Goal: Navigation & Orientation: Find specific page/section

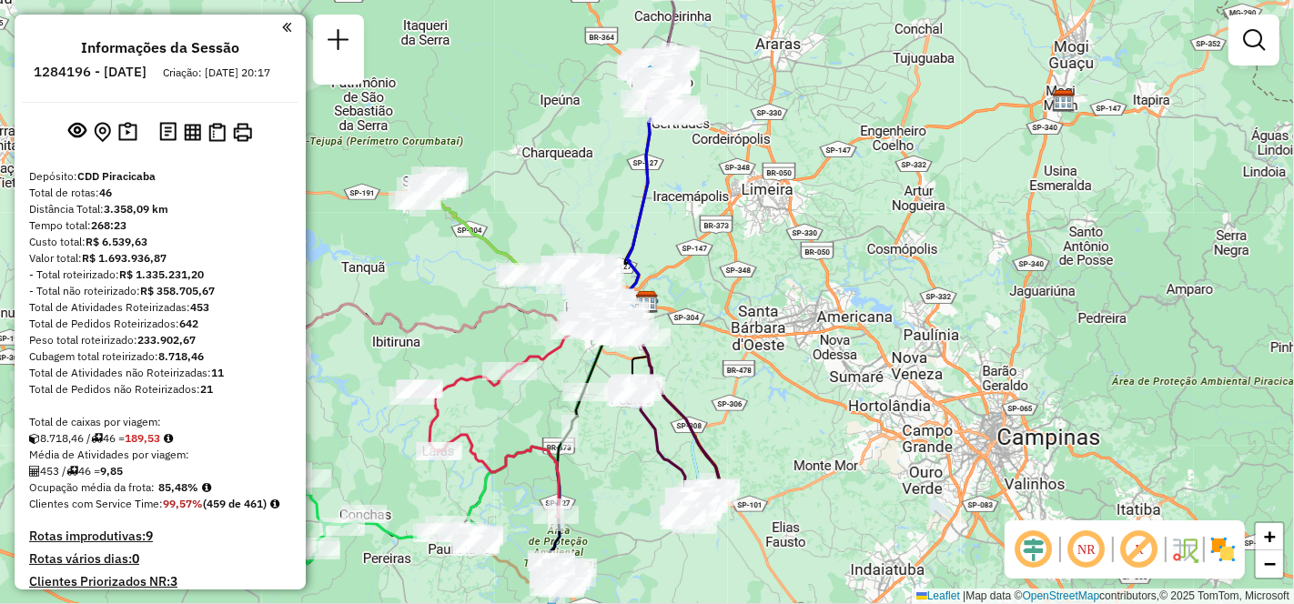
click at [1083, 545] on em at bounding box center [1086, 550] width 44 height 44
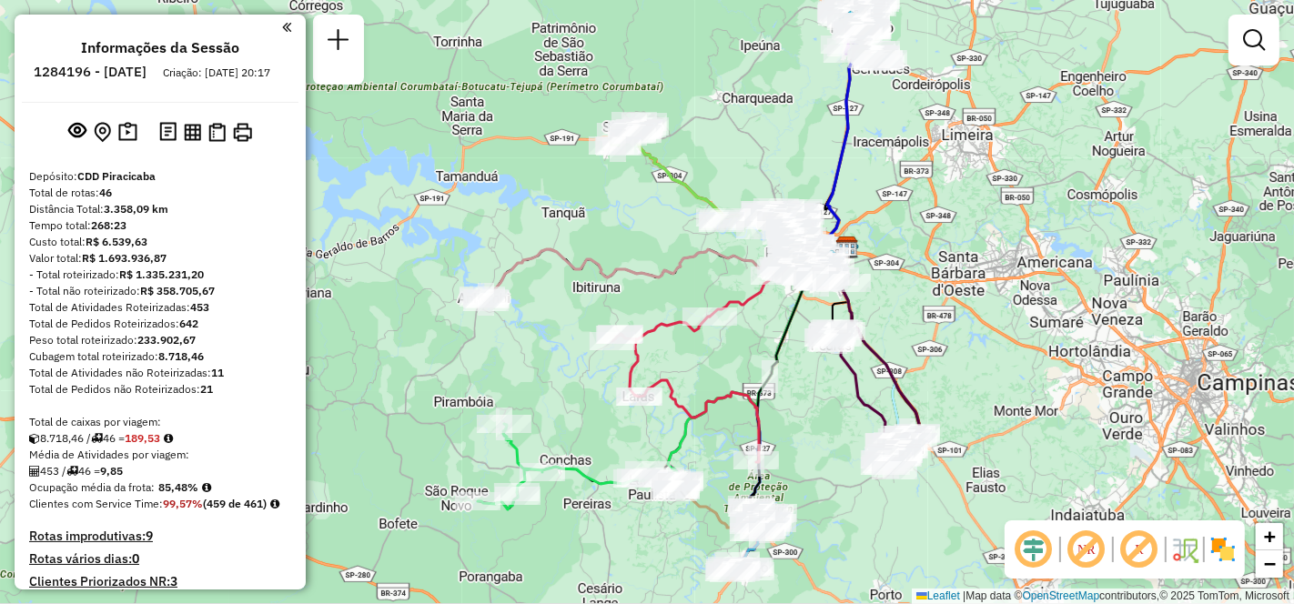
drag, startPoint x: 748, startPoint y: 378, endPoint x: 948, endPoint y: 323, distance: 207.4
click at [948, 323] on div "Janela de atendimento Grade de atendimento Capacidade Transportadoras Veículos …" at bounding box center [647, 302] width 1294 height 604
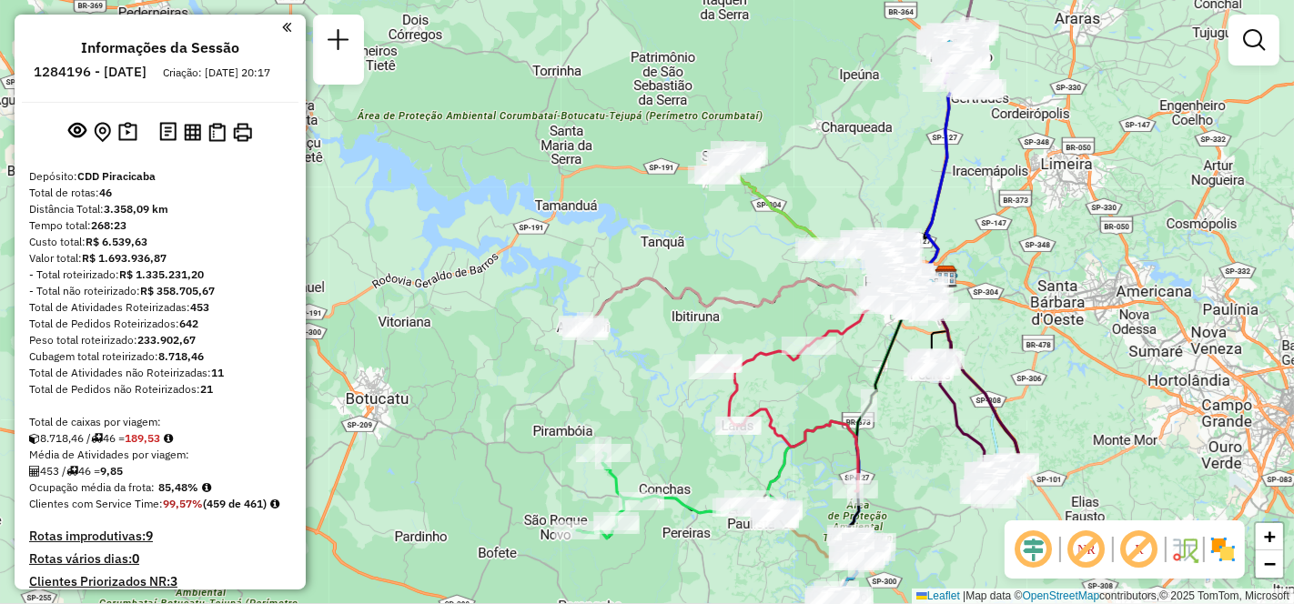
drag, startPoint x: 888, startPoint y: 356, endPoint x: 987, endPoint y: 385, distance: 103.3
click at [987, 385] on icon at bounding box center [975, 371] width 90 height 188
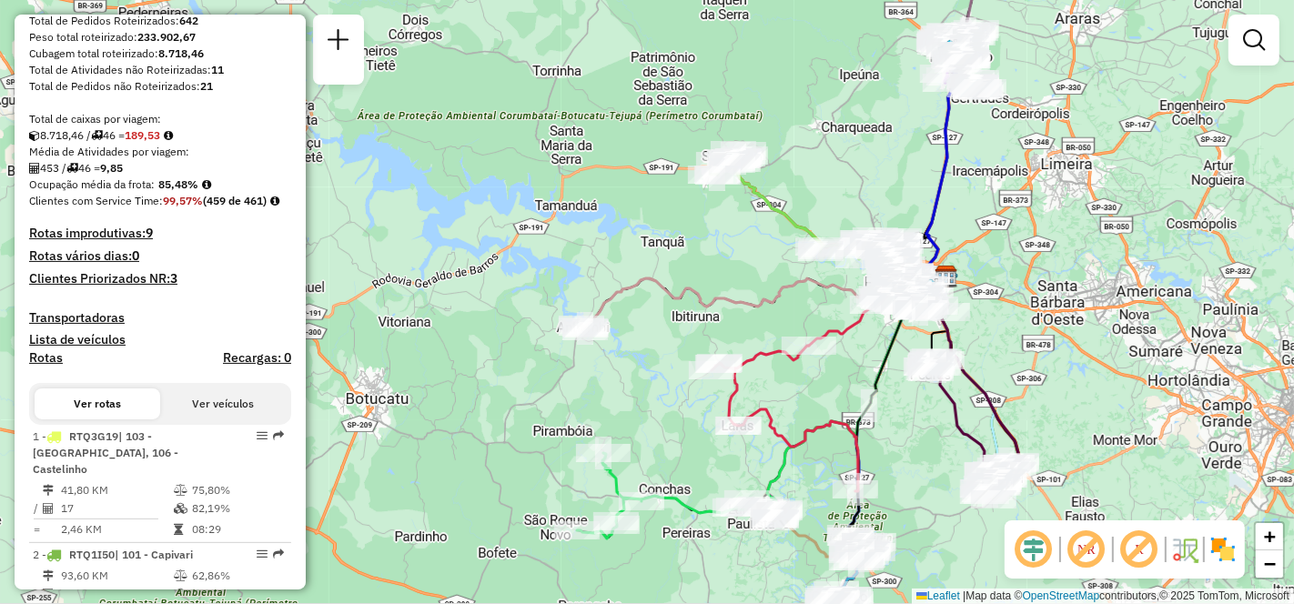
scroll to position [505, 0]
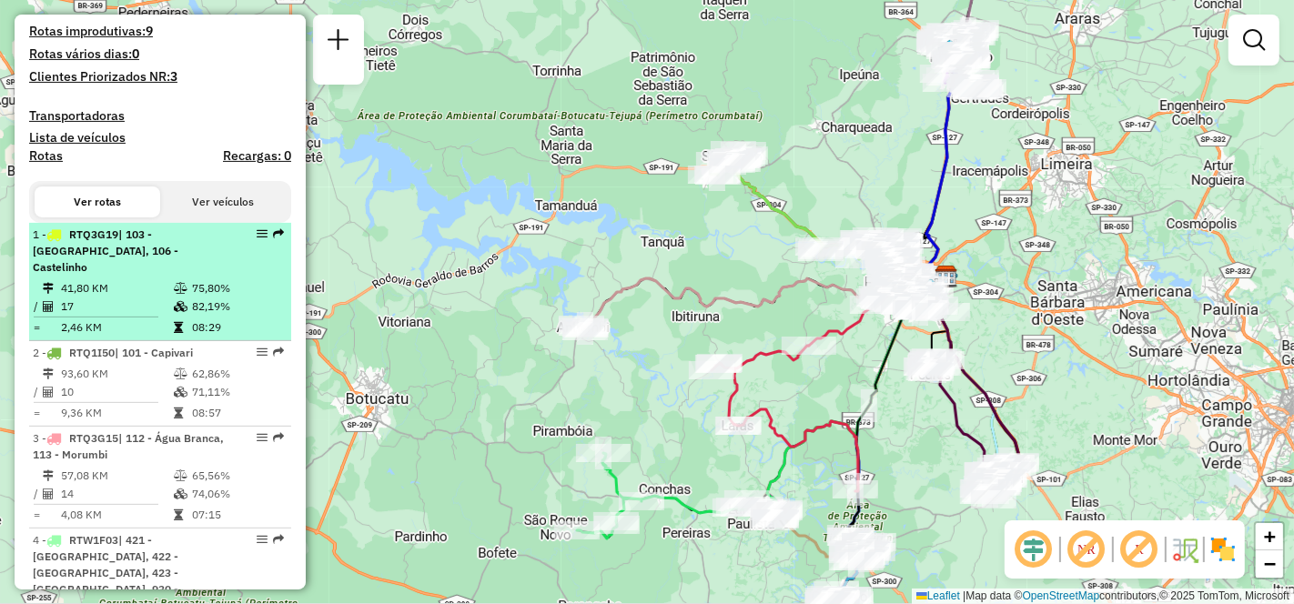
select select "**********"
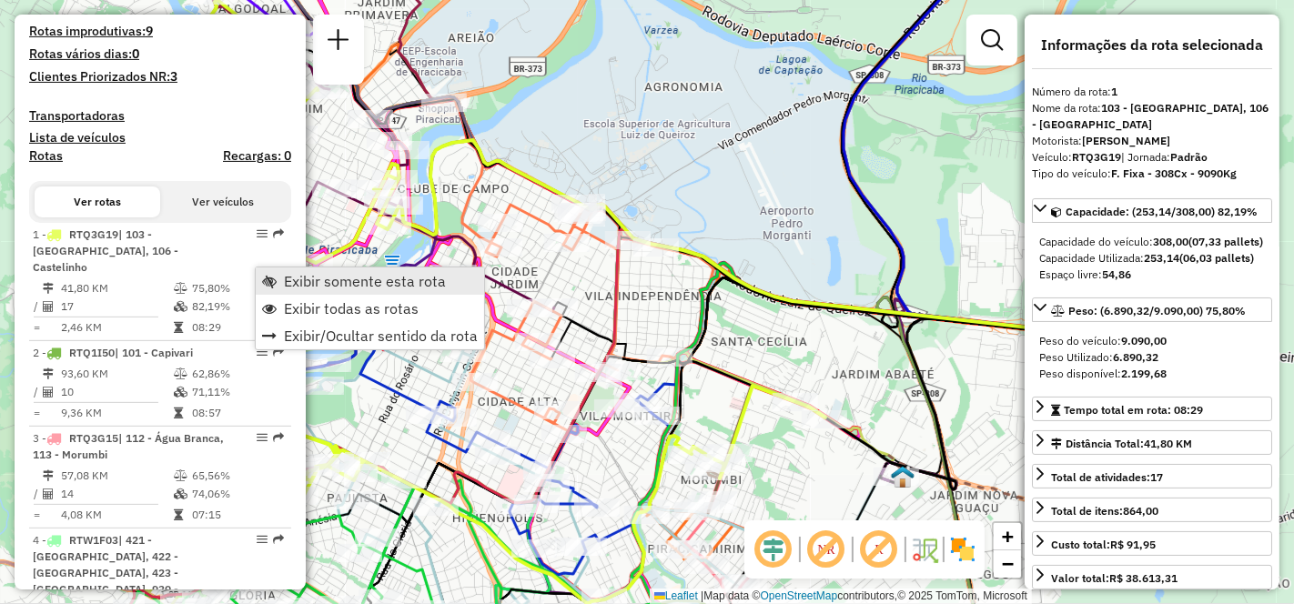
click at [343, 274] on span "Exibir somente esta rota" at bounding box center [365, 281] width 162 height 15
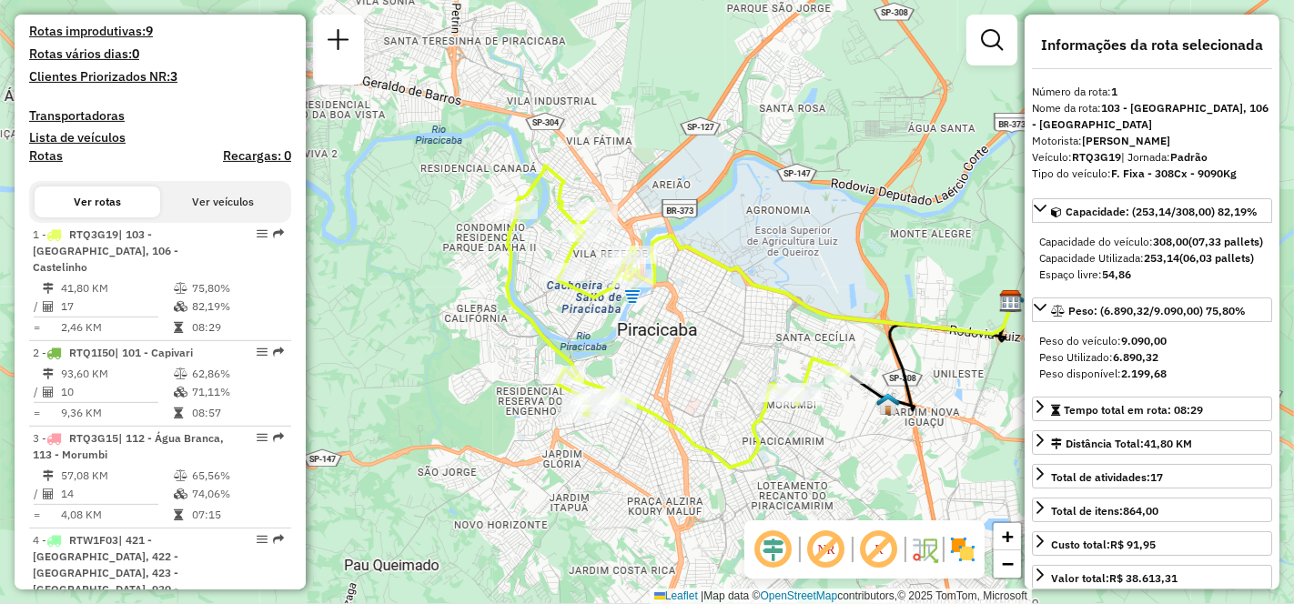
drag, startPoint x: 517, startPoint y: 329, endPoint x: 710, endPoint y: 327, distance: 192.9
click at [710, 327] on div "Janela de atendimento Grade de atendimento Capacidade Transportadoras Veículos …" at bounding box center [647, 302] width 1294 height 604
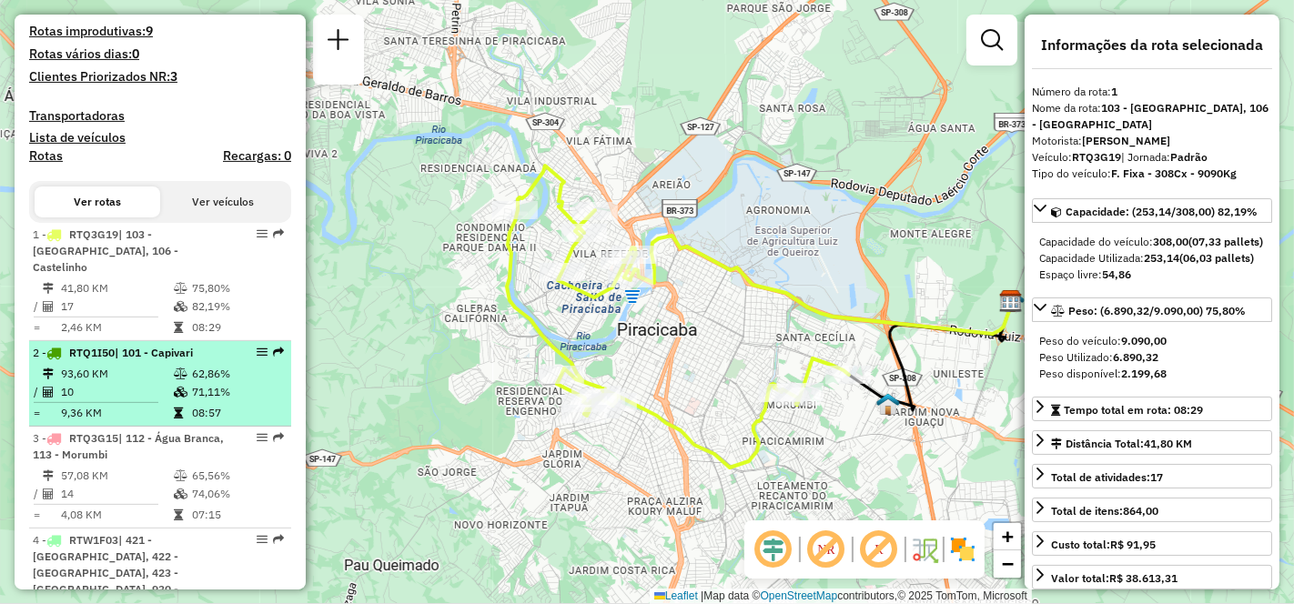
click at [94, 383] on td "93,60 KM" at bounding box center [116, 374] width 113 height 18
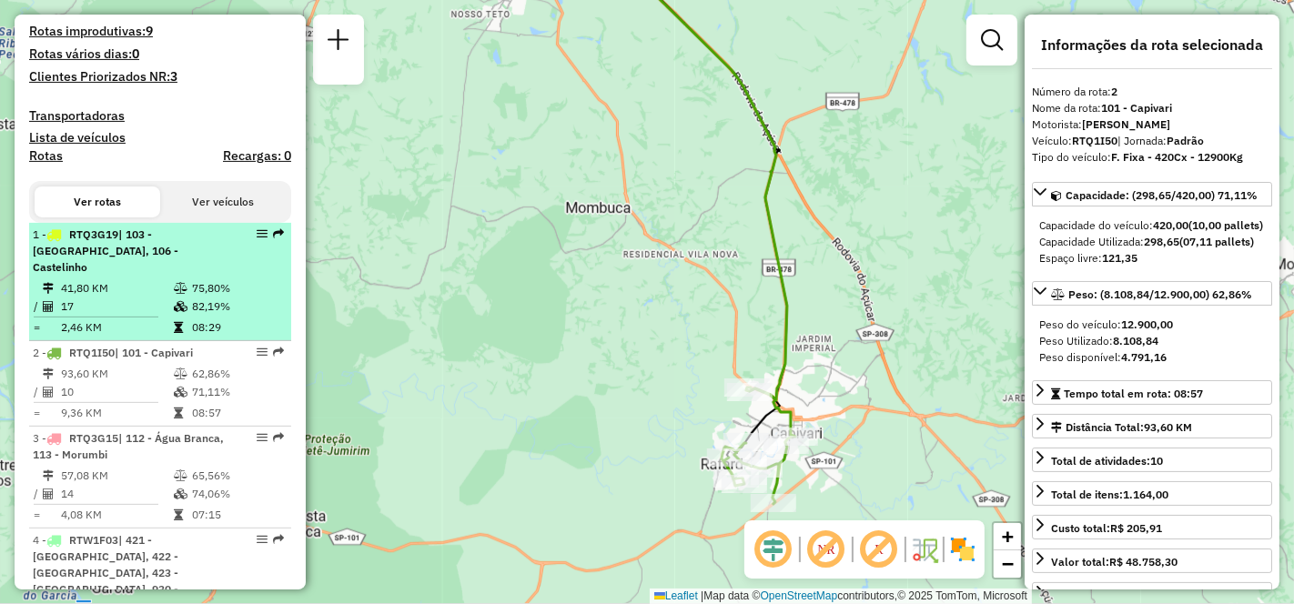
click at [108, 297] on td "41,80 KM" at bounding box center [116, 288] width 113 height 18
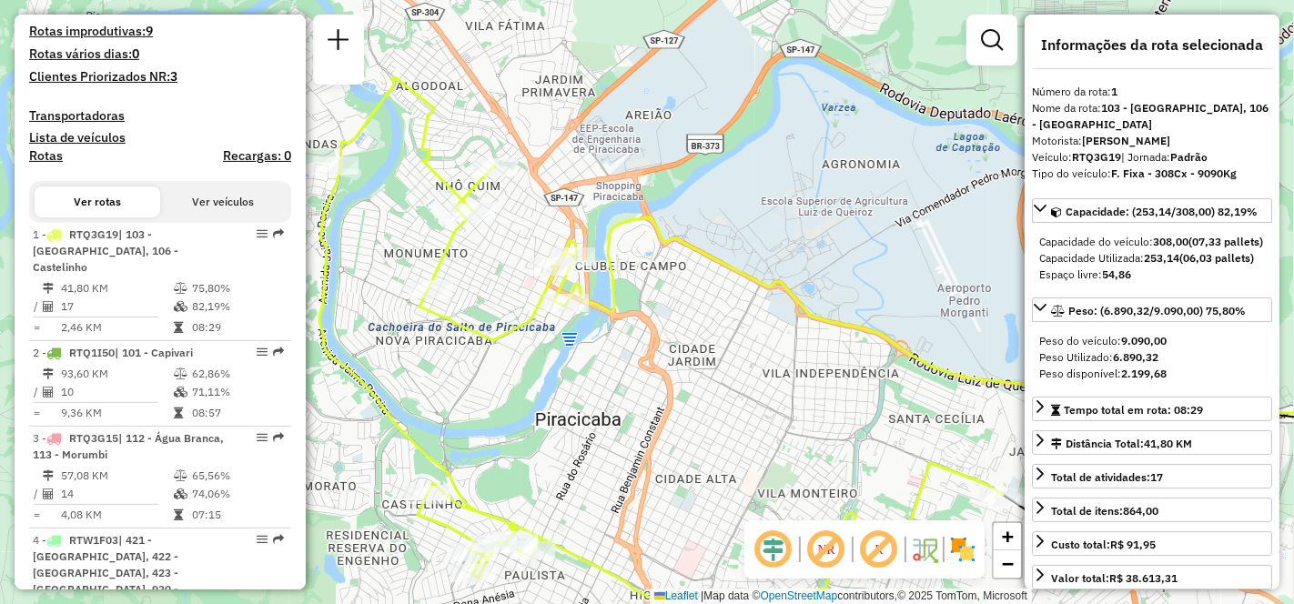
drag, startPoint x: 686, startPoint y: 435, endPoint x: 600, endPoint y: 295, distance: 164.1
click at [600, 295] on div "Janela de atendimento Grade de atendimento Capacidade Transportadoras Veículos …" at bounding box center [647, 302] width 1294 height 604
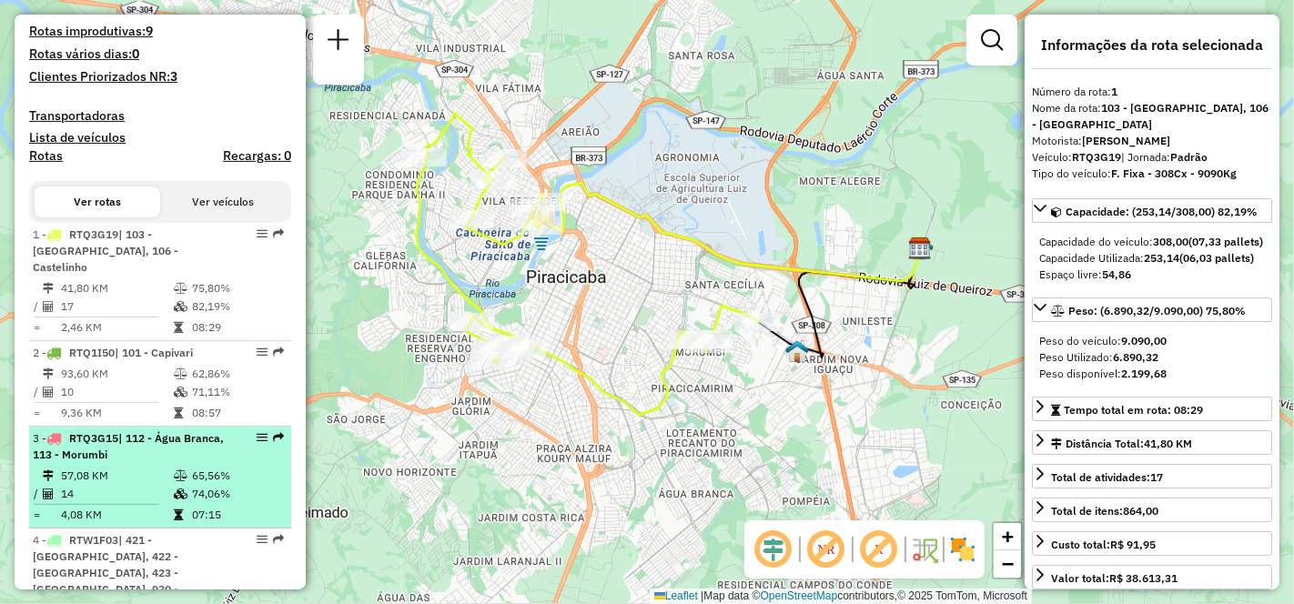
click at [104, 485] on td "57,08 KM" at bounding box center [116, 476] width 113 height 18
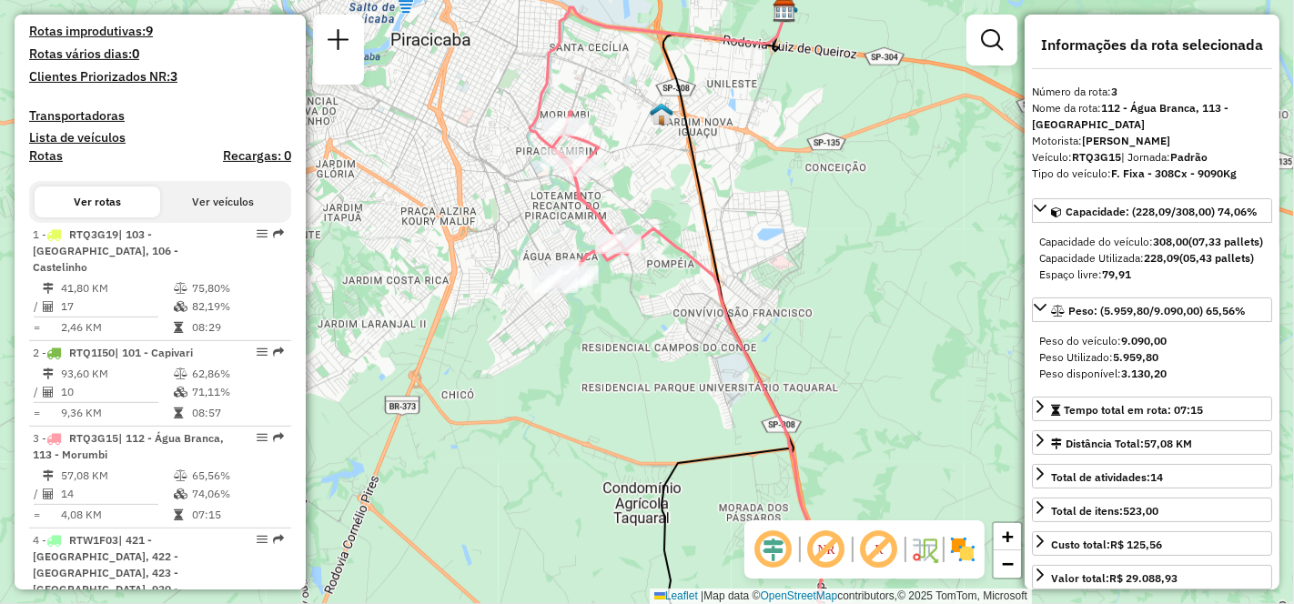
drag, startPoint x: 668, startPoint y: 388, endPoint x: 631, endPoint y: 277, distance: 117.7
click at [631, 277] on div "Janela de atendimento Grade de atendimento Capacidade Transportadoras Veículos …" at bounding box center [647, 302] width 1294 height 604
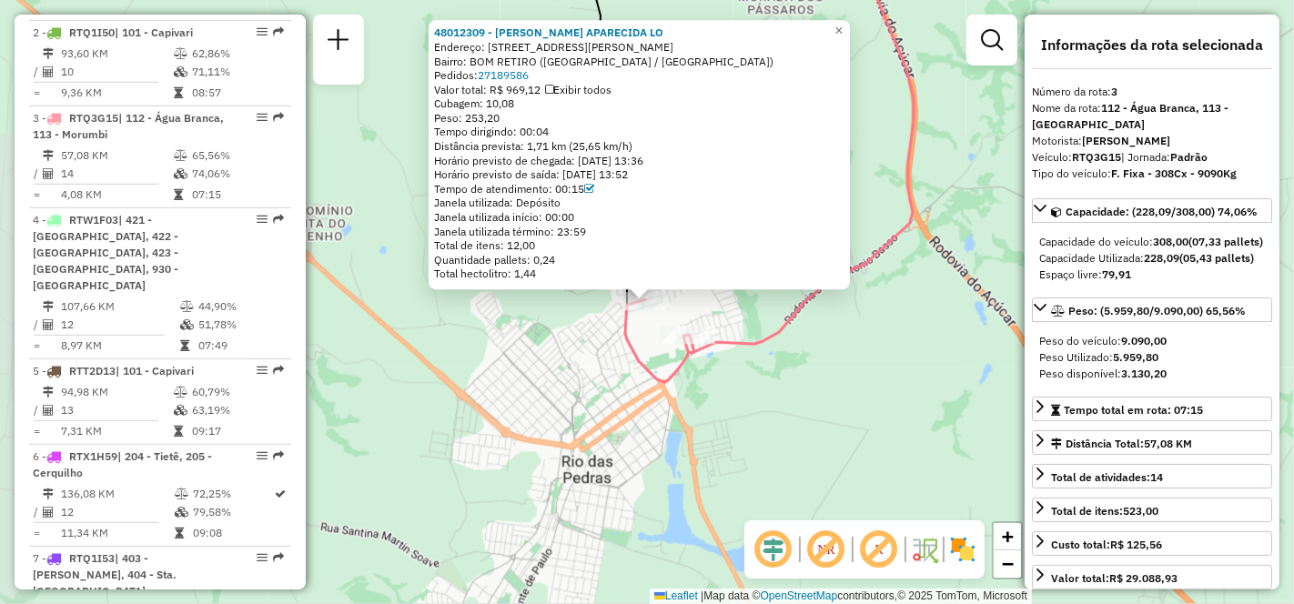
scroll to position [931, 0]
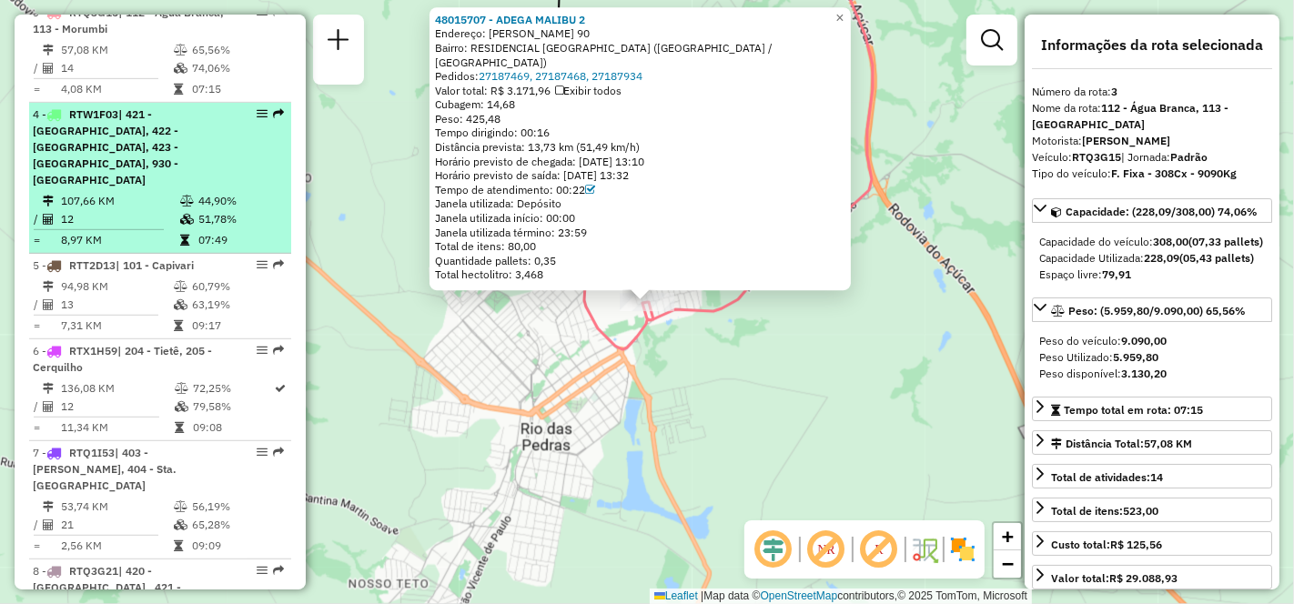
click at [101, 165] on span "| 421 - [GEOGRAPHIC_DATA], 422 - [GEOGRAPHIC_DATA], 423 - [GEOGRAPHIC_DATA], 93…" at bounding box center [106, 146] width 146 height 79
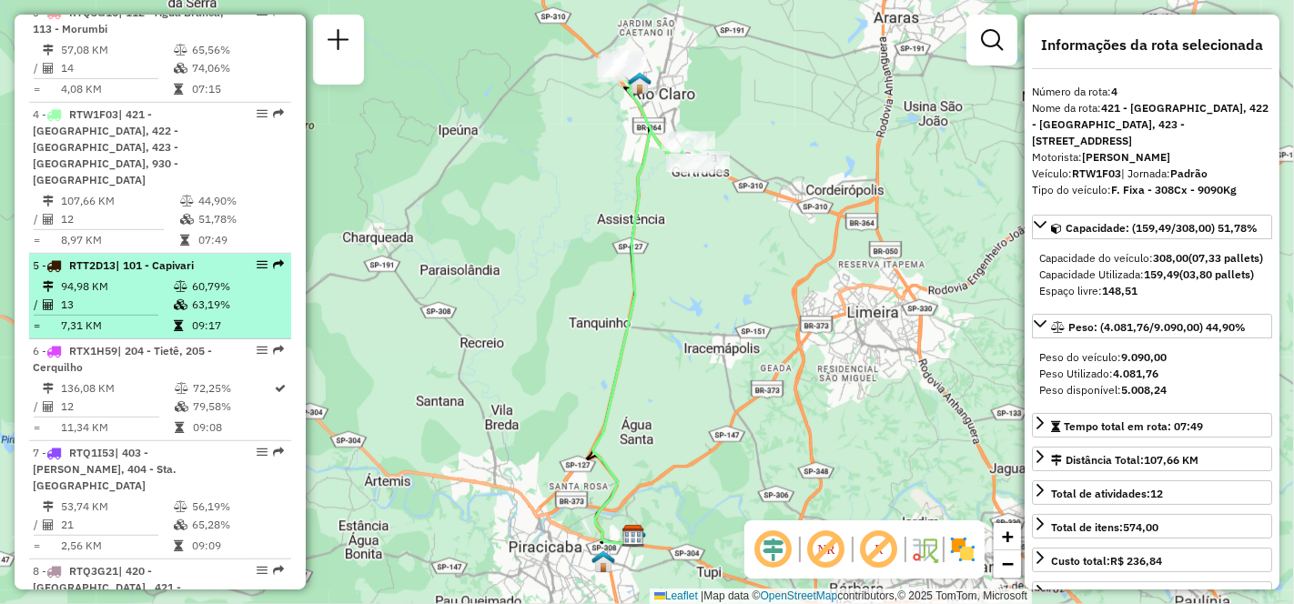
click at [111, 296] on td "13" at bounding box center [116, 305] width 113 height 18
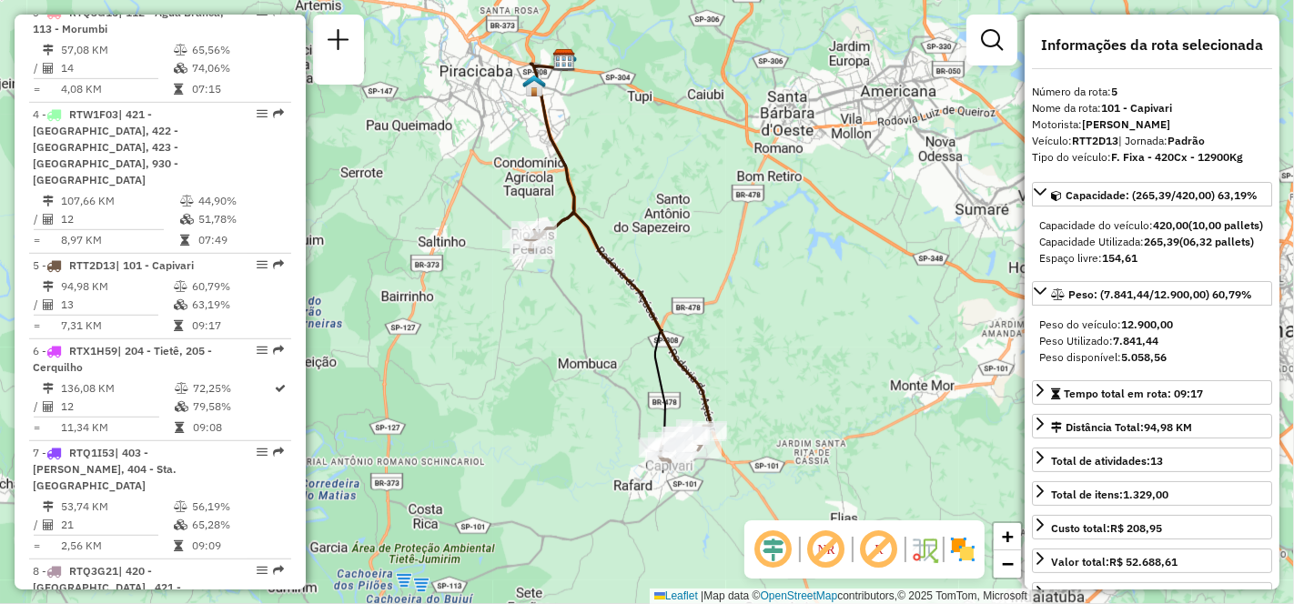
drag, startPoint x: 565, startPoint y: 432, endPoint x: 536, endPoint y: 391, distance: 50.2
click at [536, 391] on div "Janela de atendimento Grade de atendimento Capacidade Transportadoras Veículos …" at bounding box center [647, 302] width 1294 height 604
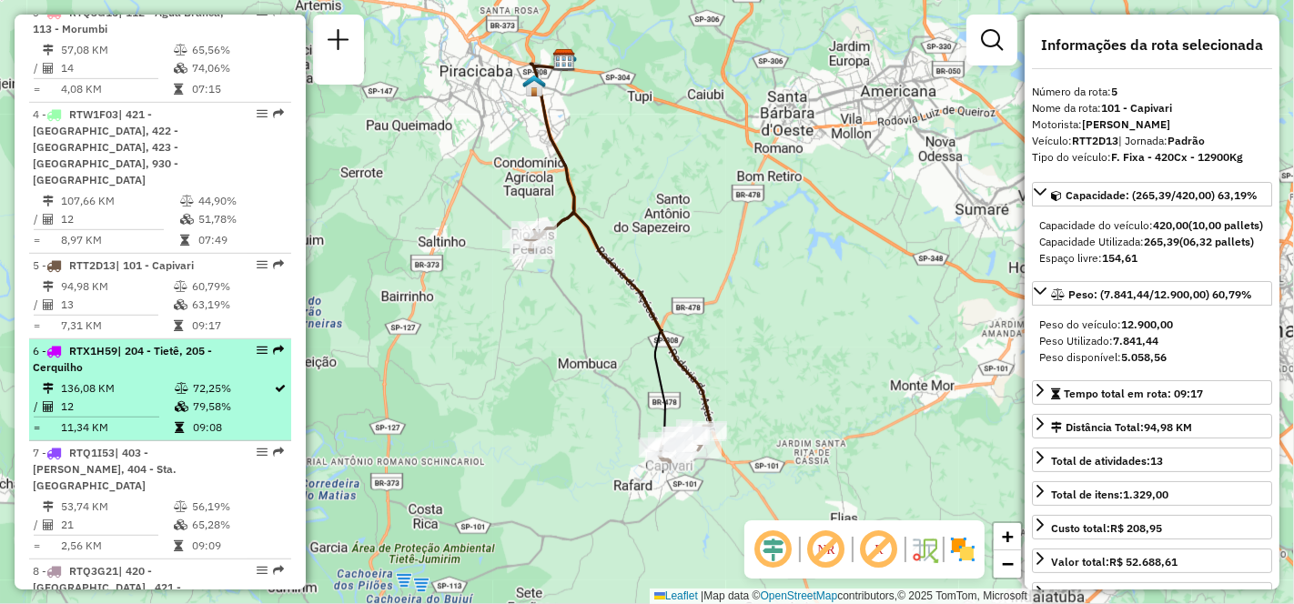
click at [106, 379] on td "136,08 KM" at bounding box center [117, 388] width 114 height 18
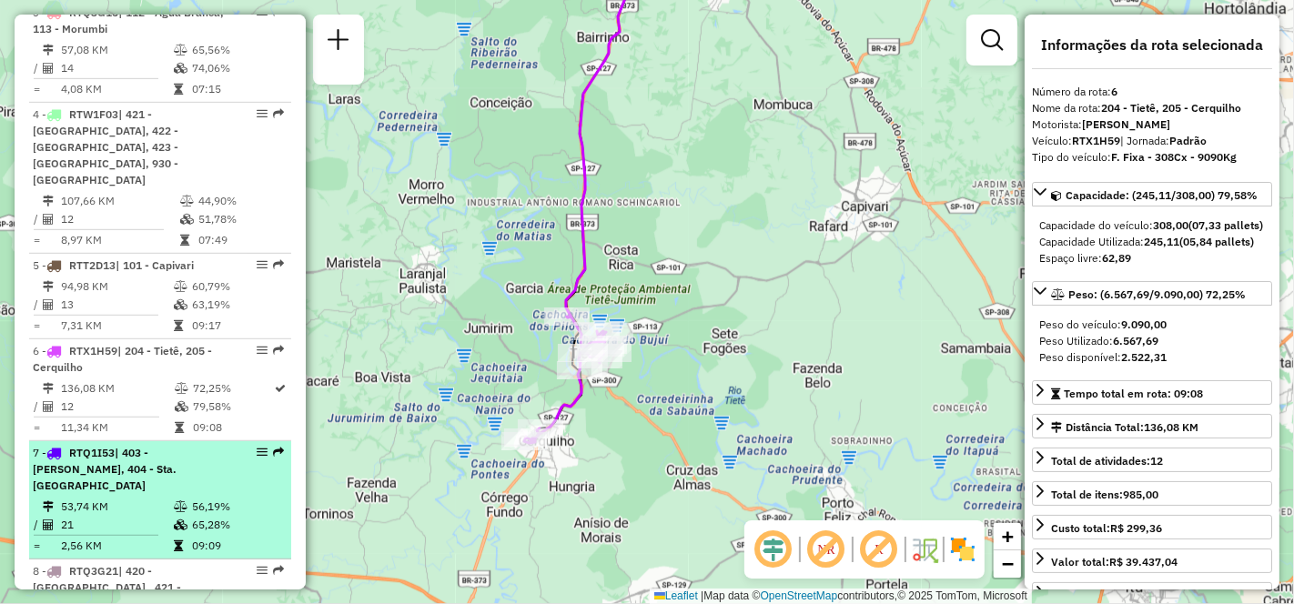
click at [127, 498] on td "53,74 KM" at bounding box center [116, 507] width 113 height 18
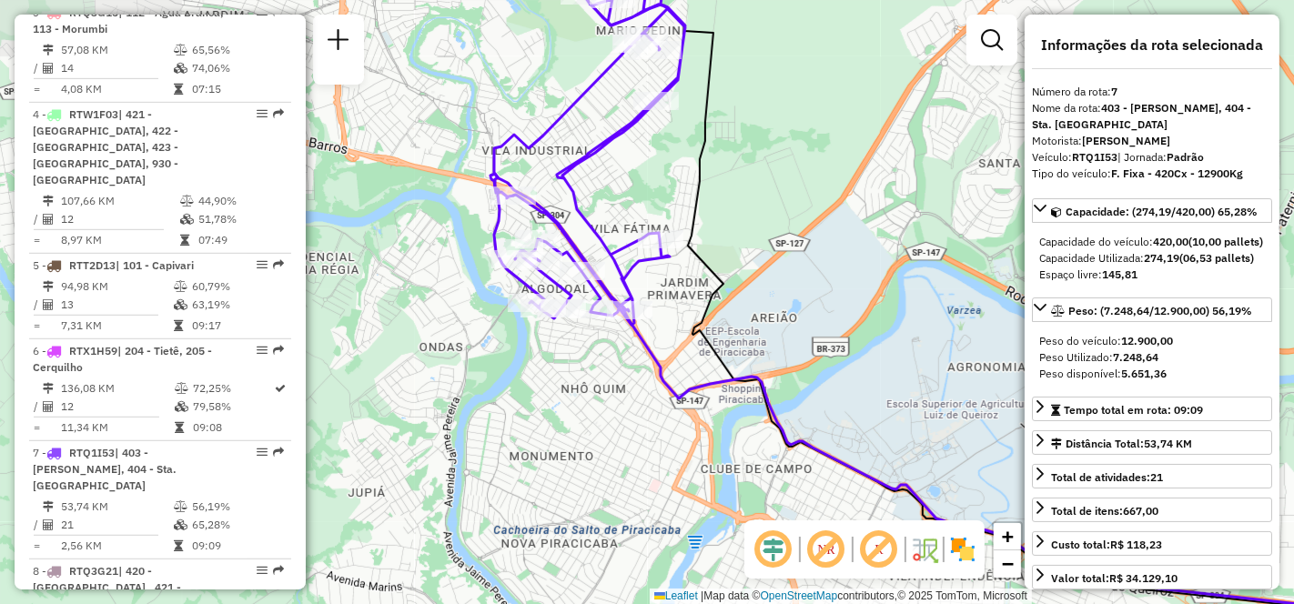
drag, startPoint x: 498, startPoint y: 364, endPoint x: 689, endPoint y: 370, distance: 190.2
click at [689, 370] on div "Janela de atendimento Grade de atendimento Capacidade Transportadoras Veículos …" at bounding box center [647, 302] width 1294 height 604
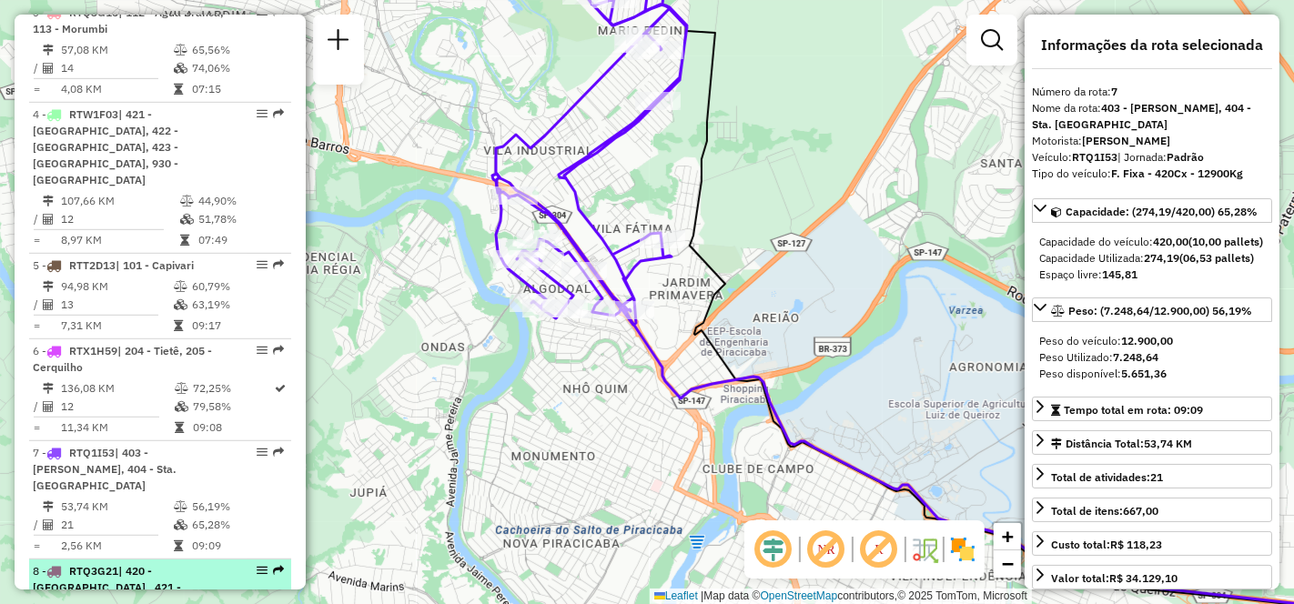
click at [68, 564] on span "| 420 - [GEOGRAPHIC_DATA] , 421 - [GEOGRAPHIC_DATA], 930 - [GEOGRAPHIC_DATA]" at bounding box center [107, 595] width 148 height 63
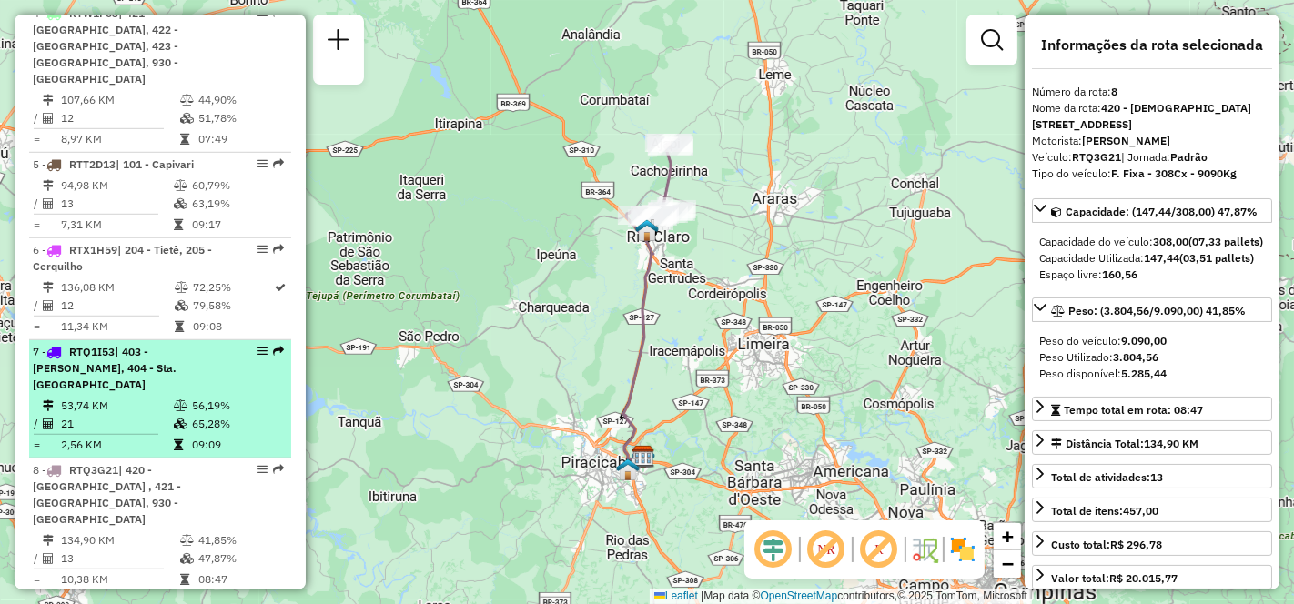
scroll to position [1133, 0]
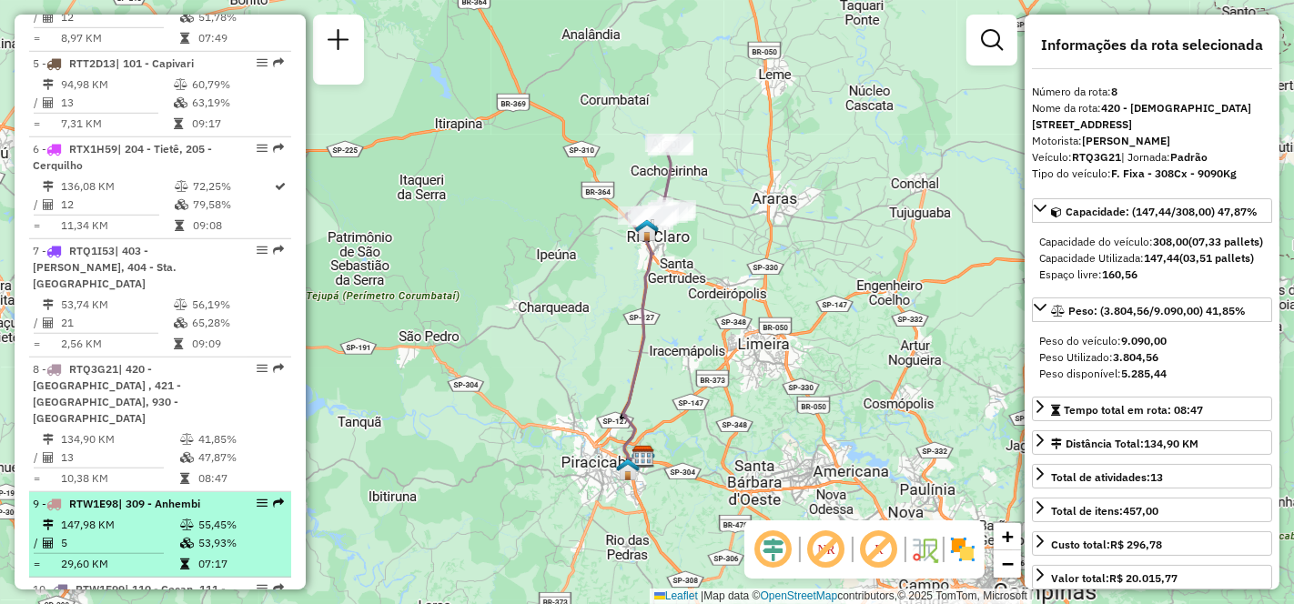
click at [101, 534] on td "5" at bounding box center [119, 543] width 119 height 18
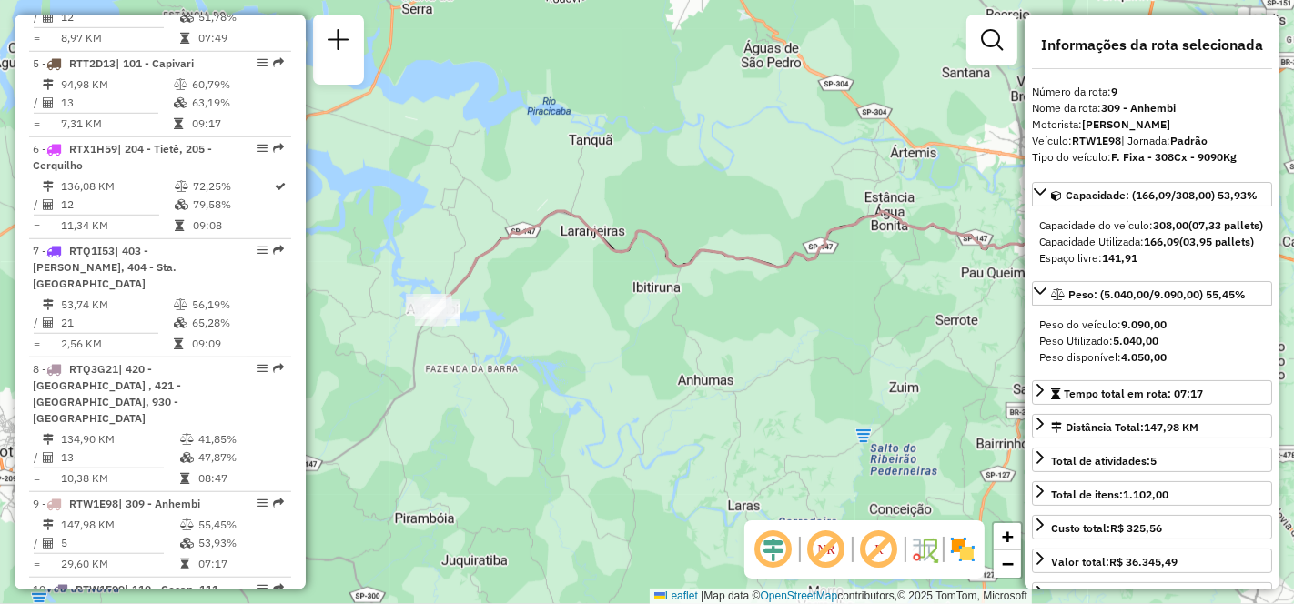
drag, startPoint x: 596, startPoint y: 421, endPoint x: 844, endPoint y: 349, distance: 258.5
click at [844, 349] on div "Janela de atendimento Grade de atendimento Capacidade Transportadoras Veículos …" at bounding box center [647, 302] width 1294 height 604
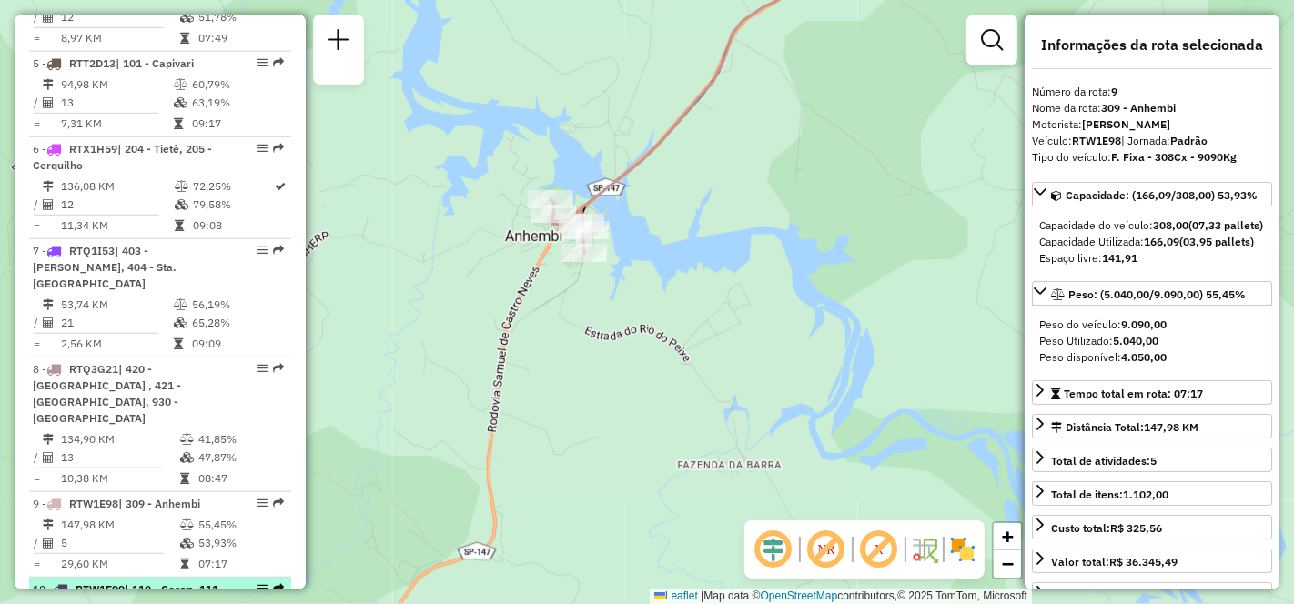
scroll to position [1234, 0]
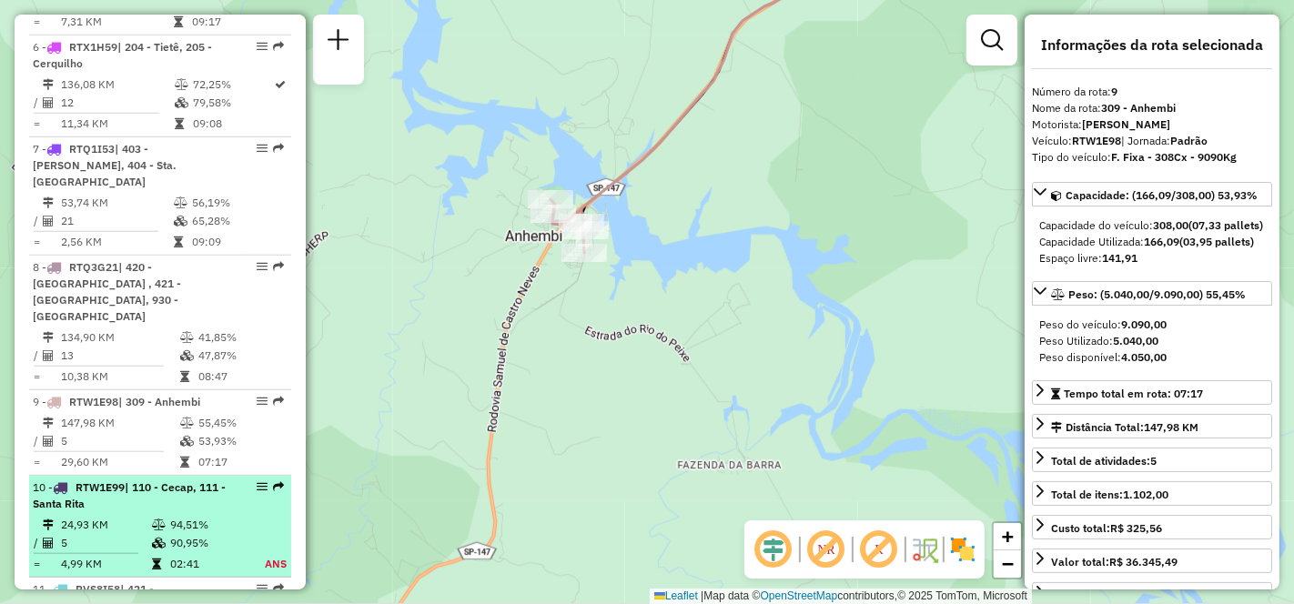
click at [106, 480] on span "| 110 - Cecap, 111 - Santa Rita" at bounding box center [129, 495] width 193 height 30
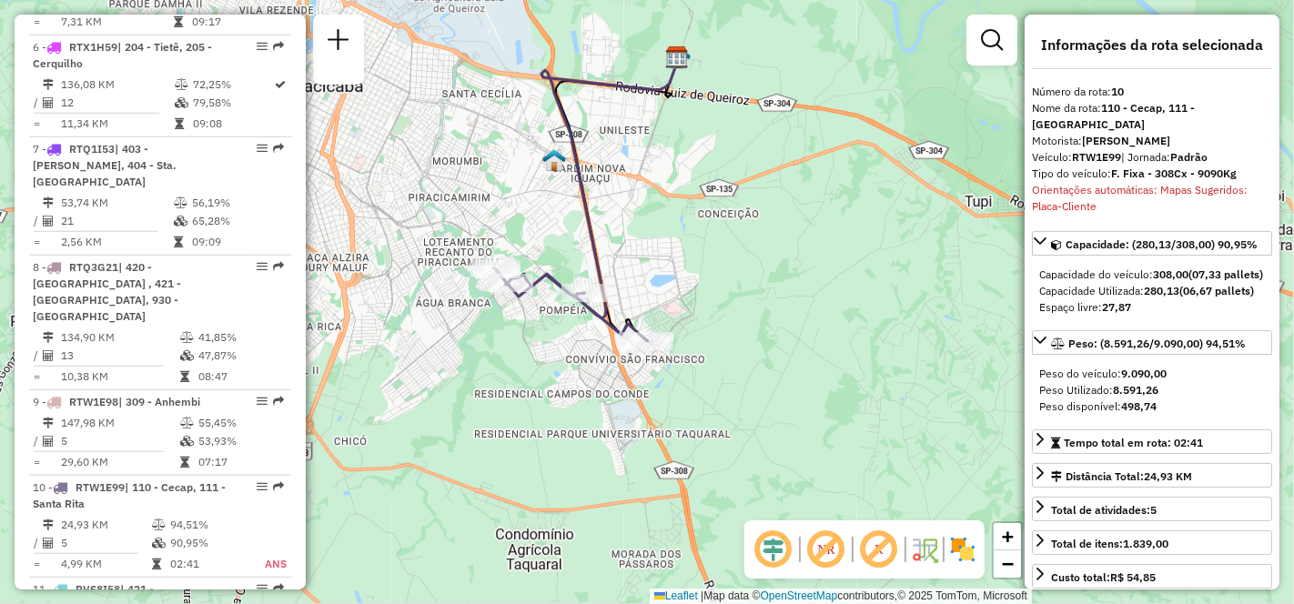
drag, startPoint x: 799, startPoint y: 391, endPoint x: 705, endPoint y: 250, distance: 169.3
click at [705, 250] on div "Janela de atendimento Grade de atendimento Capacidade Transportadoras Veículos …" at bounding box center [647, 302] width 1294 height 604
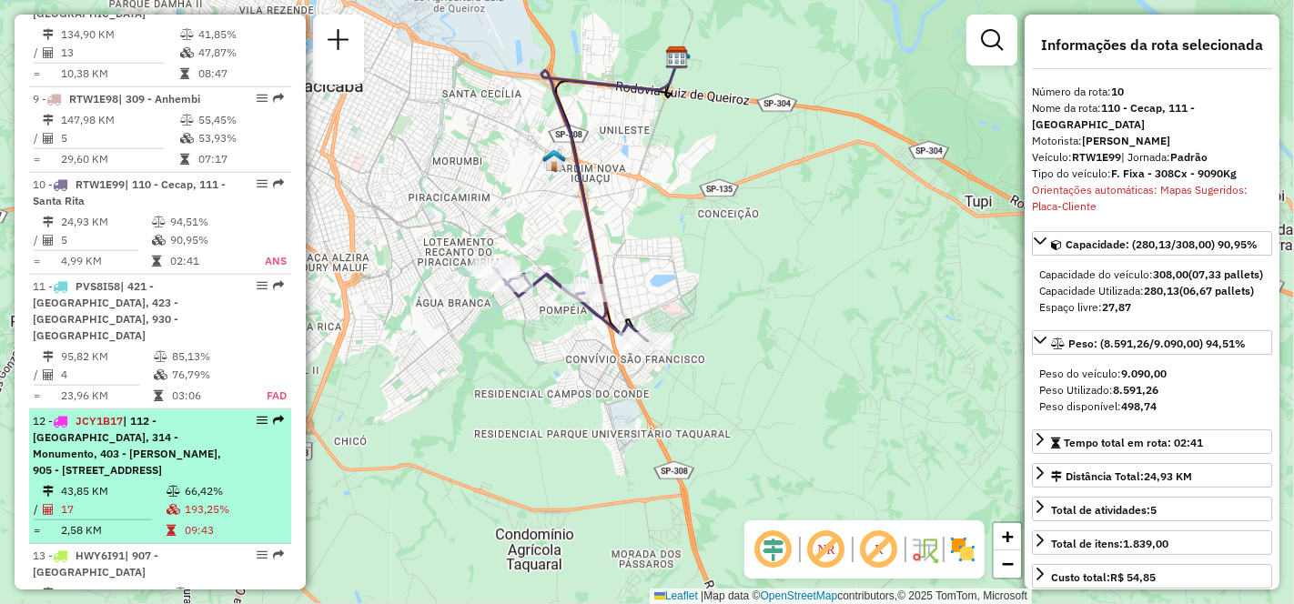
scroll to position [1638, 0]
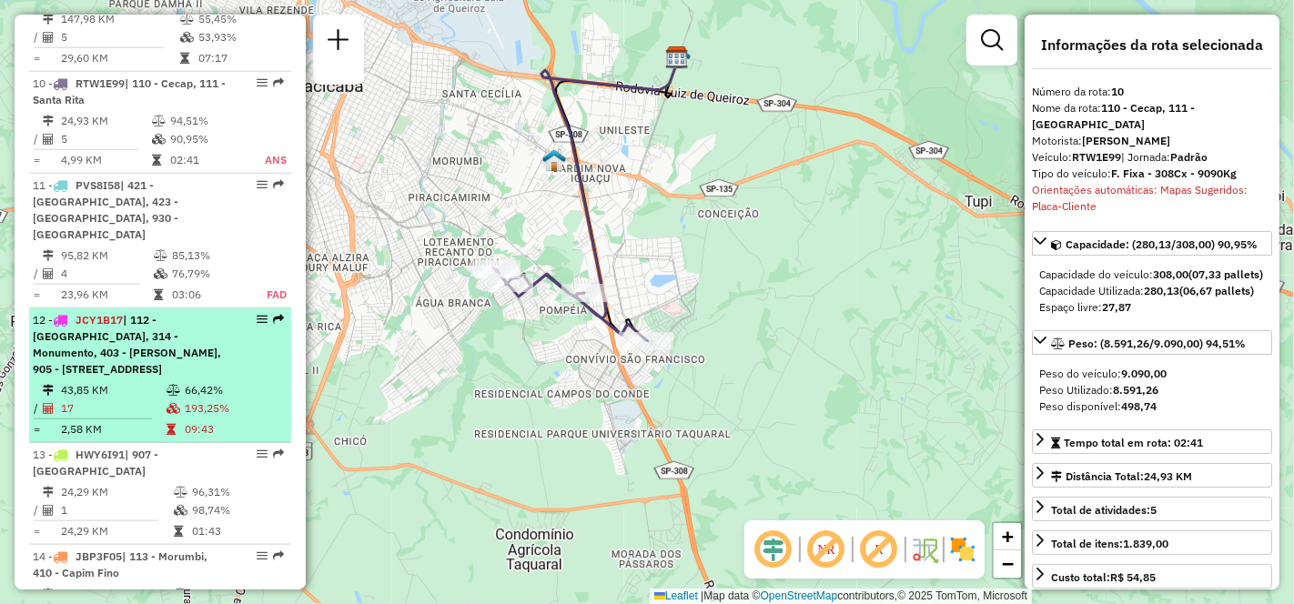
click at [127, 326] on li "12 - JCY1B17 | 112 - [GEOGRAPHIC_DATA], 314 - Monumento, 403 - [PERSON_NAME], 9…" at bounding box center [160, 375] width 262 height 135
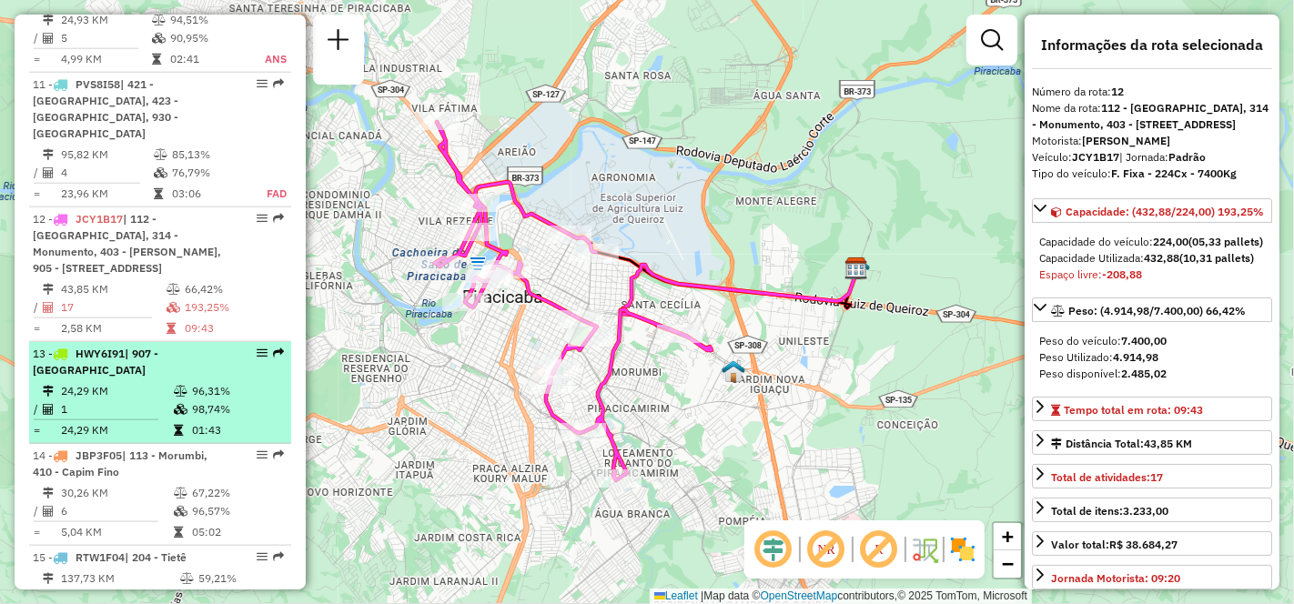
scroll to position [1840, 0]
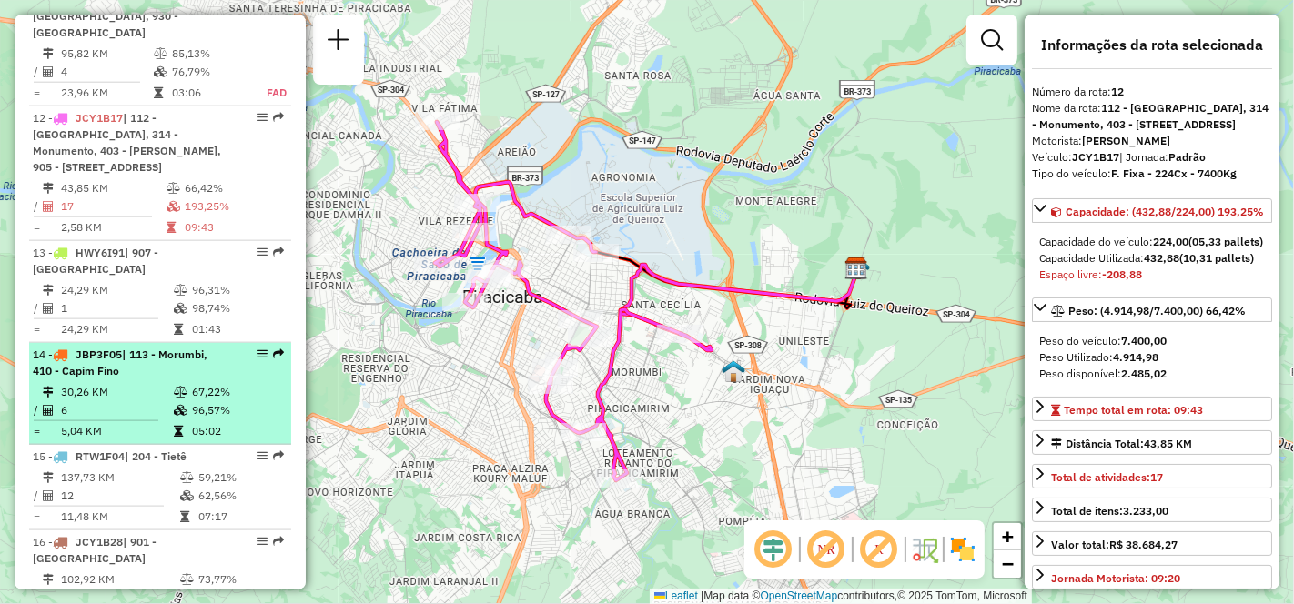
click at [119, 401] on td "6" at bounding box center [116, 410] width 113 height 18
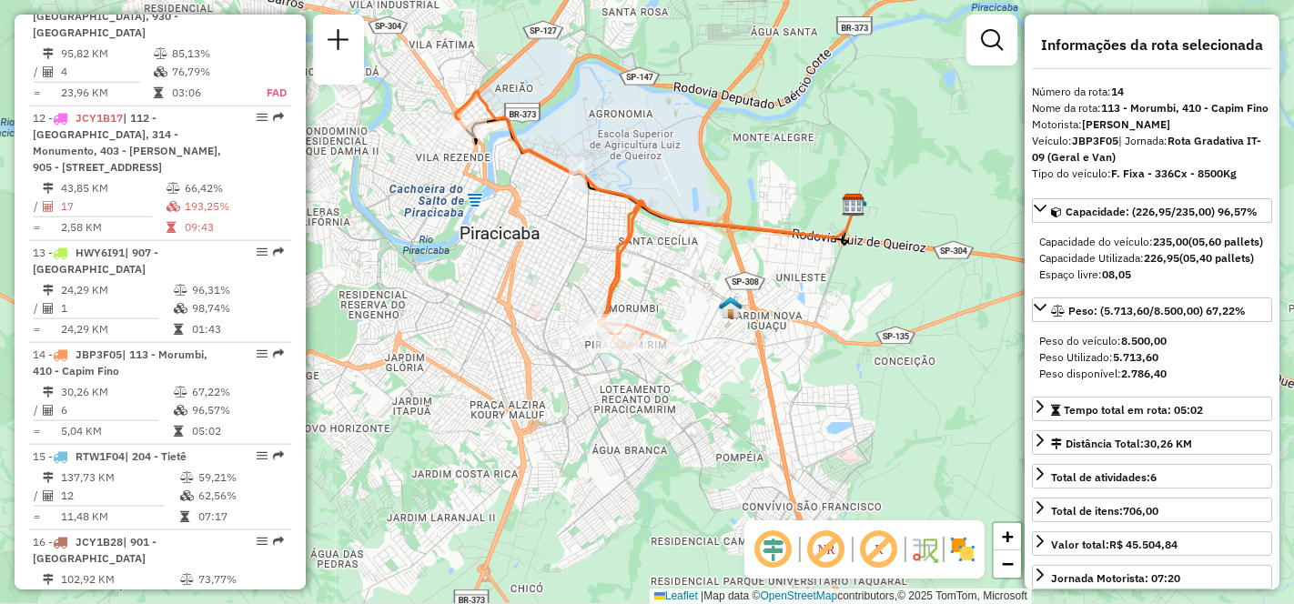
drag, startPoint x: 598, startPoint y: 419, endPoint x: 697, endPoint y: 297, distance: 157.1
click at [697, 297] on div "Janela de atendimento Grade de atendimento Capacidade Transportadoras Veículos …" at bounding box center [647, 302] width 1294 height 604
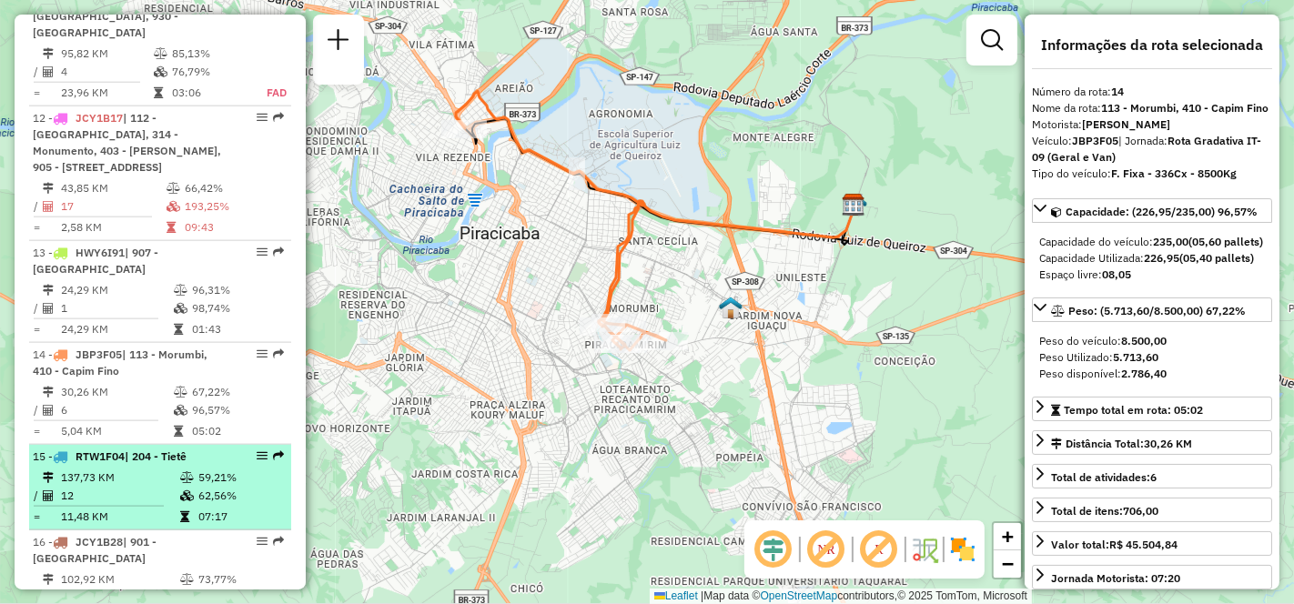
click at [132, 487] on td "12" at bounding box center [119, 496] width 119 height 18
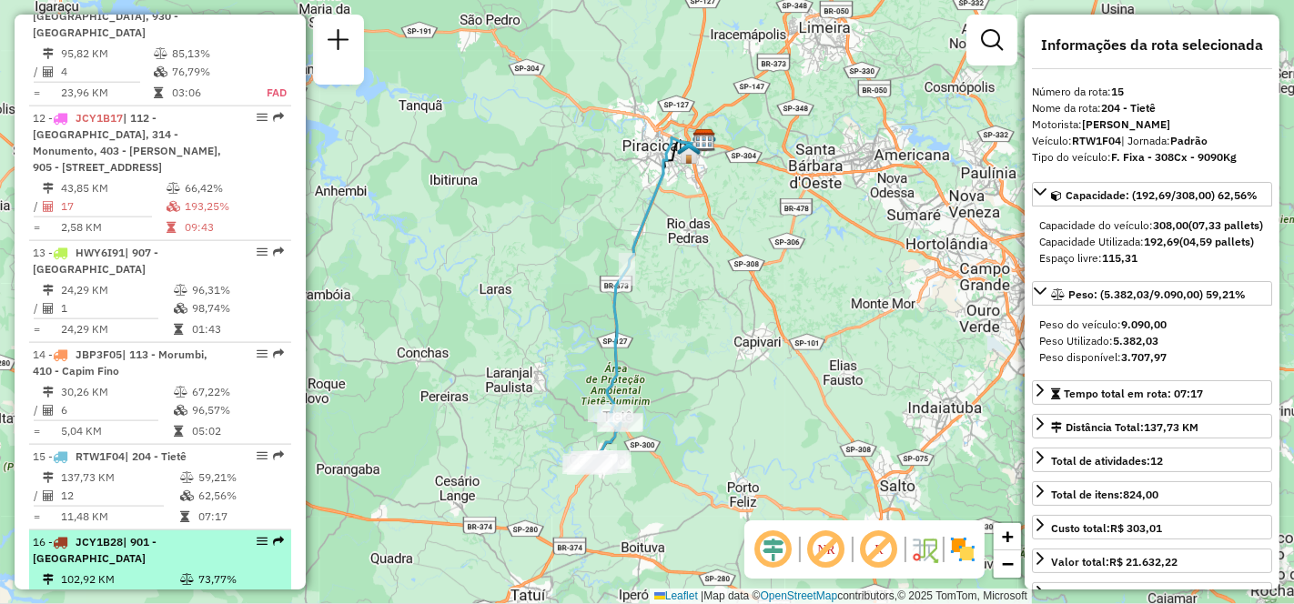
click at [133, 589] on td "16" at bounding box center [119, 598] width 119 height 18
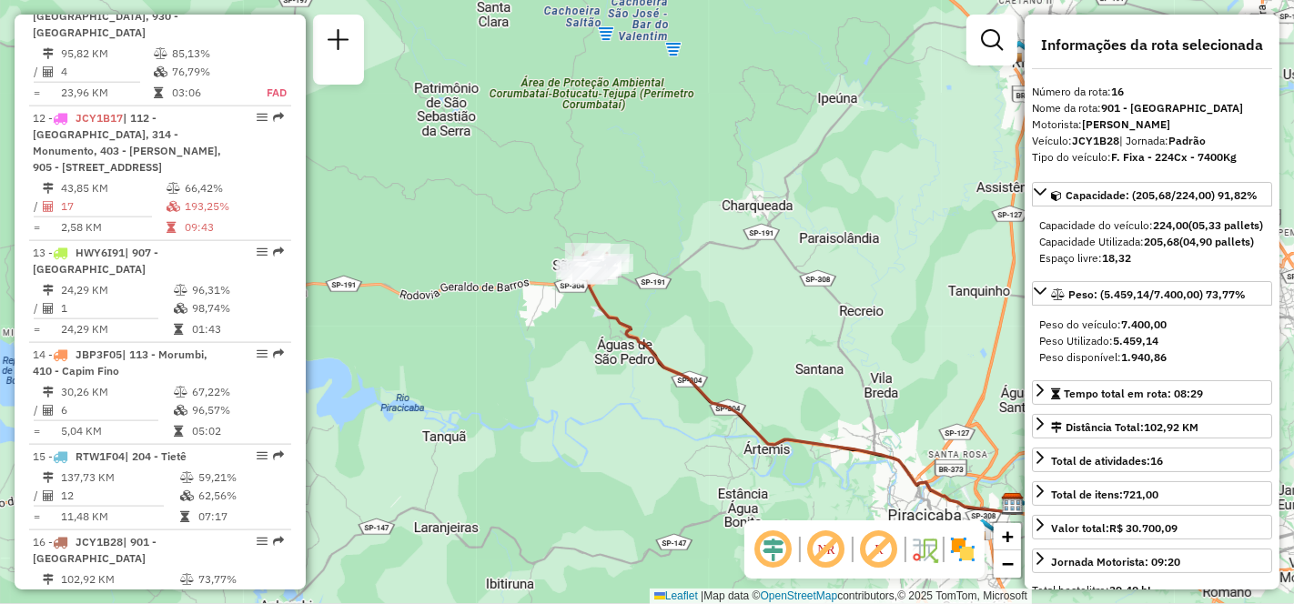
drag, startPoint x: 426, startPoint y: 453, endPoint x: 705, endPoint y: 469, distance: 279.7
click at [705, 469] on div "Janela de atendimento Grade de atendimento Capacidade Transportadoras Veículos …" at bounding box center [647, 302] width 1294 height 604
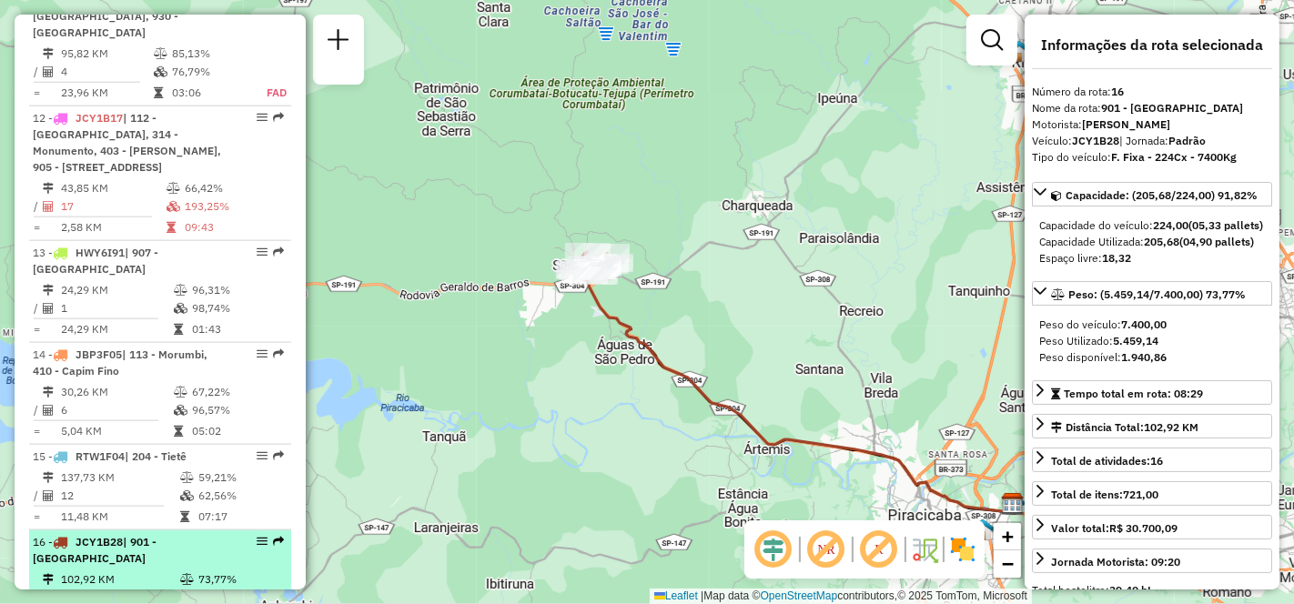
scroll to position [1941, 0]
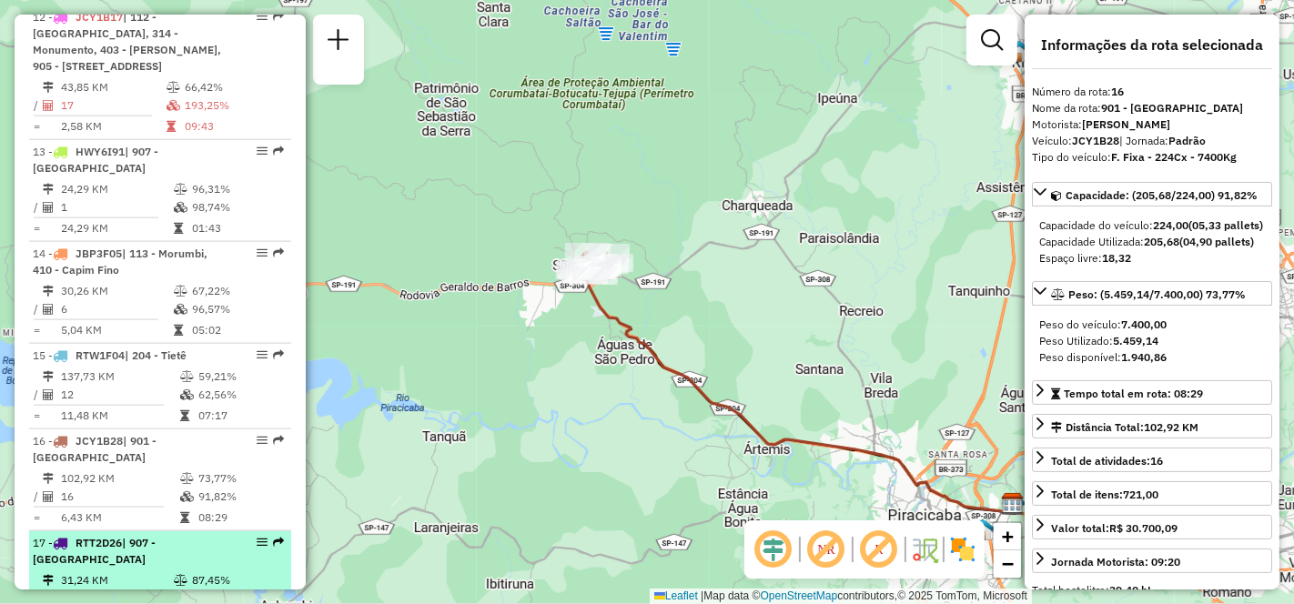
click at [92, 589] on td "4" at bounding box center [116, 598] width 113 height 18
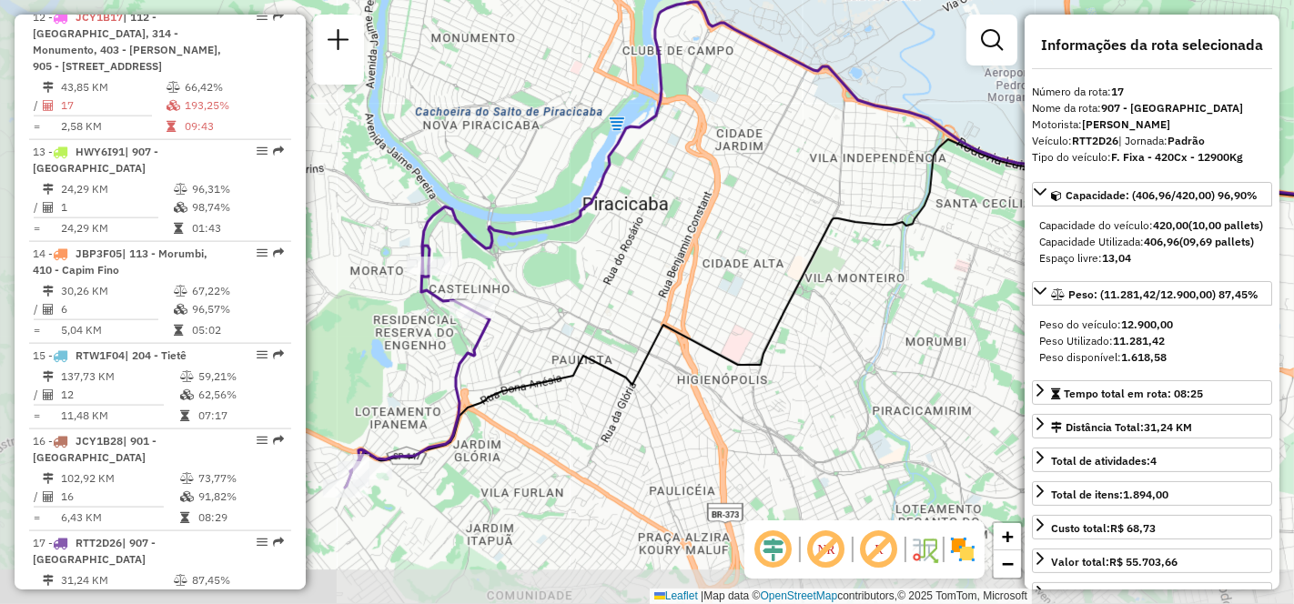
drag, startPoint x: 507, startPoint y: 448, endPoint x: 721, endPoint y: 390, distance: 222.2
click at [721, 390] on div "Janela de atendimento Grade de atendimento Capacidade Transportadoras Veículos …" at bounding box center [647, 302] width 1294 height 604
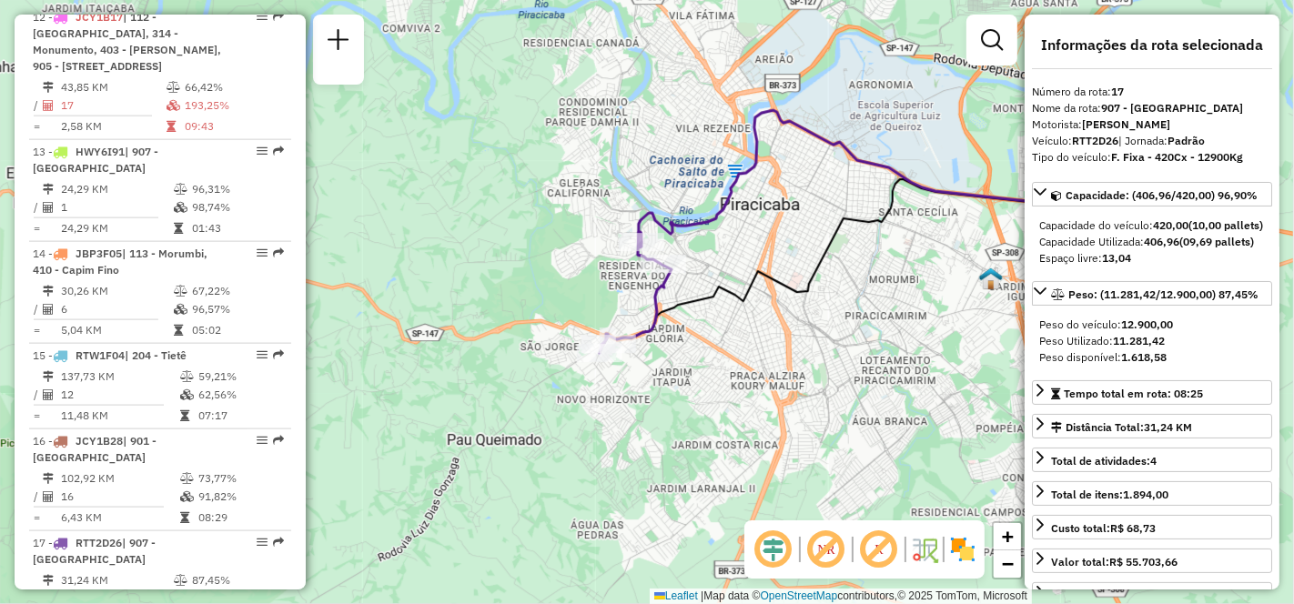
drag, startPoint x: 552, startPoint y: 478, endPoint x: 673, endPoint y: 388, distance: 150.8
click at [673, 388] on div "Janela de atendimento Grade de atendimento Capacidade Transportadoras Veículos …" at bounding box center [647, 302] width 1294 height 604
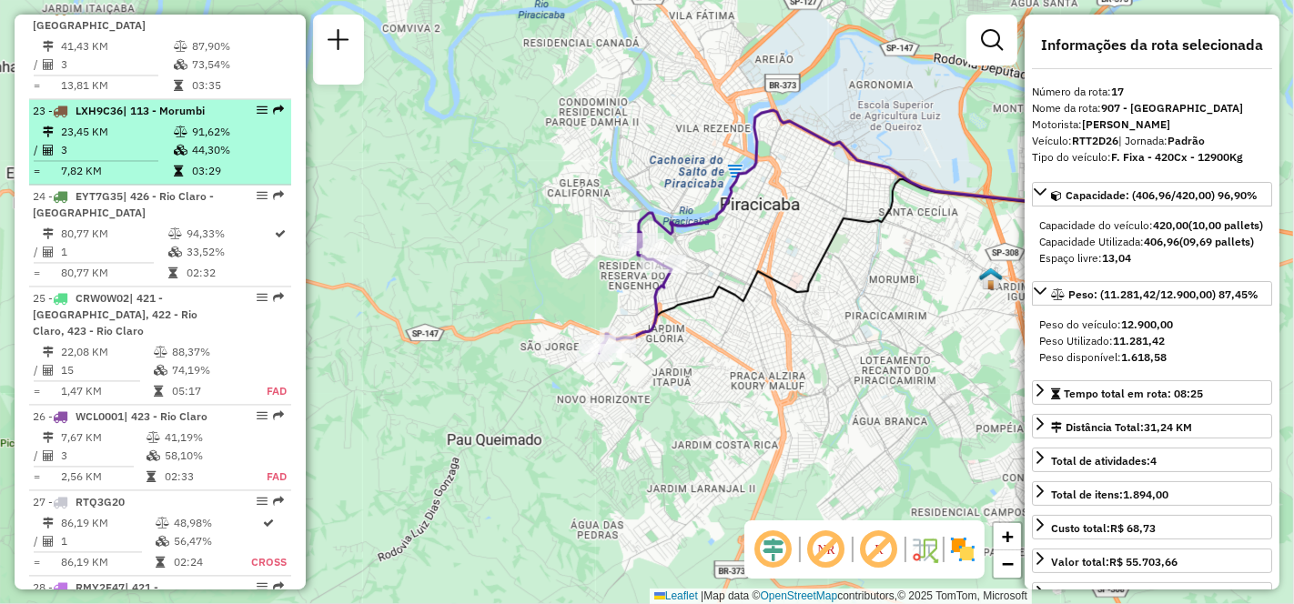
scroll to position [3054, 0]
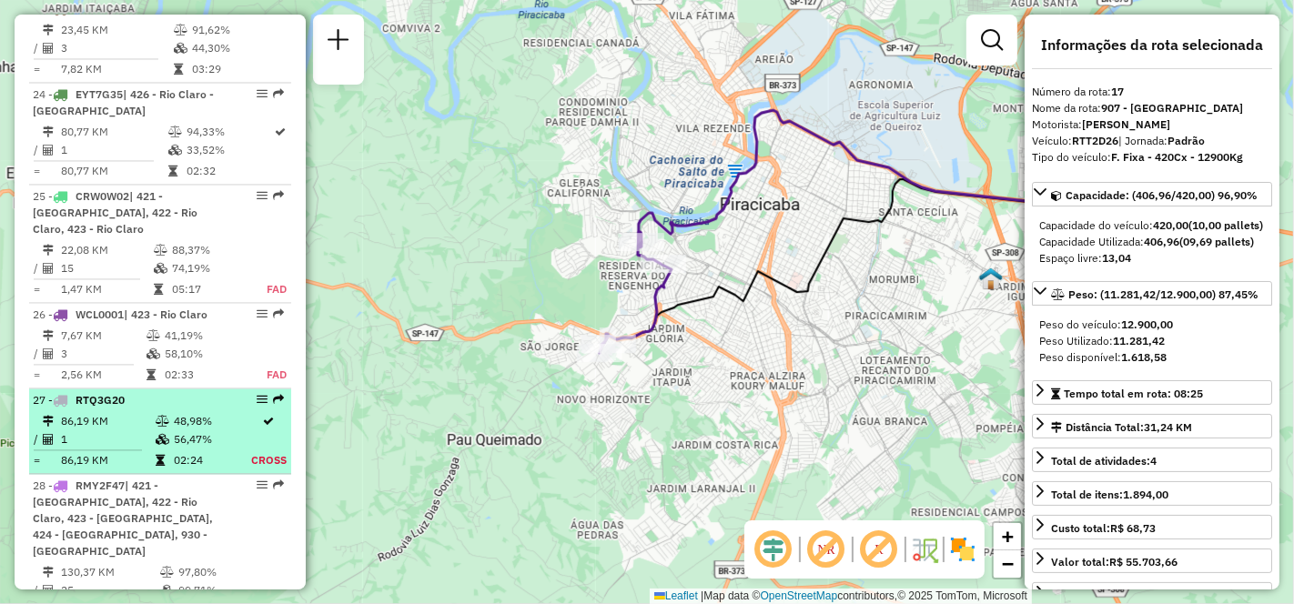
click at [109, 412] on td "86,19 KM" at bounding box center [107, 421] width 95 height 18
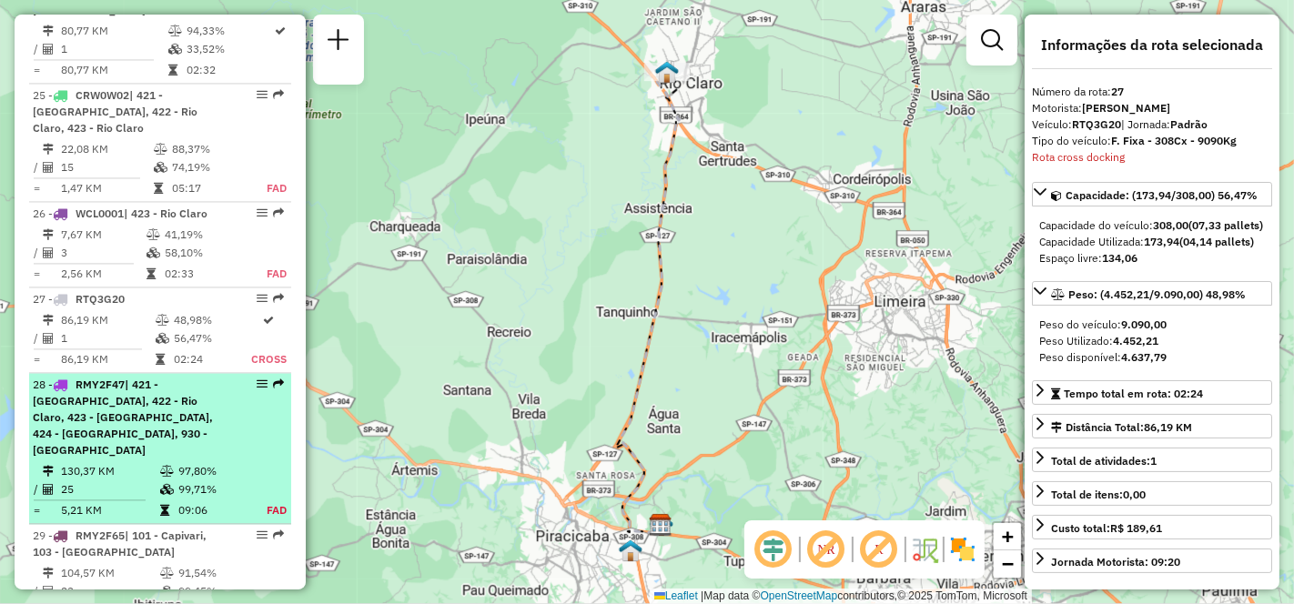
click at [108, 378] on span "| 421 - [GEOGRAPHIC_DATA], 422 - Rio Claro, 423 - [GEOGRAPHIC_DATA], 424 - [GEO…" at bounding box center [123, 417] width 180 height 79
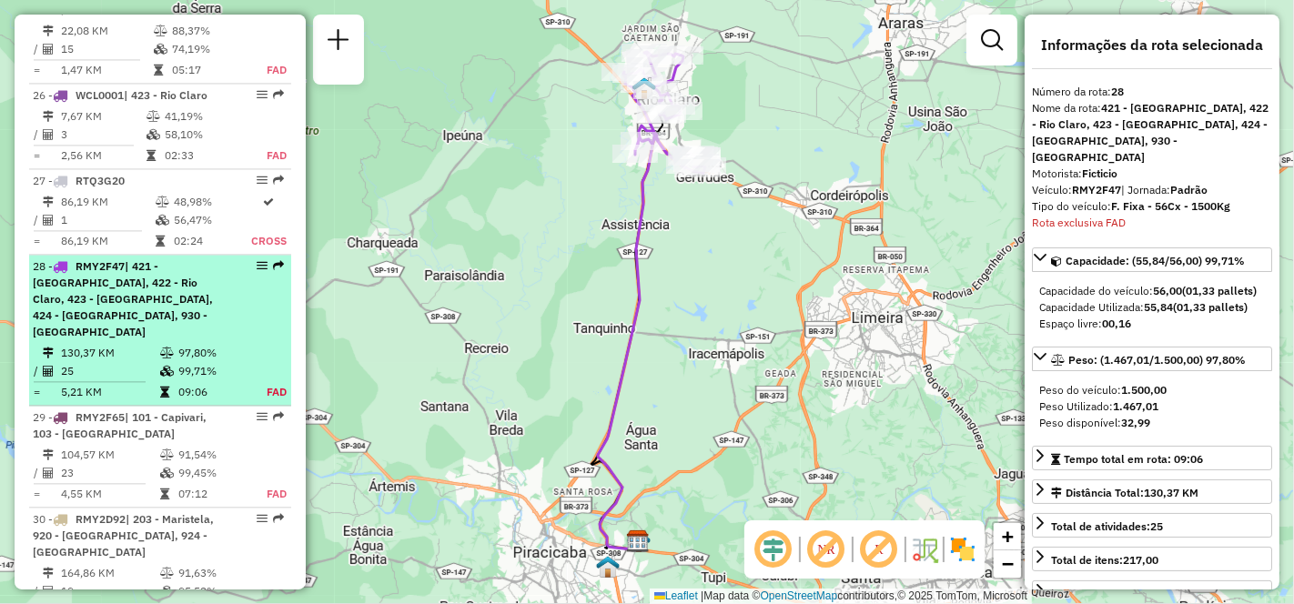
scroll to position [3373, 0]
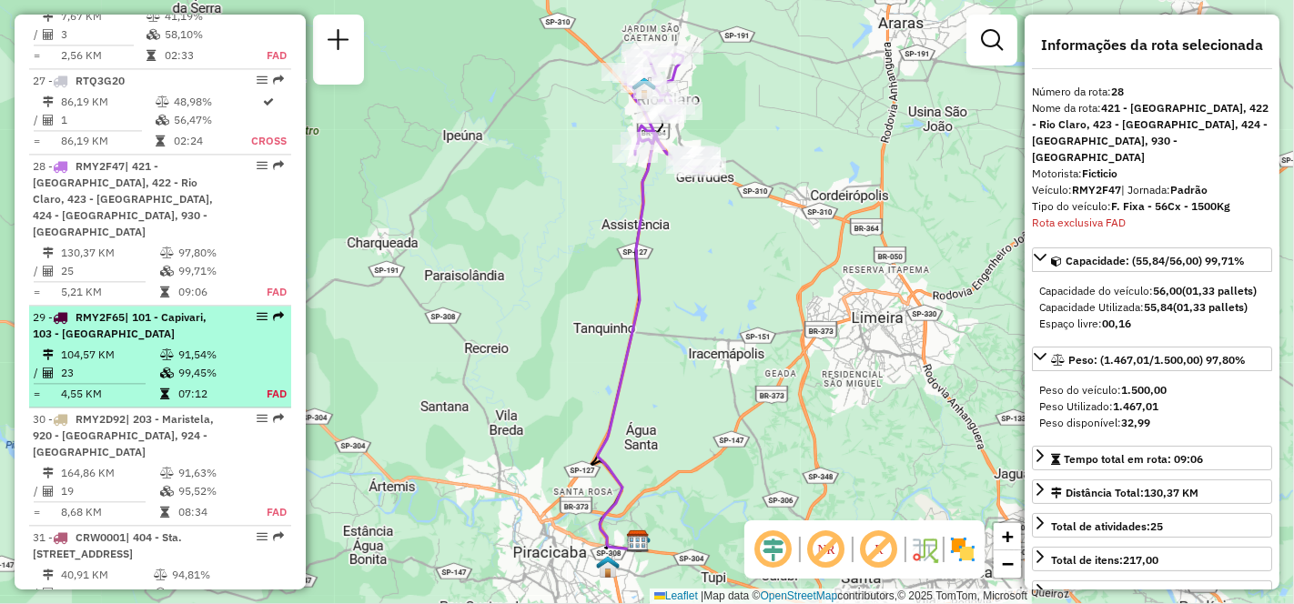
click at [105, 364] on td "23" at bounding box center [109, 373] width 99 height 18
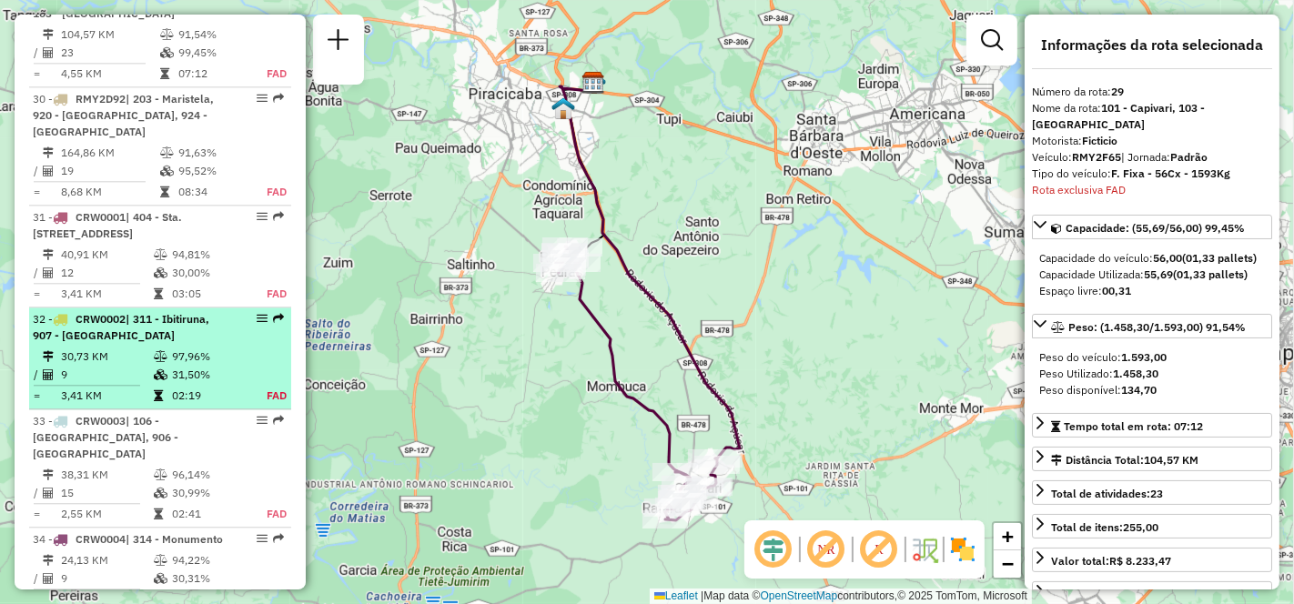
scroll to position [3794, 0]
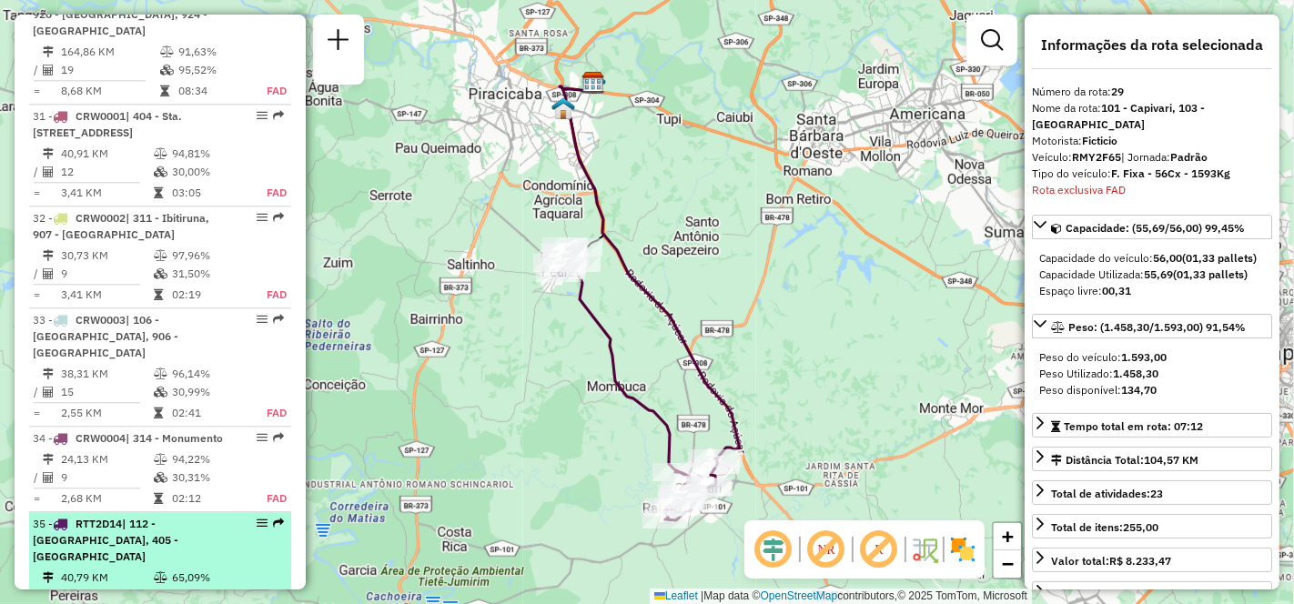
click at [96, 569] on td "40,79 KM" at bounding box center [106, 578] width 93 height 18
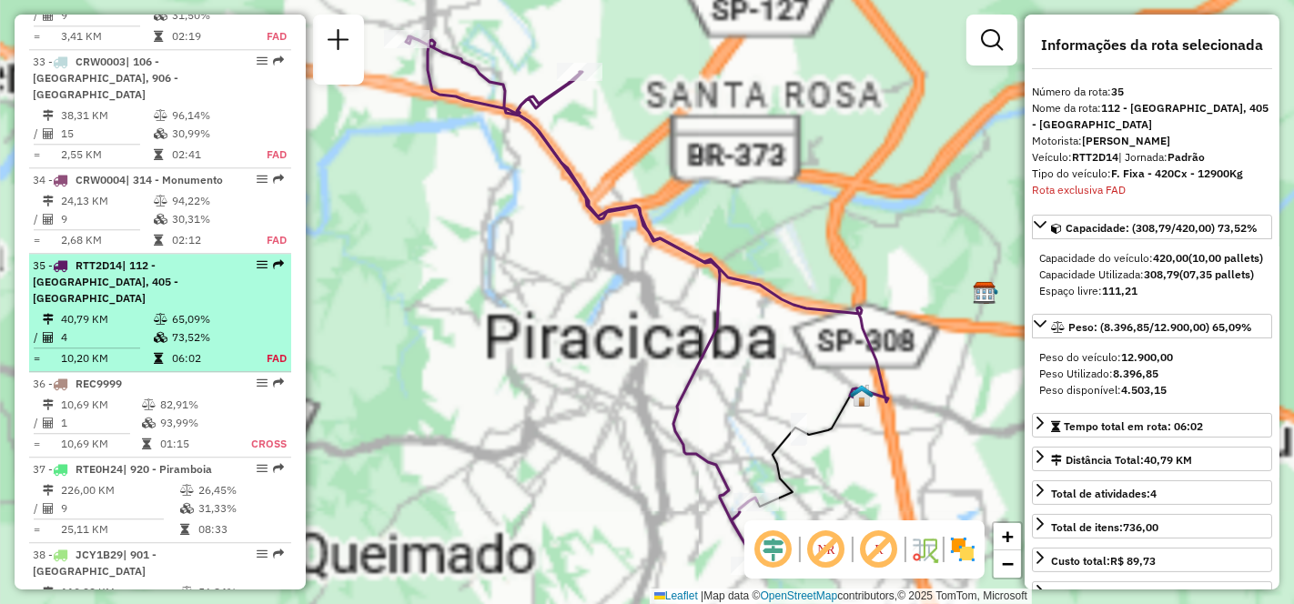
scroll to position [4116, 0]
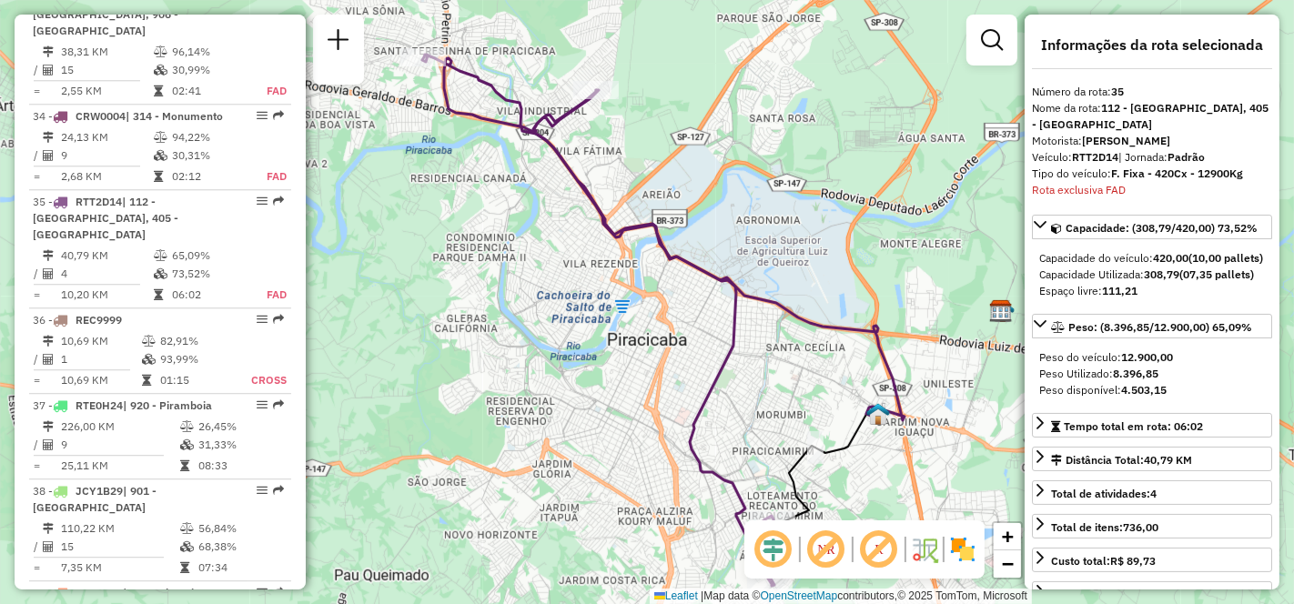
drag, startPoint x: 558, startPoint y: 404, endPoint x: 574, endPoint y: 422, distance: 24.5
click at [574, 422] on div "Janela de atendimento Grade de atendimento Capacidade Transportadoras Veículos …" at bounding box center [647, 302] width 1294 height 604
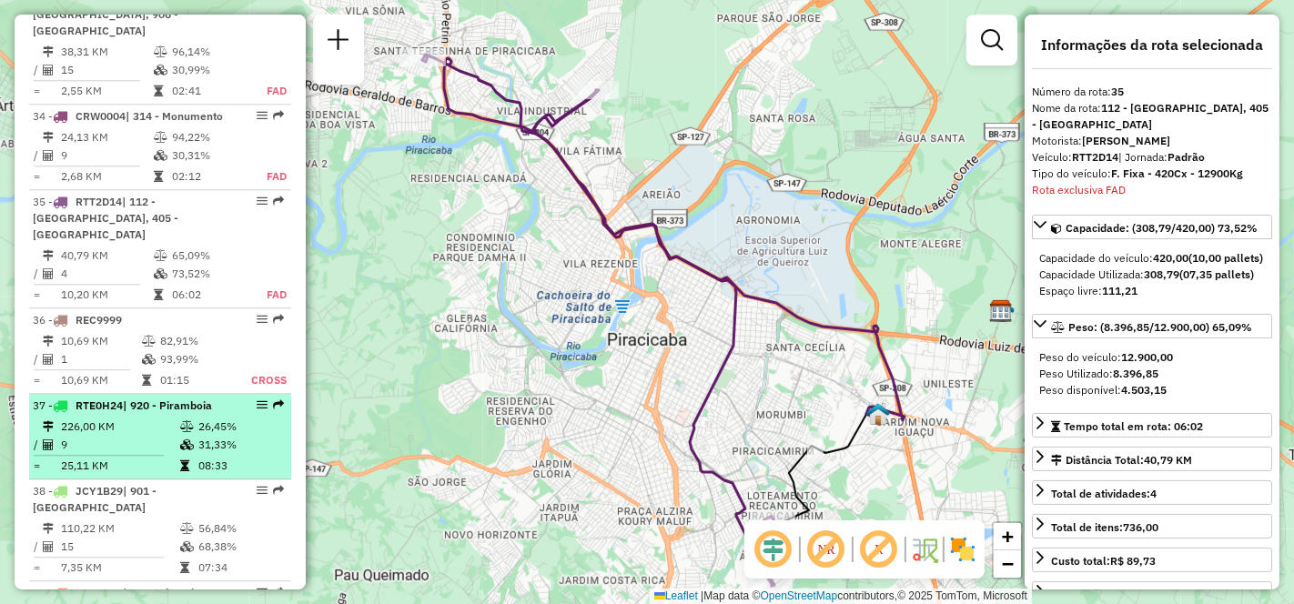
click at [116, 418] on td "226,00 KM" at bounding box center [119, 427] width 119 height 18
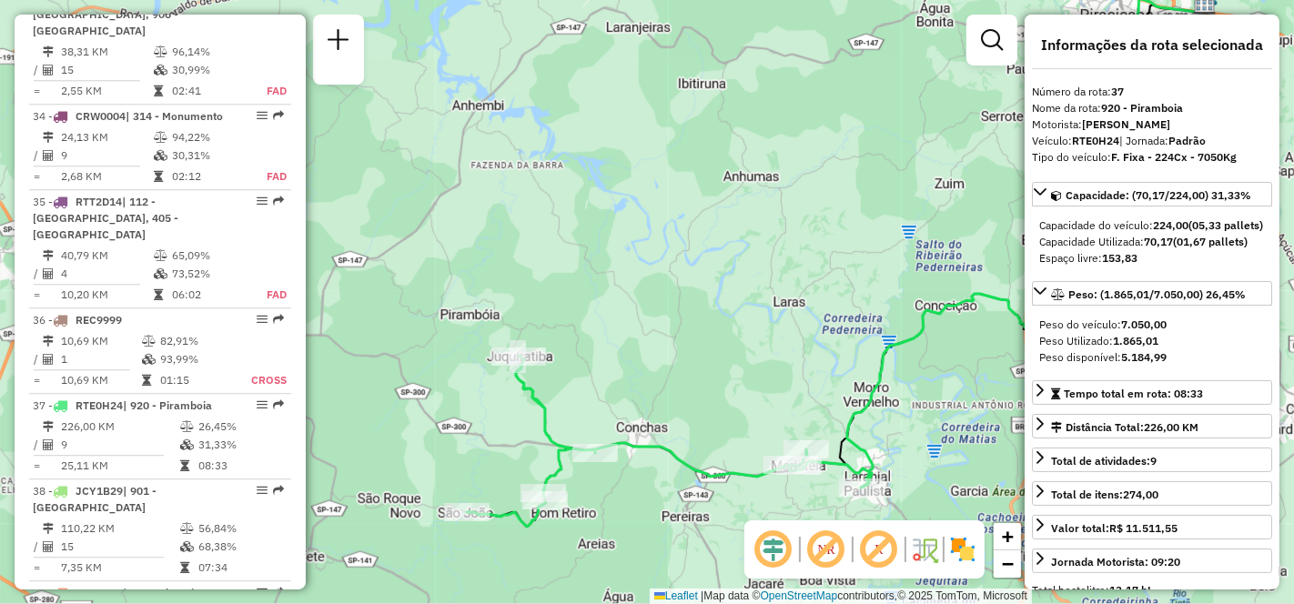
drag, startPoint x: 509, startPoint y: 318, endPoint x: 699, endPoint y: 279, distance: 193.2
click at [699, 279] on div "Janela de atendimento Grade de atendimento Capacidade Transportadoras Veículos …" at bounding box center [647, 302] width 1294 height 604
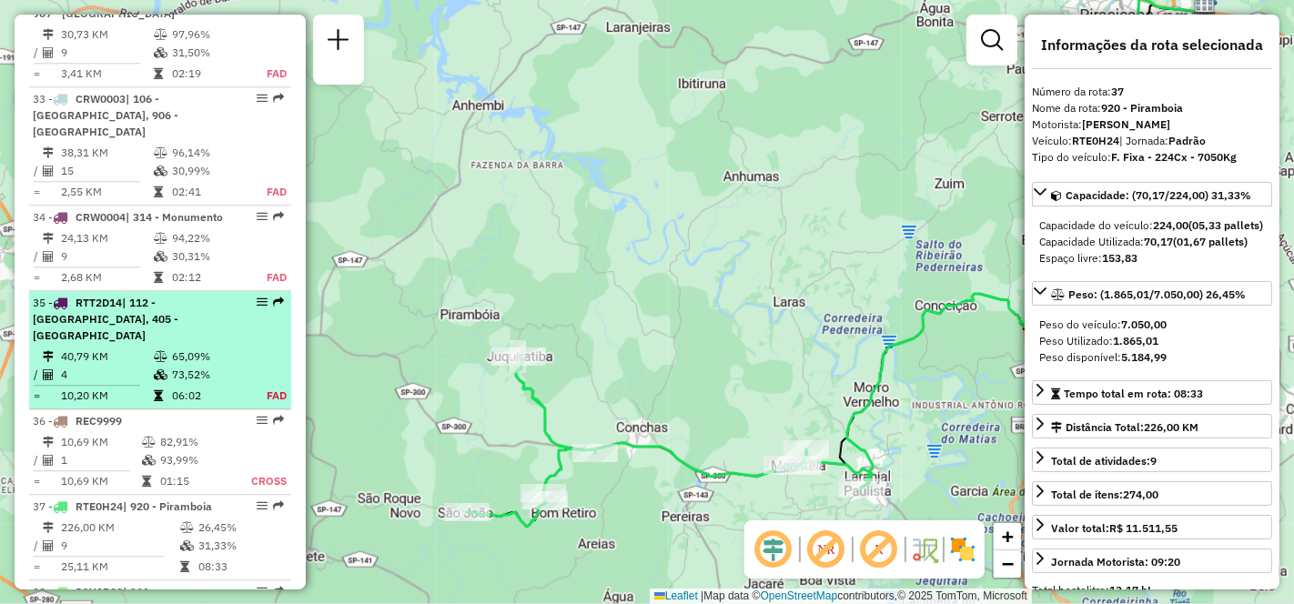
click at [112, 347] on td "40,79 KM" at bounding box center [106, 356] width 93 height 18
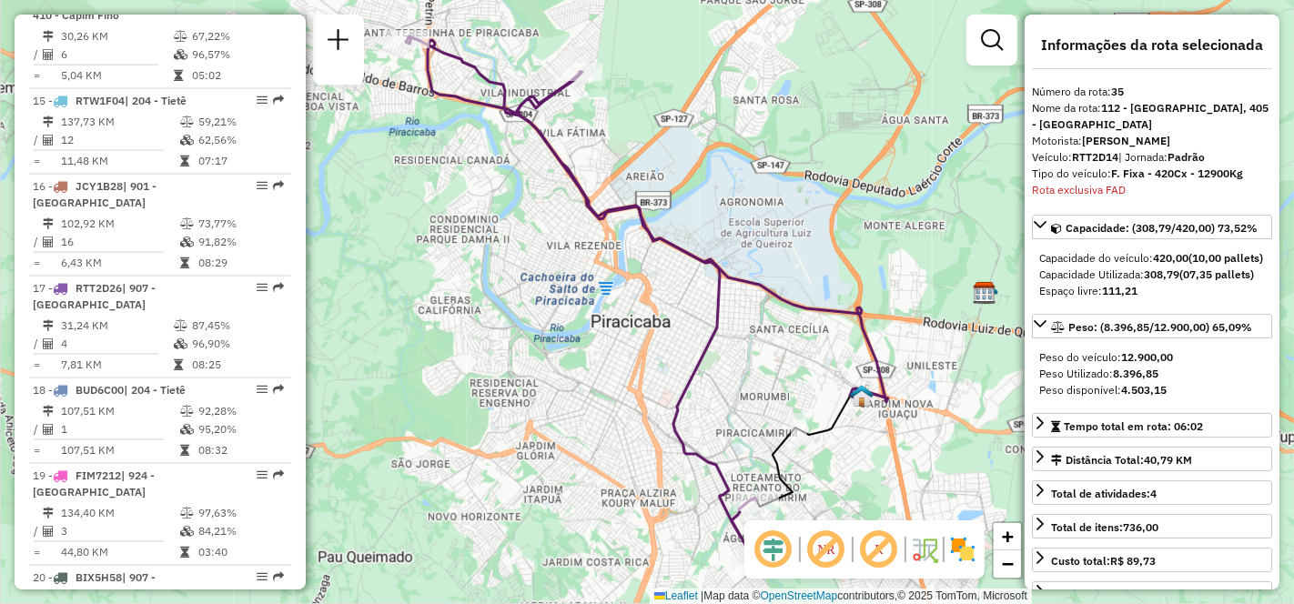
scroll to position [2095, 0]
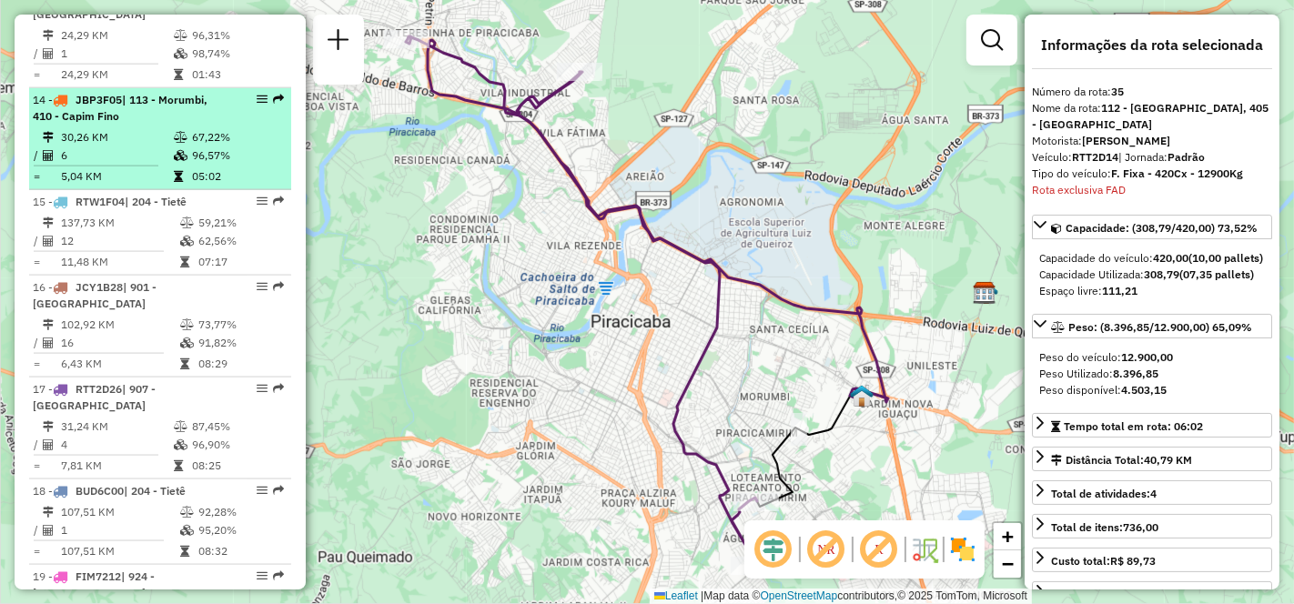
click at [129, 92] on div "14 - JBP3F05 | 113 - Morumbi, 410 - Capim Fino" at bounding box center [129, 108] width 193 height 33
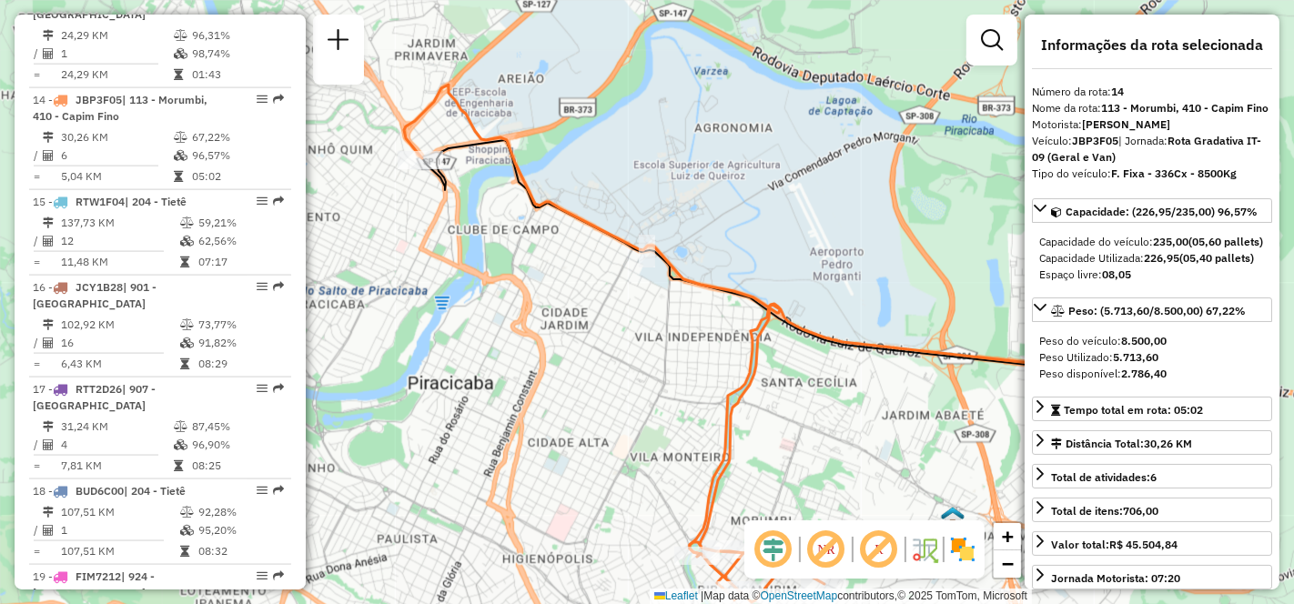
drag, startPoint x: 431, startPoint y: 284, endPoint x: 355, endPoint y: 39, distance: 256.4
click at [587, 325] on div "Janela de atendimento Grade de atendimento Capacidade Transportadoras Veículos …" at bounding box center [647, 302] width 1294 height 604
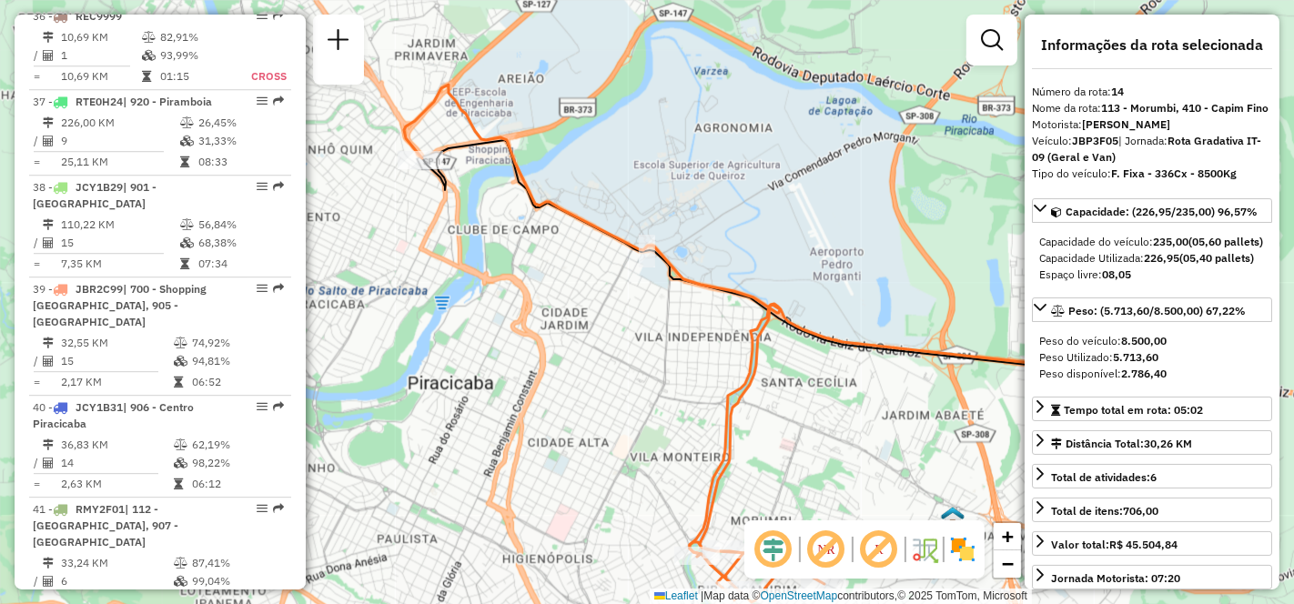
scroll to position [4218, 0]
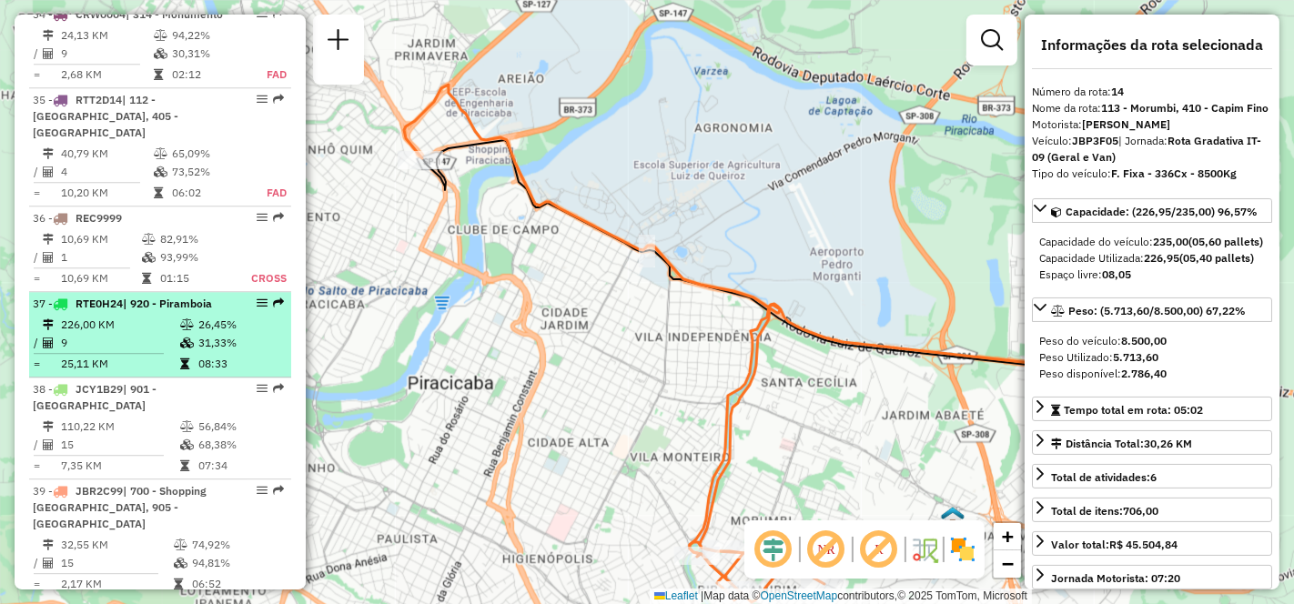
click at [106, 316] on td "226,00 KM" at bounding box center [119, 325] width 119 height 18
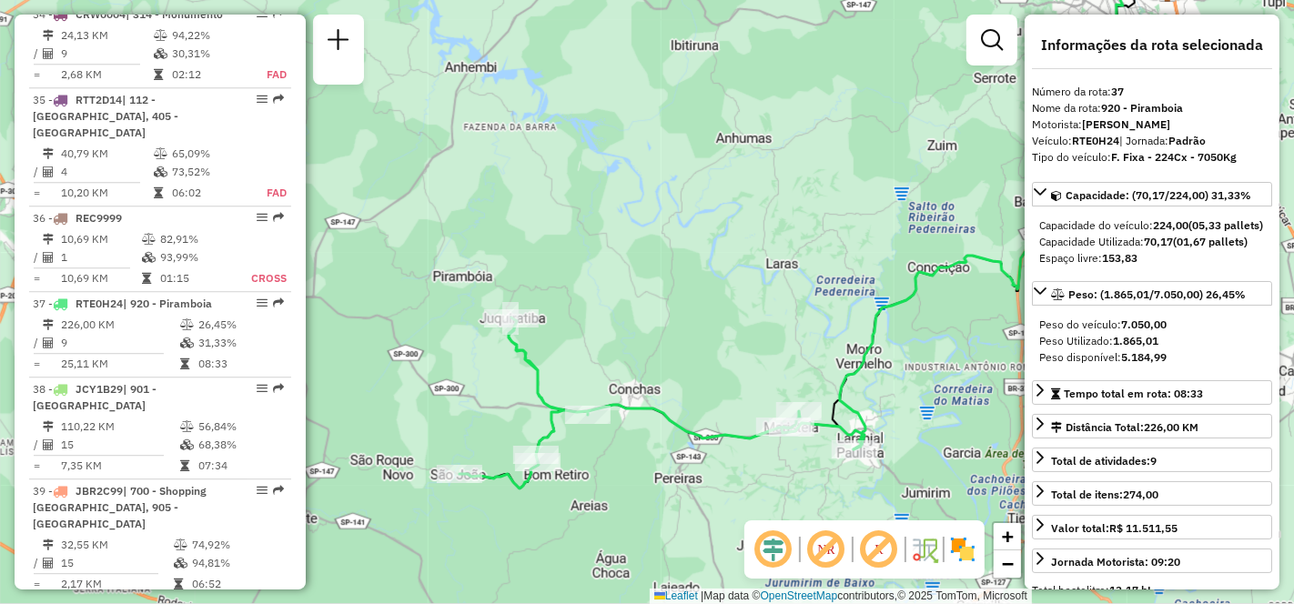
drag, startPoint x: 547, startPoint y: 307, endPoint x: 728, endPoint y: 231, distance: 196.5
click at [728, 231] on div "Janela de atendimento Grade de atendimento Capacidade Transportadoras Veículos …" at bounding box center [647, 302] width 1294 height 604
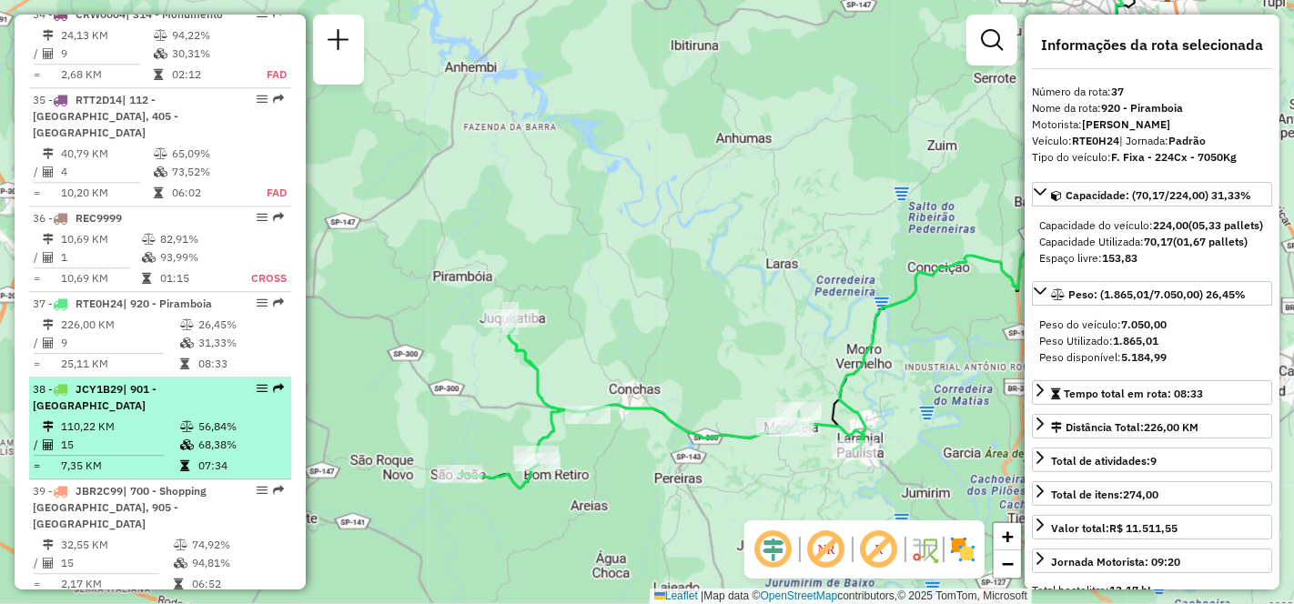
click at [101, 436] on td "15" at bounding box center [119, 445] width 119 height 18
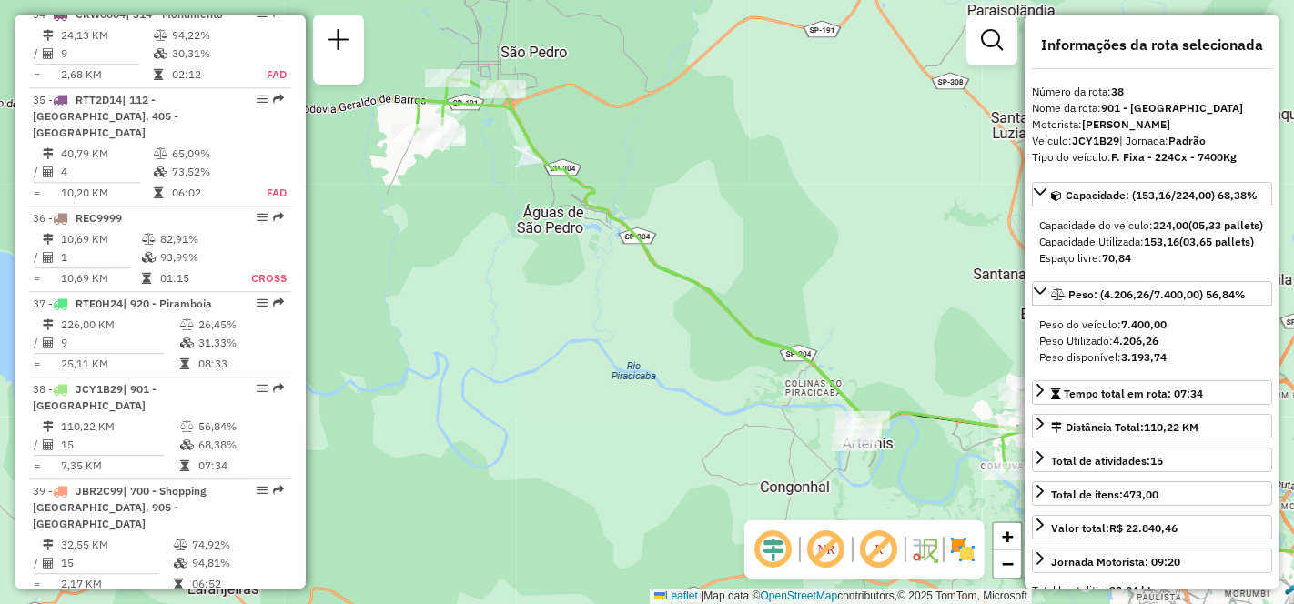
drag, startPoint x: 468, startPoint y: 446, endPoint x: 708, endPoint y: 463, distance: 240.8
click at [708, 463] on div "Janela de atendimento Grade de atendimento Capacidade Transportadoras Veículos …" at bounding box center [647, 302] width 1294 height 604
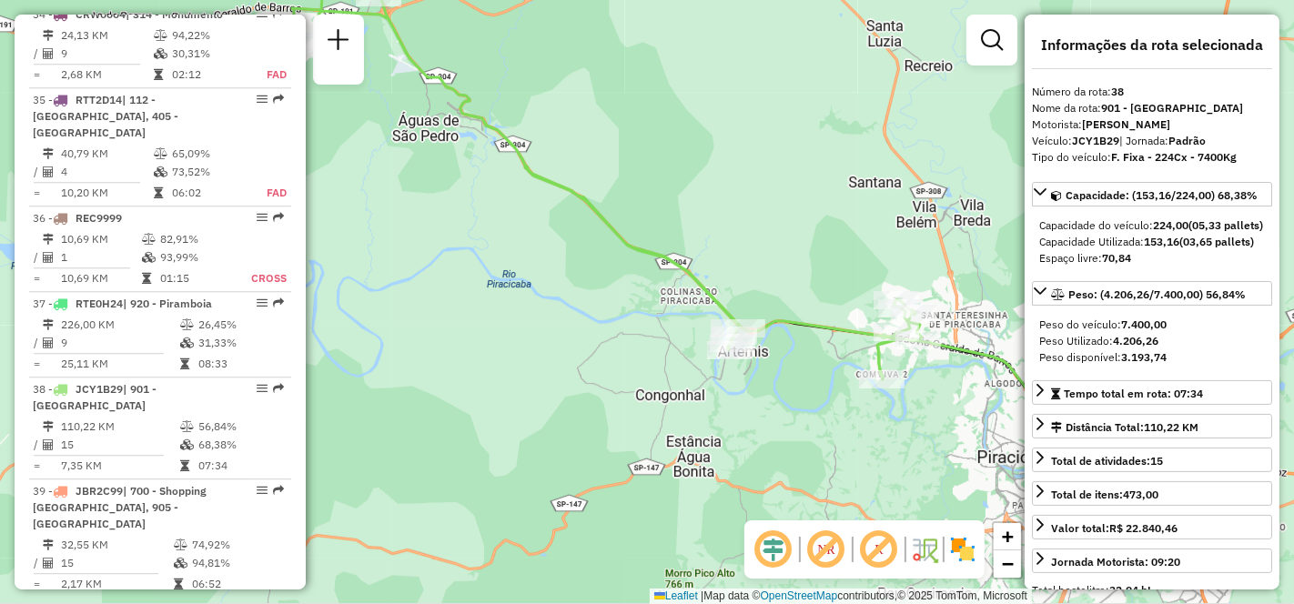
drag, startPoint x: 673, startPoint y: 396, endPoint x: 519, endPoint y: 269, distance: 199.1
click at [519, 269] on div "Janela de atendimento Grade de atendimento Capacidade Transportadoras Veículos …" at bounding box center [647, 302] width 1294 height 604
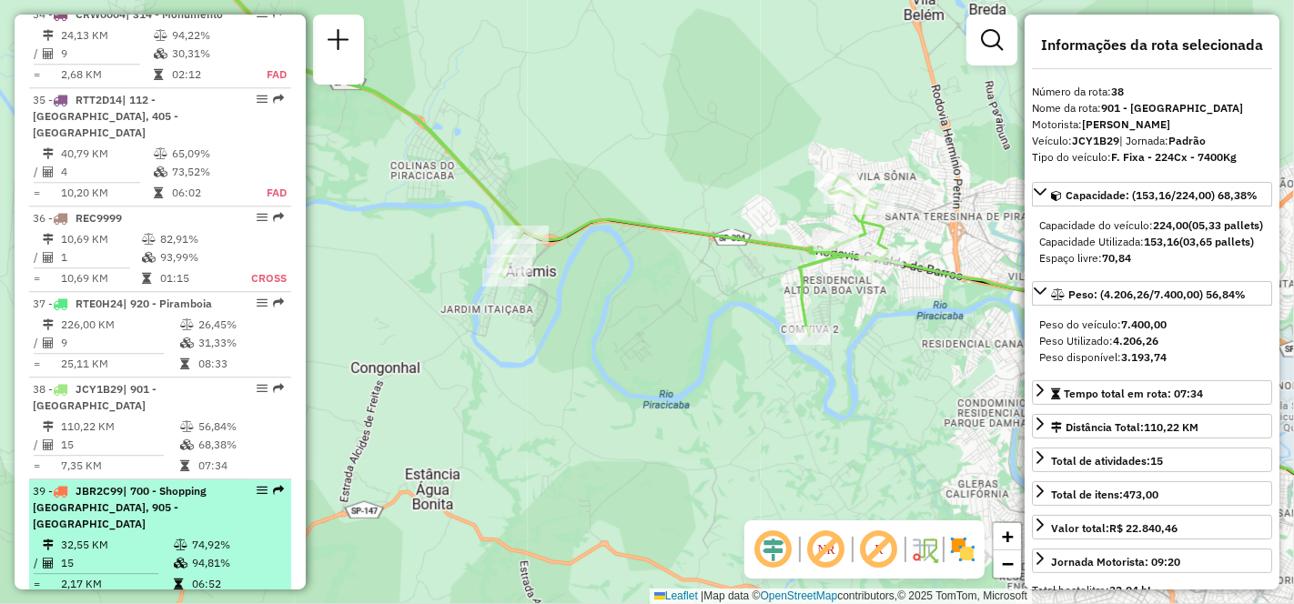
click at [137, 536] on td "32,55 KM" at bounding box center [116, 545] width 113 height 18
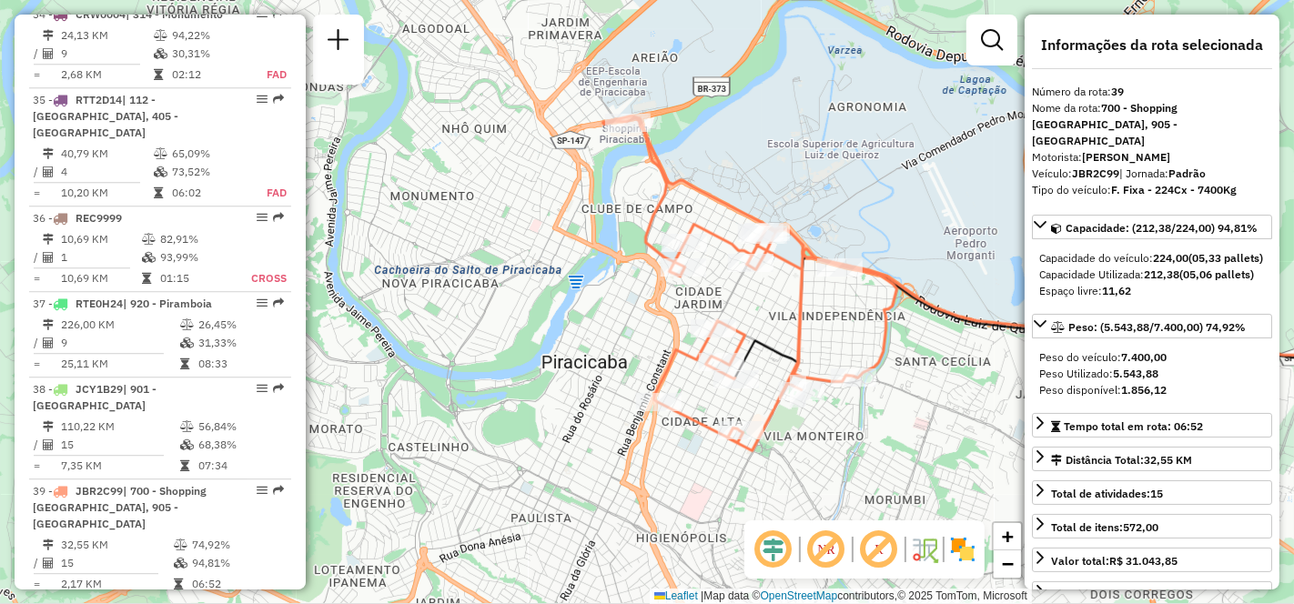
drag, startPoint x: 532, startPoint y: 347, endPoint x: 855, endPoint y: 328, distance: 323.4
click at [855, 328] on div "Janela de atendimento Grade de atendimento Capacidade Transportadoras Veículos …" at bounding box center [647, 302] width 1294 height 604
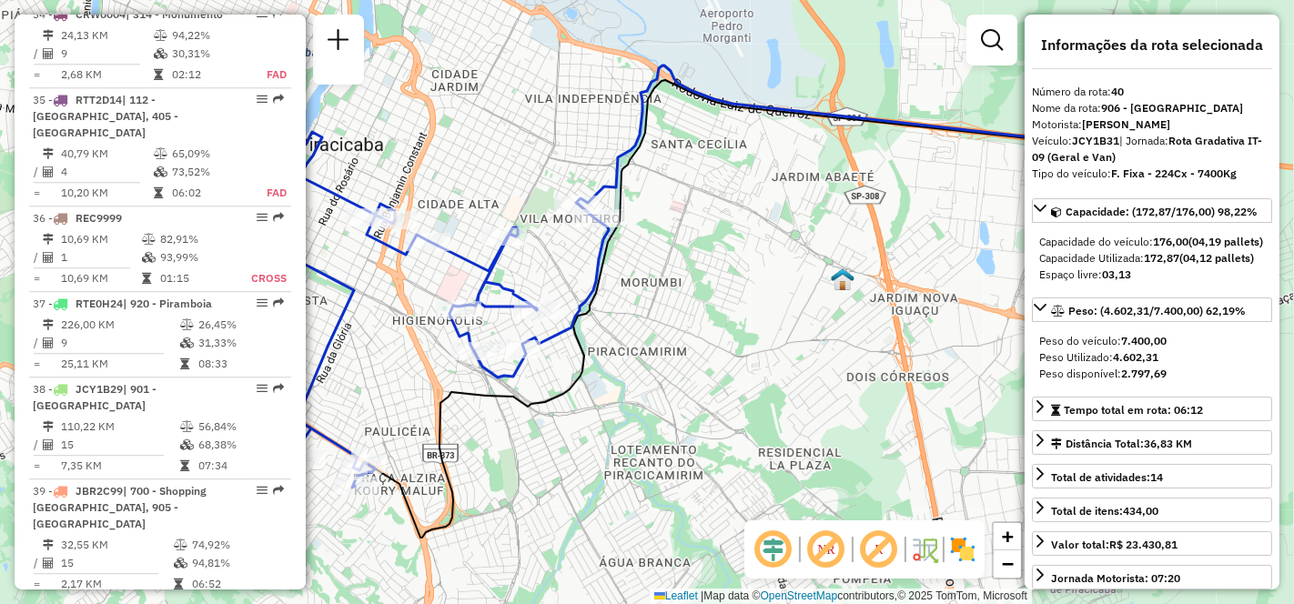
scroll to position [4420, 0]
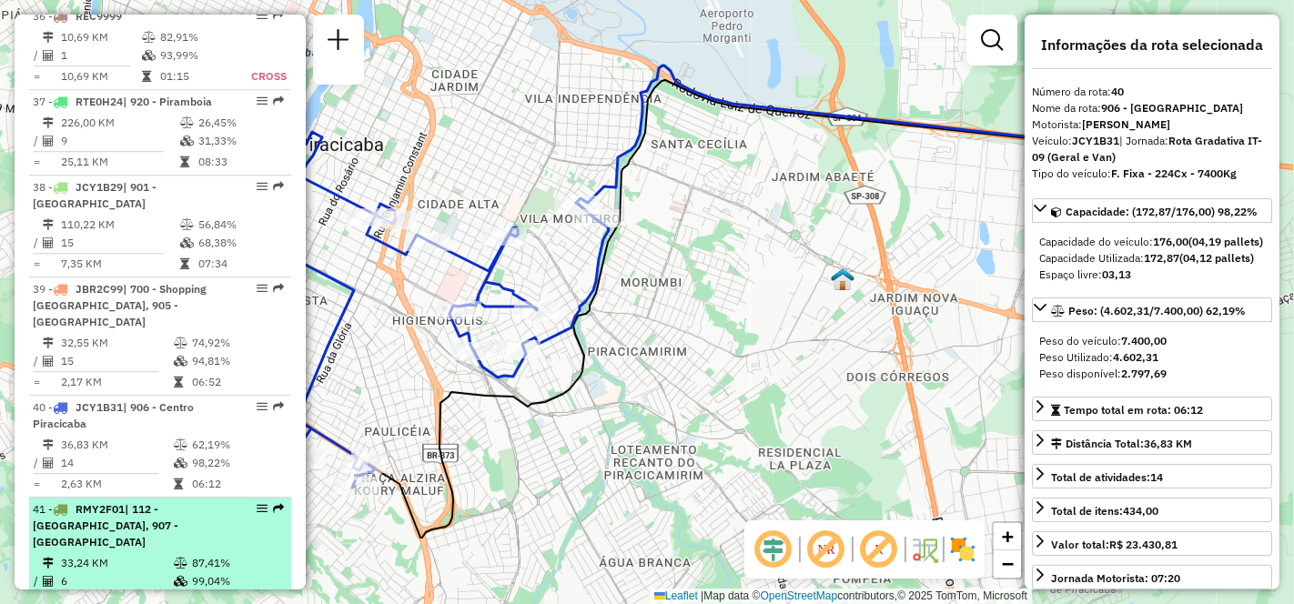
click at [136, 498] on li "41 - RMY2F01 | 112 - [GEOGRAPHIC_DATA], 907 - [GEOGRAPHIC_DATA] 33,24 KM 87,41%…" at bounding box center [160, 557] width 262 height 118
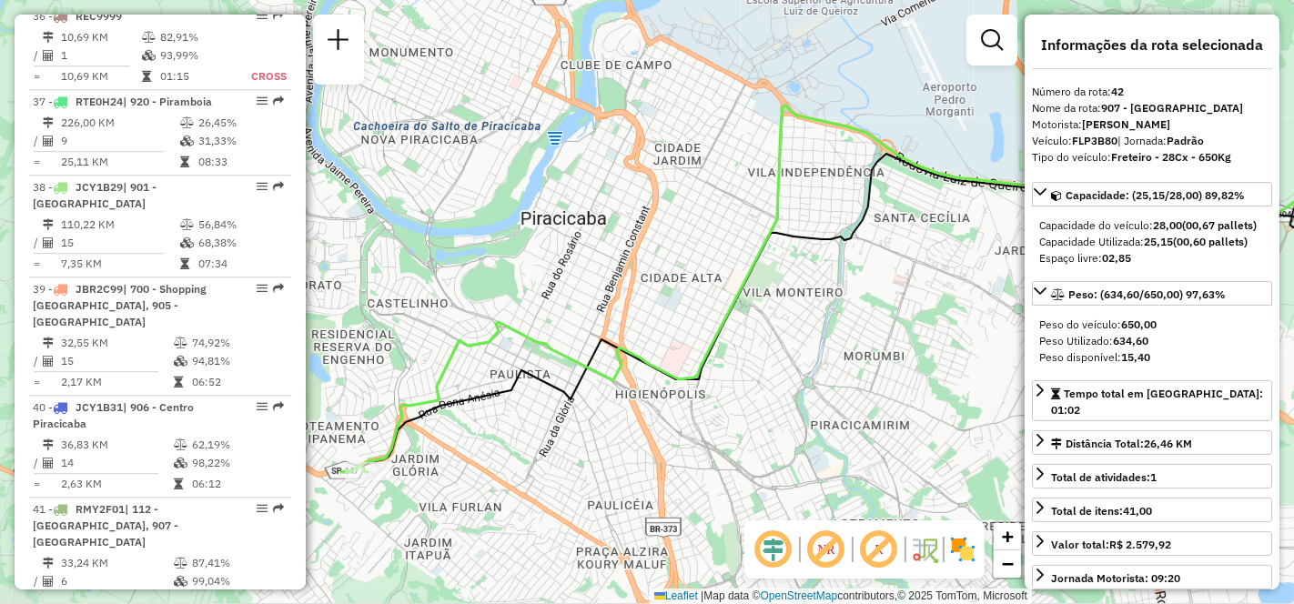
drag, startPoint x: 608, startPoint y: 319, endPoint x: 839, endPoint y: 287, distance: 233.2
click at [838, 288] on div "Janela de atendimento Grade de atendimento Capacidade Transportadoras Veículos …" at bounding box center [647, 302] width 1294 height 604
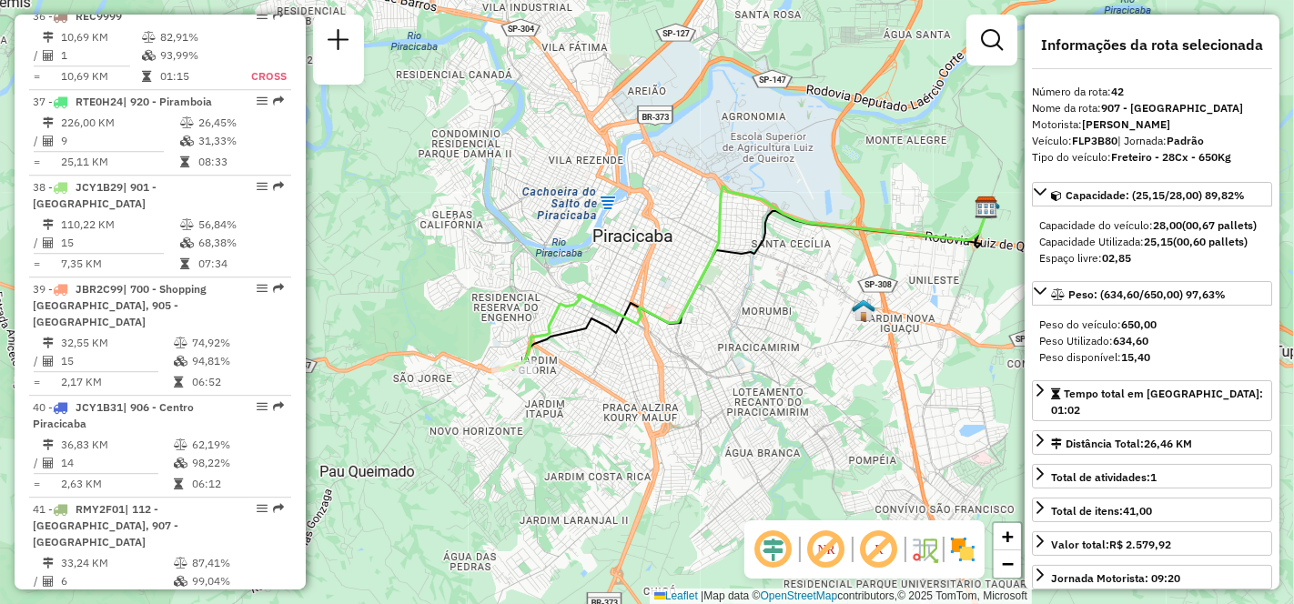
scroll to position [4521, 0]
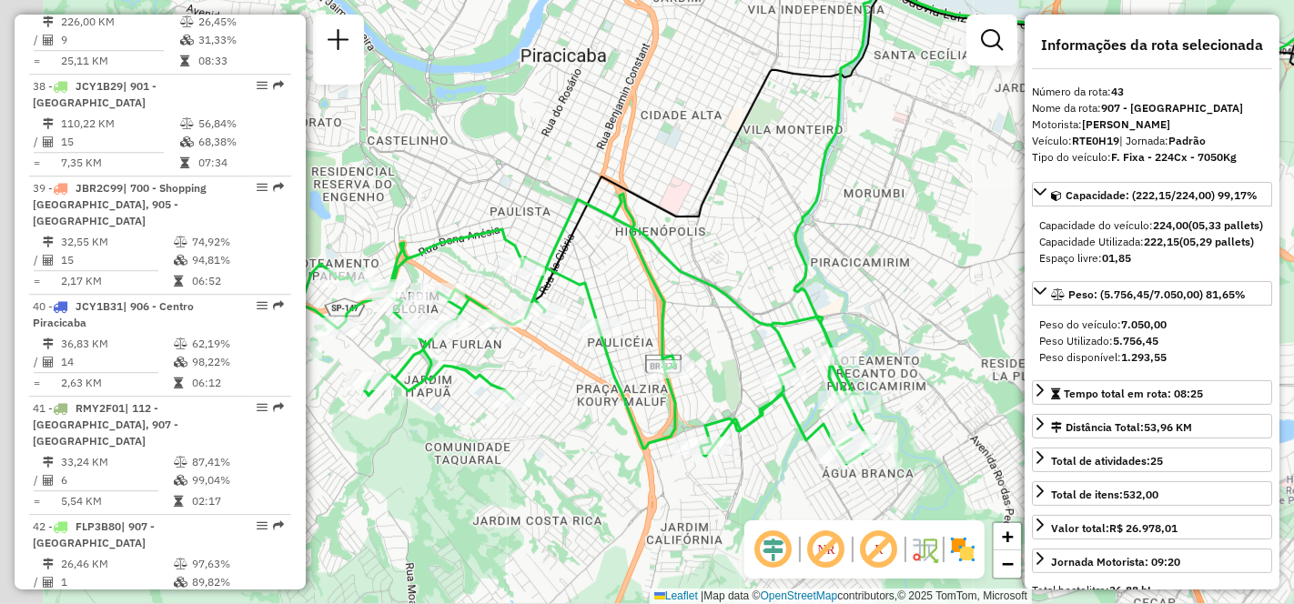
drag, startPoint x: 605, startPoint y: 348, endPoint x: 766, endPoint y: 267, distance: 180.2
click at [766, 267] on div "Janela de atendimento Grade de atendimento Capacidade Transportadoras Veículos …" at bounding box center [647, 302] width 1294 height 604
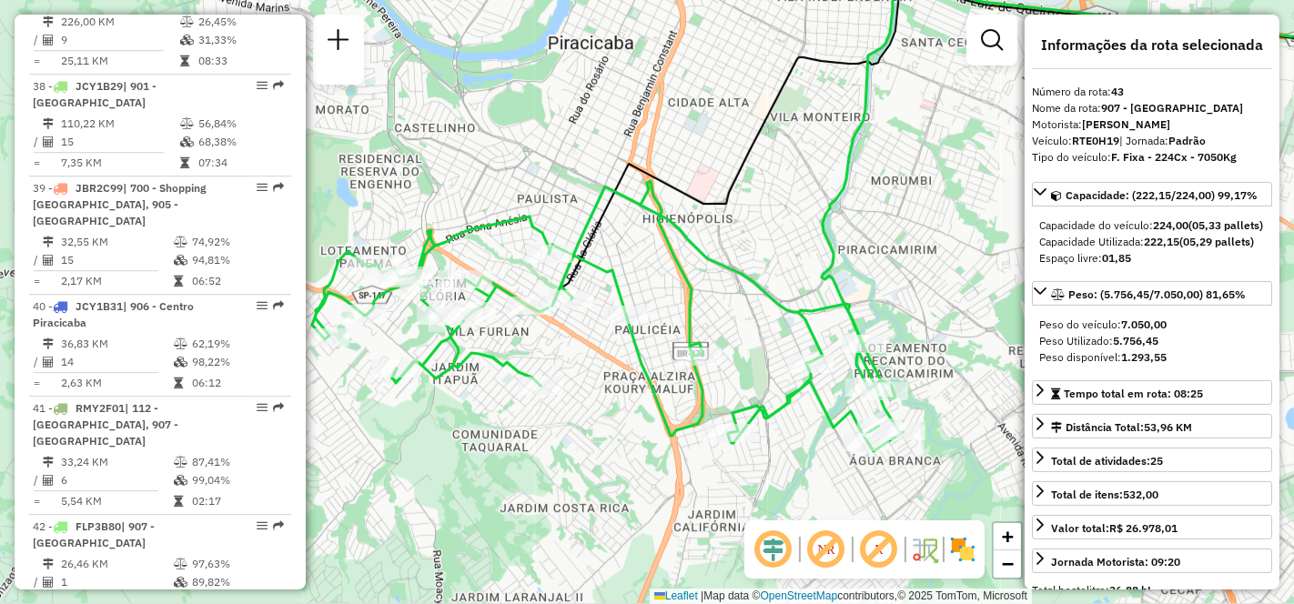
scroll to position [4723, 0]
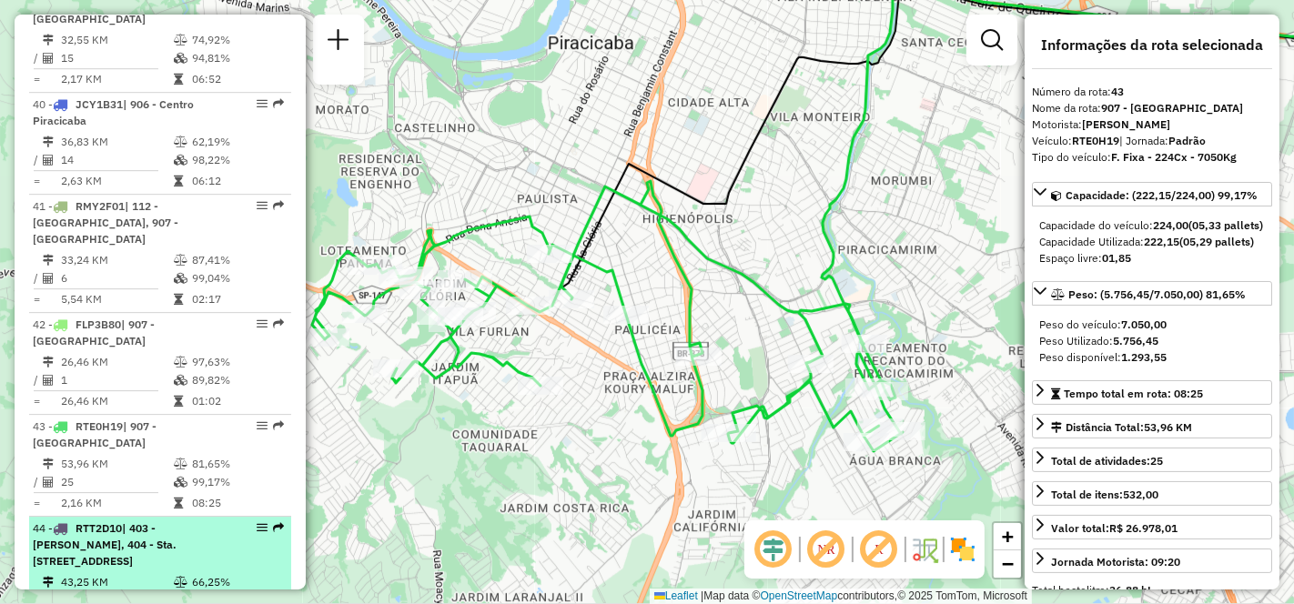
click at [130, 573] on td "43,25 KM" at bounding box center [116, 582] width 113 height 18
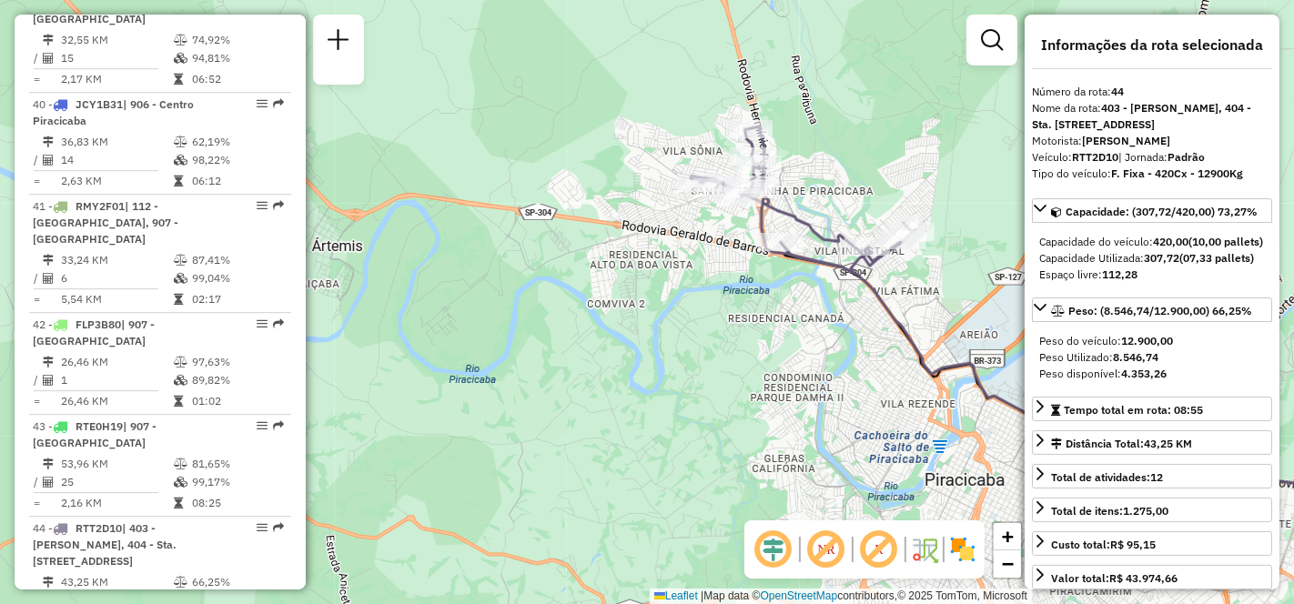
drag, startPoint x: 498, startPoint y: 378, endPoint x: 858, endPoint y: 385, distance: 359.4
click at [858, 385] on div "Janela de atendimento Grade de atendimento Capacidade Transportadoras Veículos …" at bounding box center [647, 302] width 1294 height 604
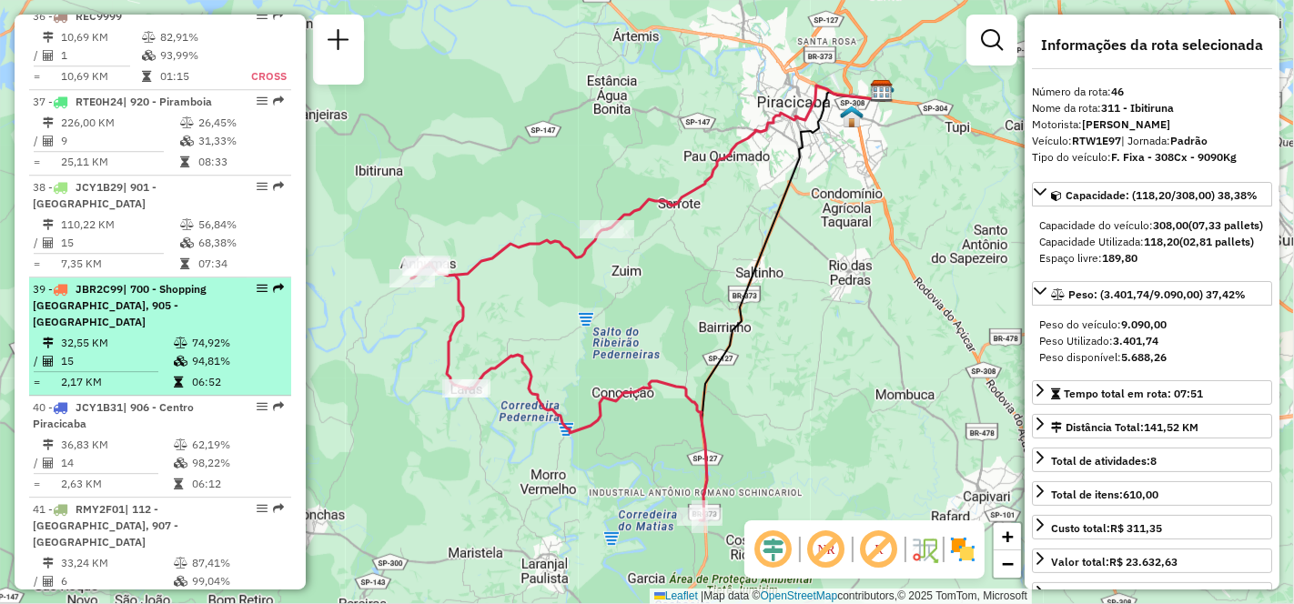
scroll to position [4319, 0]
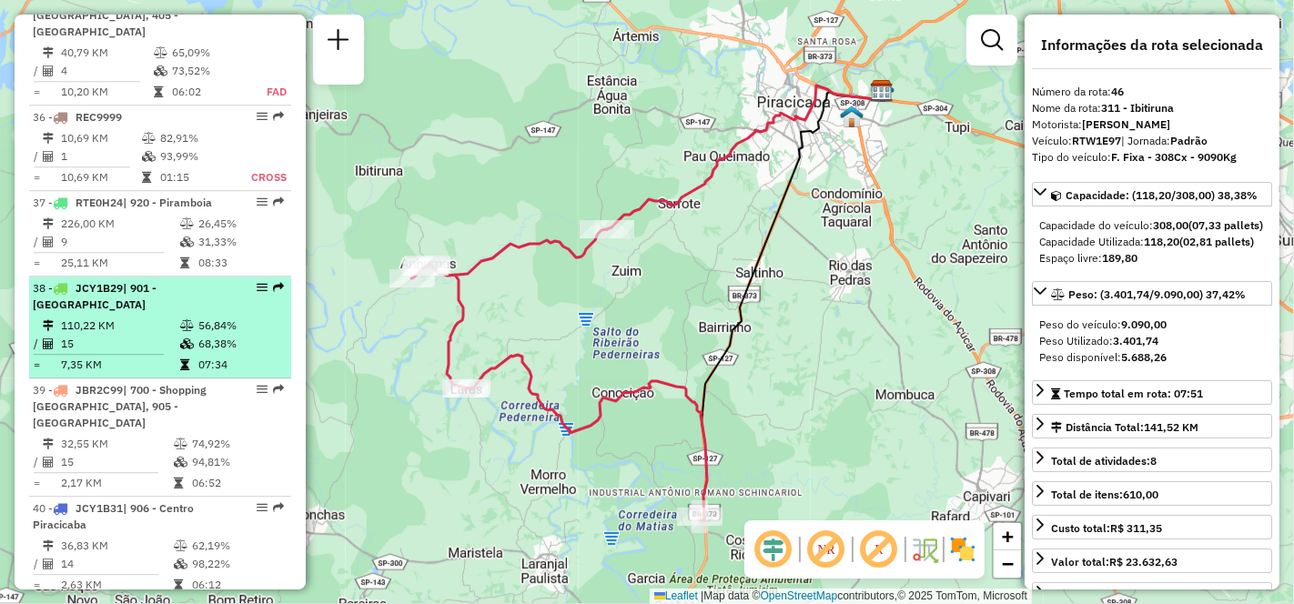
click at [133, 335] on td "15" at bounding box center [119, 344] width 119 height 18
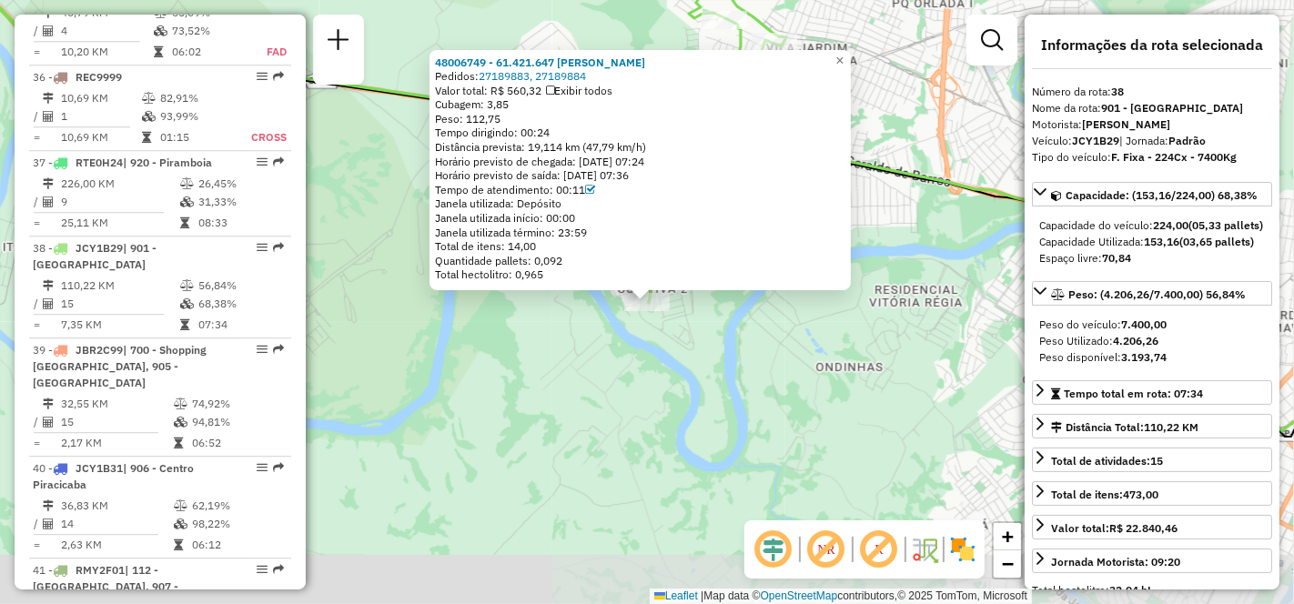
scroll to position [4389, 0]
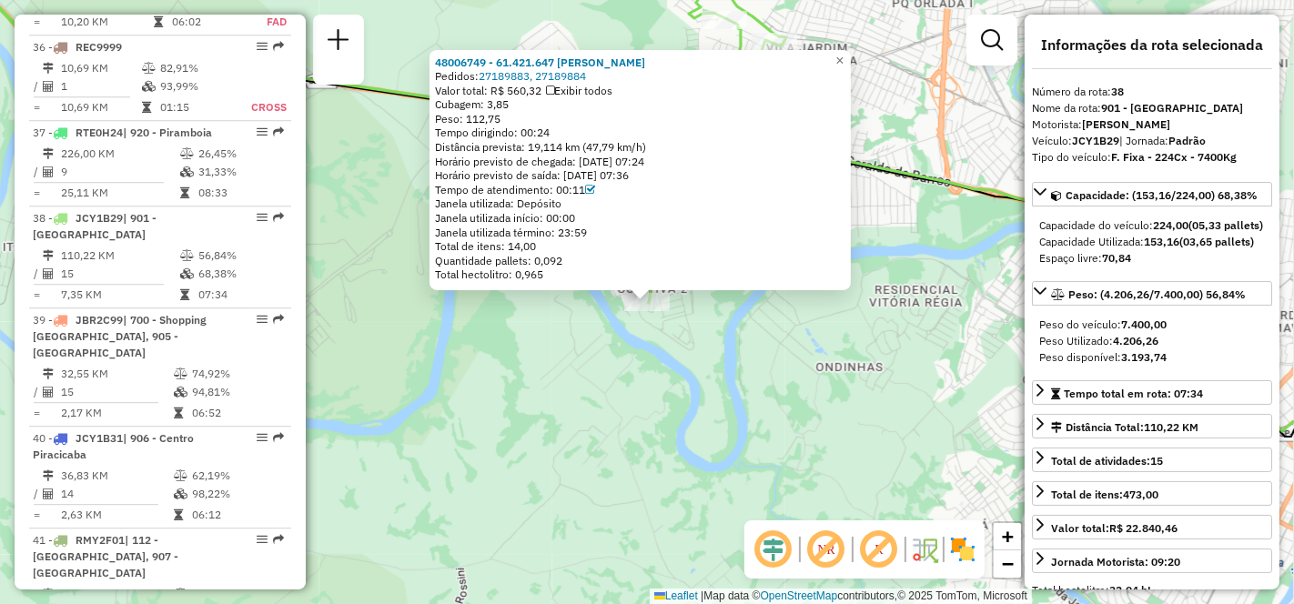
click at [782, 391] on div "48006749 - 61.421.647 [PERSON_NAME] Pedidos: 27189883, 27189884 Valor total: R$…" at bounding box center [647, 302] width 1294 height 604
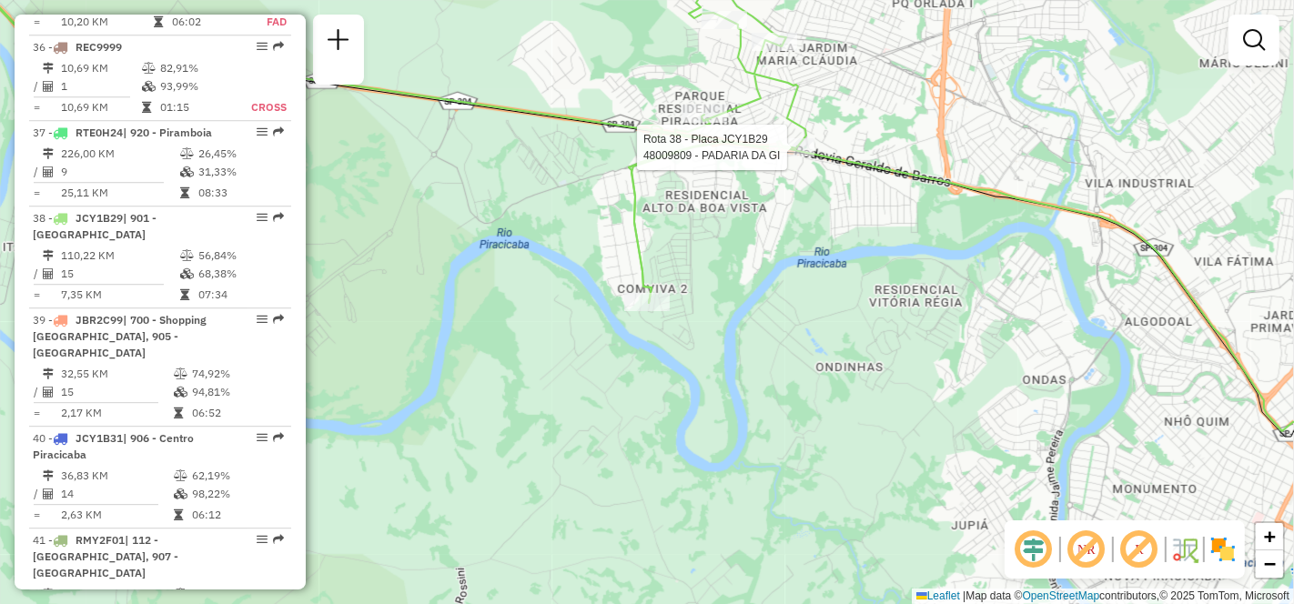
select select "**********"
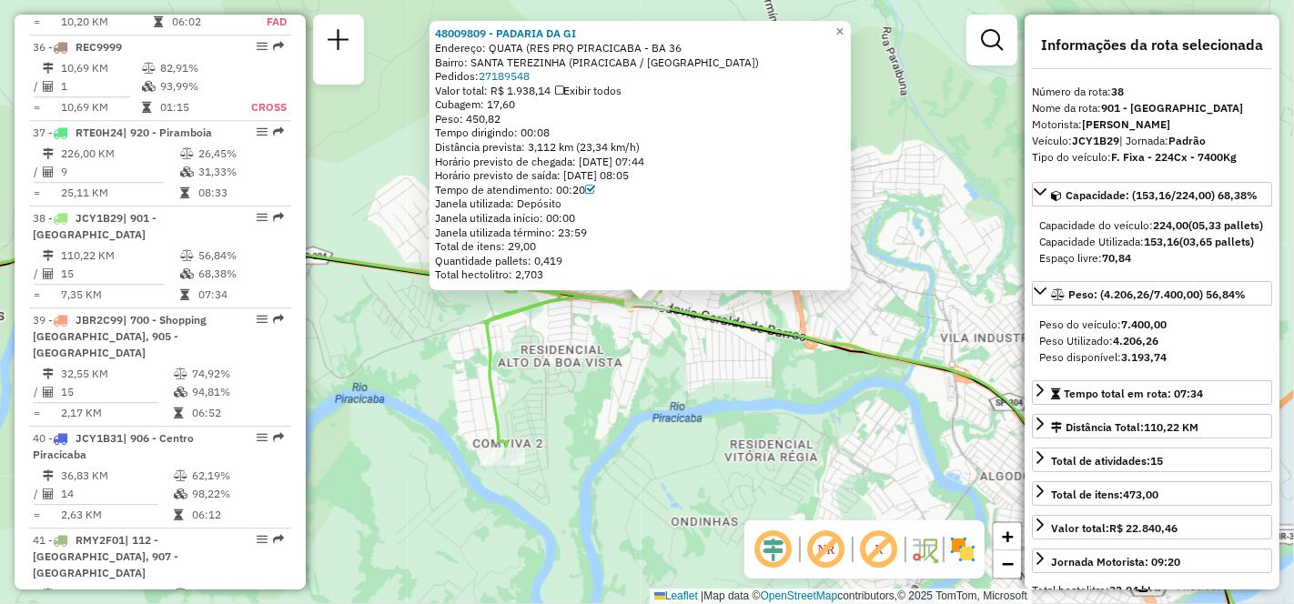
click at [795, 377] on div "48009809 - [GEOGRAPHIC_DATA] DA GI Endereço: QUATA (RES PRQ PIRACICABA - BA 36 …" at bounding box center [647, 302] width 1294 height 604
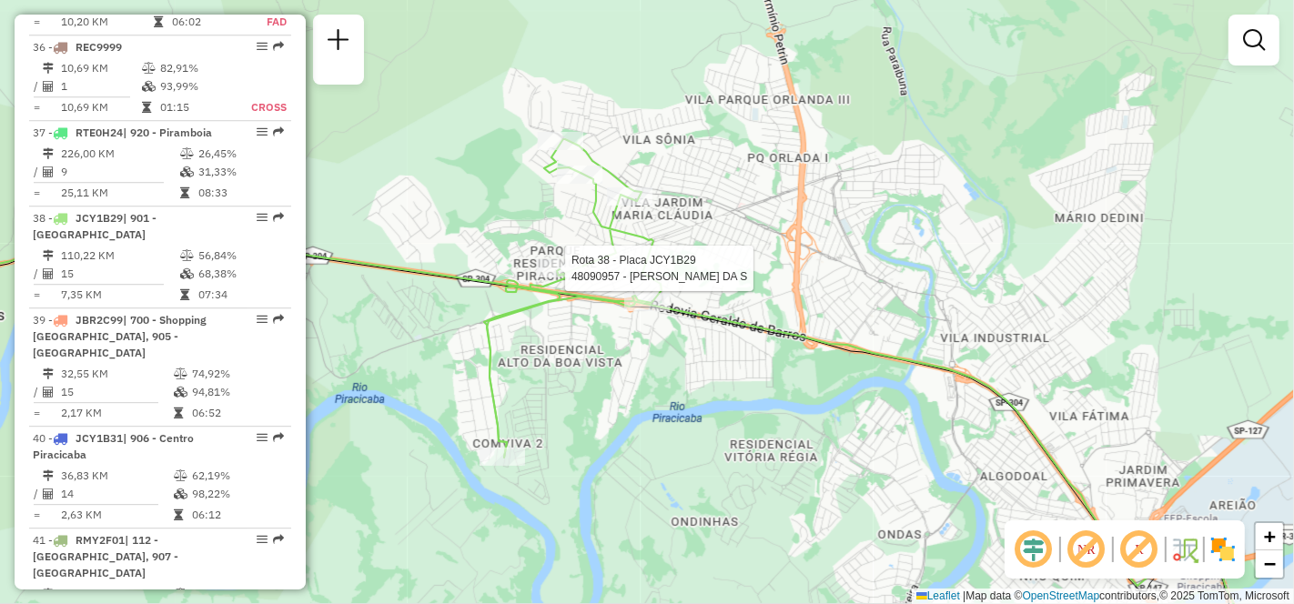
select select "**********"
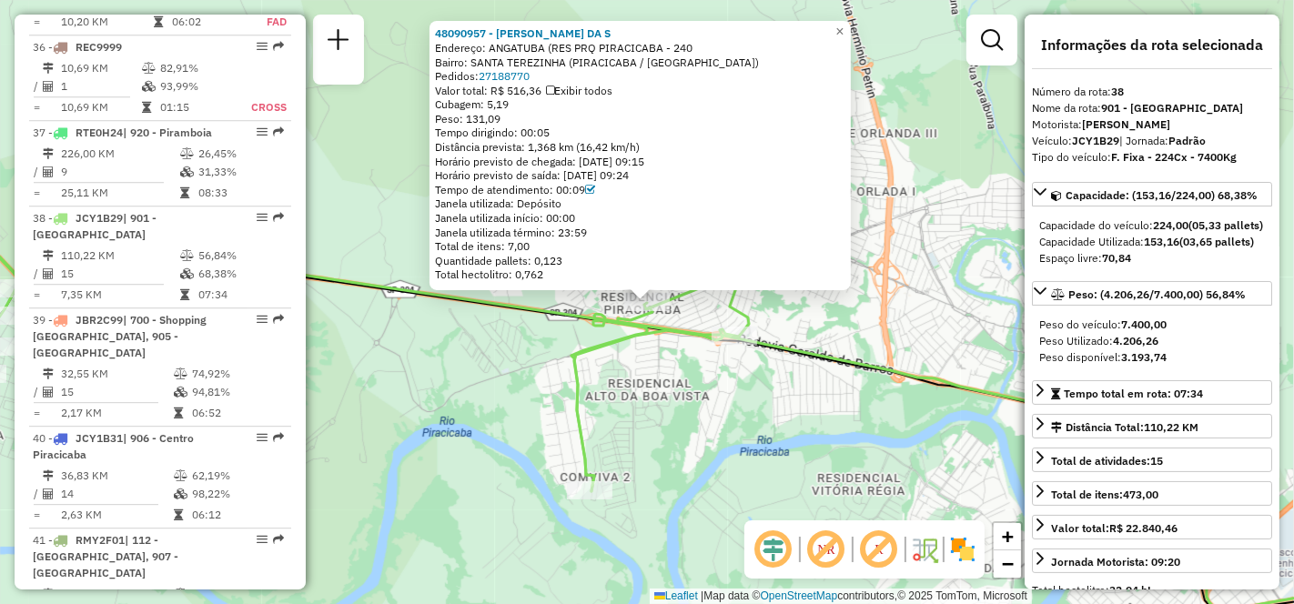
click at [709, 433] on div "48090957 - [PERSON_NAME] DA S Endereço: ANGATUBA (RES PRQ PIRACICABA - 240 Bair…" at bounding box center [647, 302] width 1294 height 604
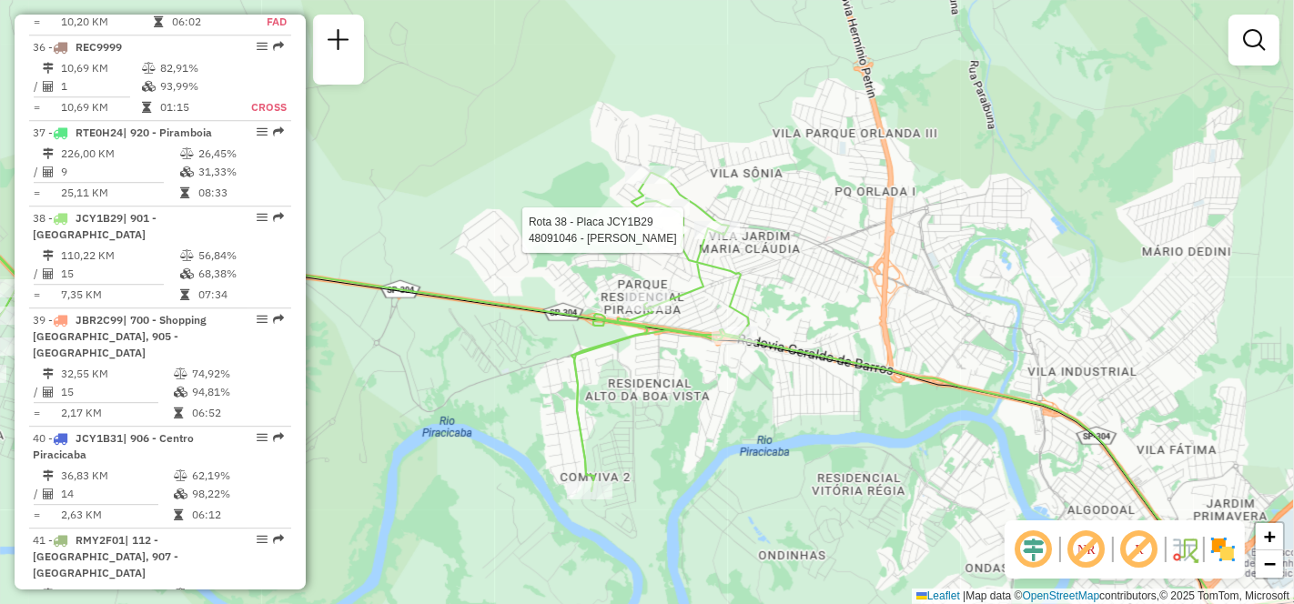
select select "**********"
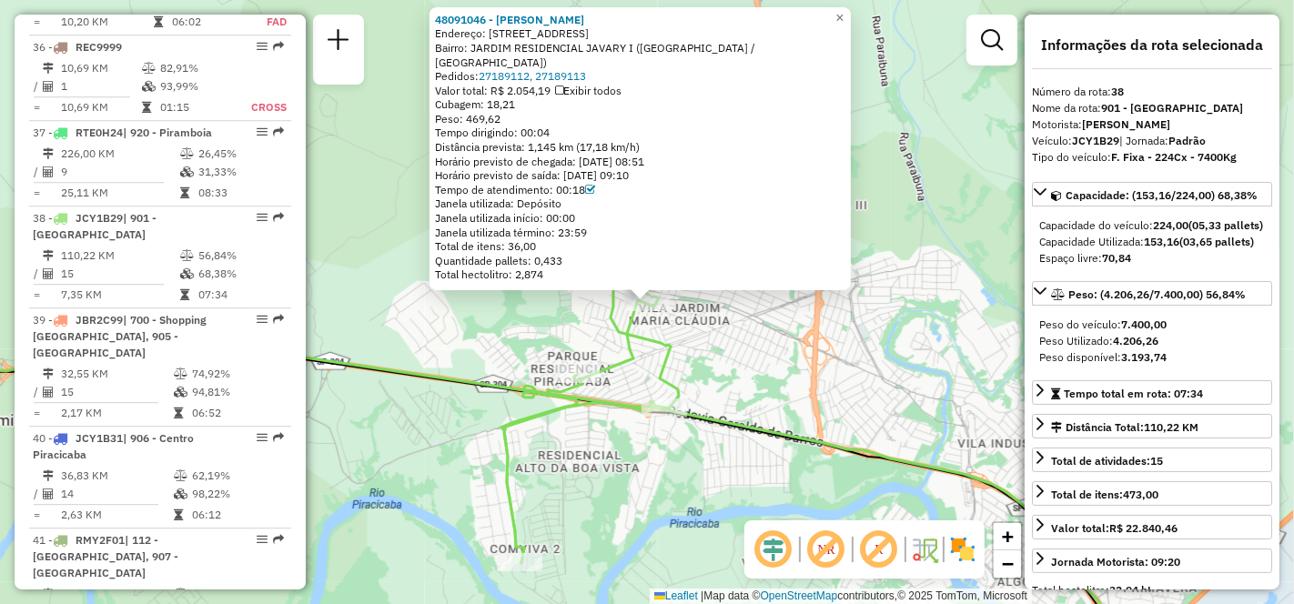
click at [755, 357] on div "48091046 - [PERSON_NAME] DE LI Endereço: R MURICI 448 Bairro: [GEOGRAPHIC_DATA]…" at bounding box center [647, 302] width 1294 height 604
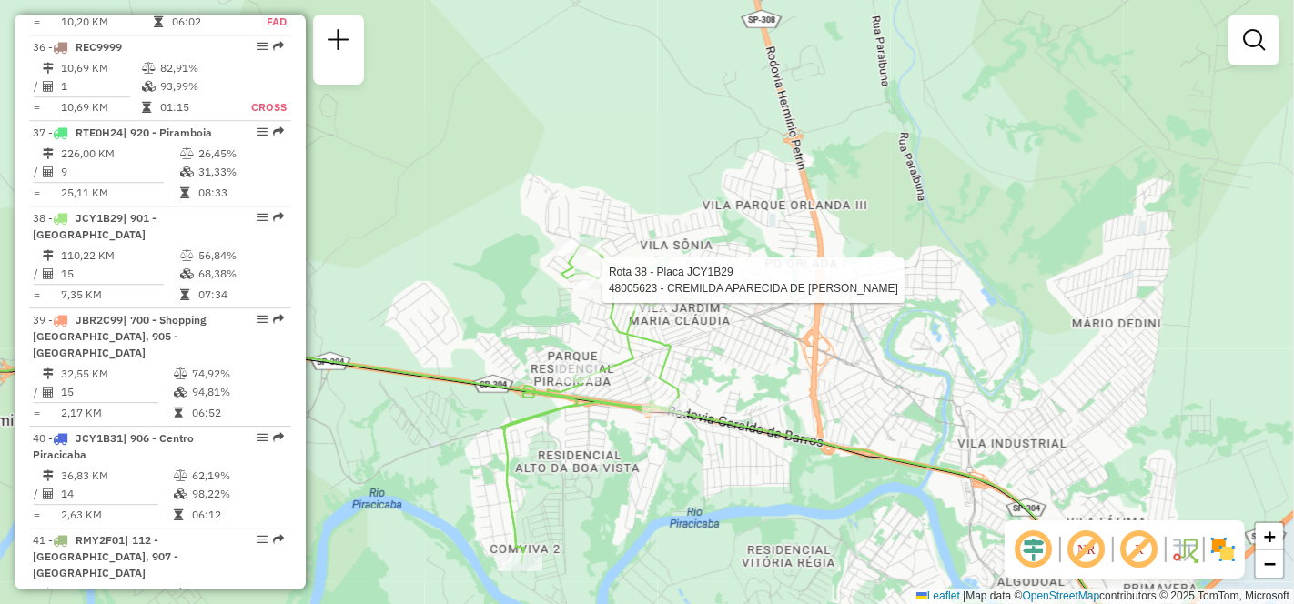
select select "**********"
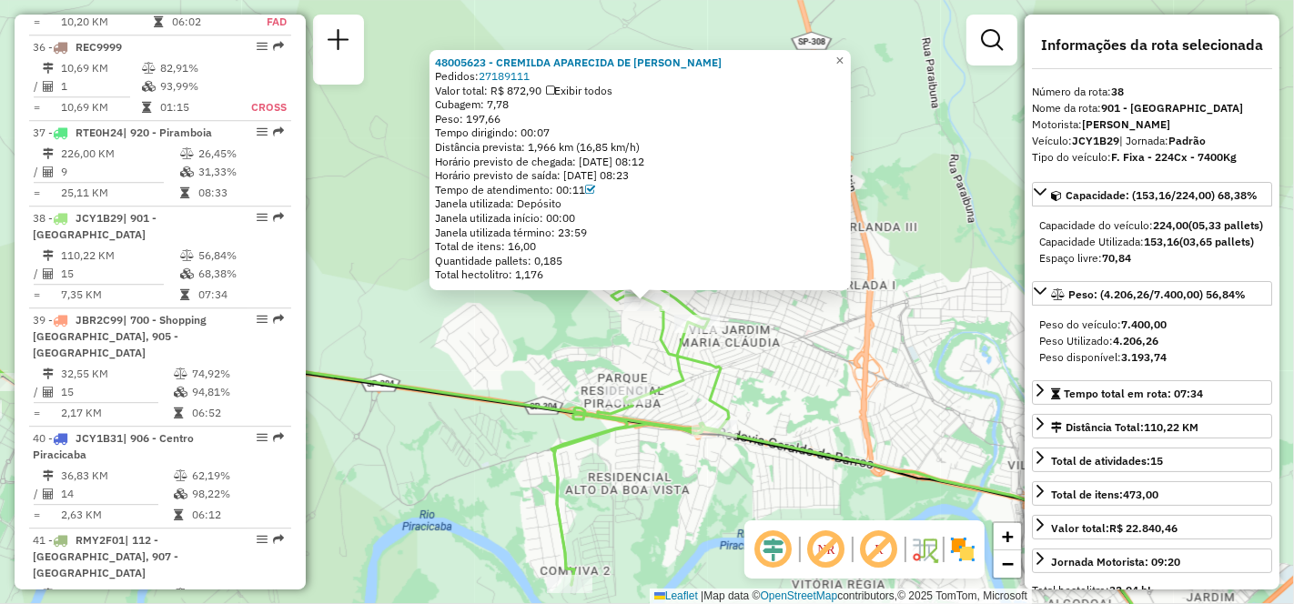
click at [812, 383] on div "48005623 - CREMILDA APARECIDA DE OLIVEIRA Pedidos: 27189111 Valor total: R$ 872…" at bounding box center [647, 302] width 1294 height 604
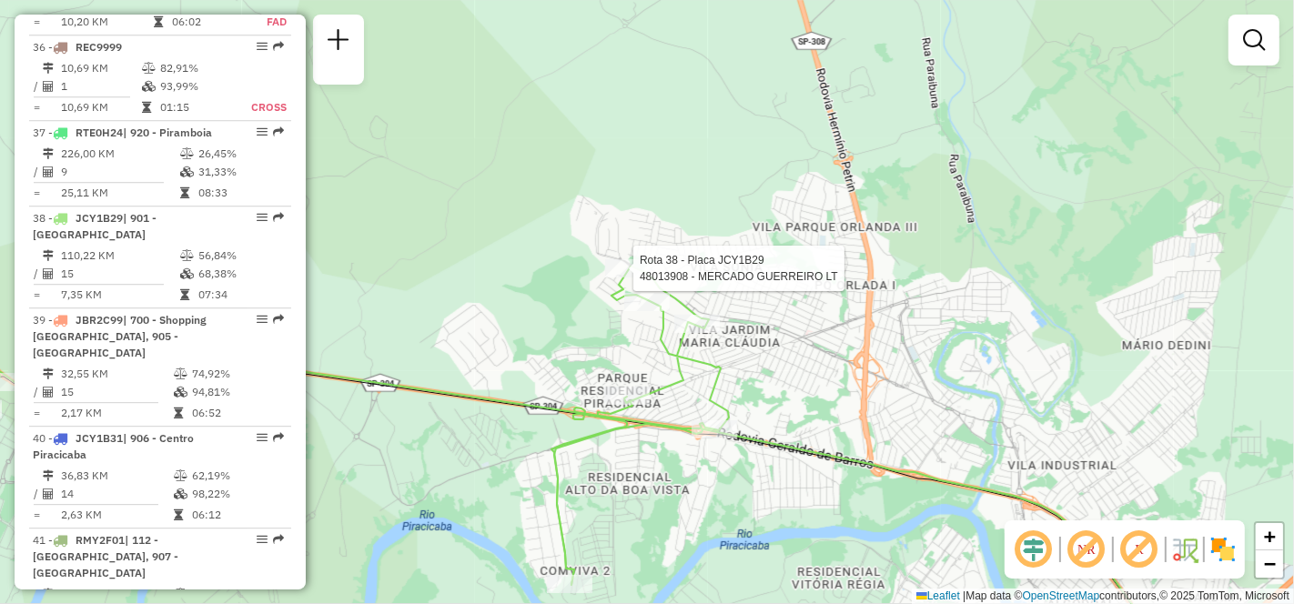
select select "**********"
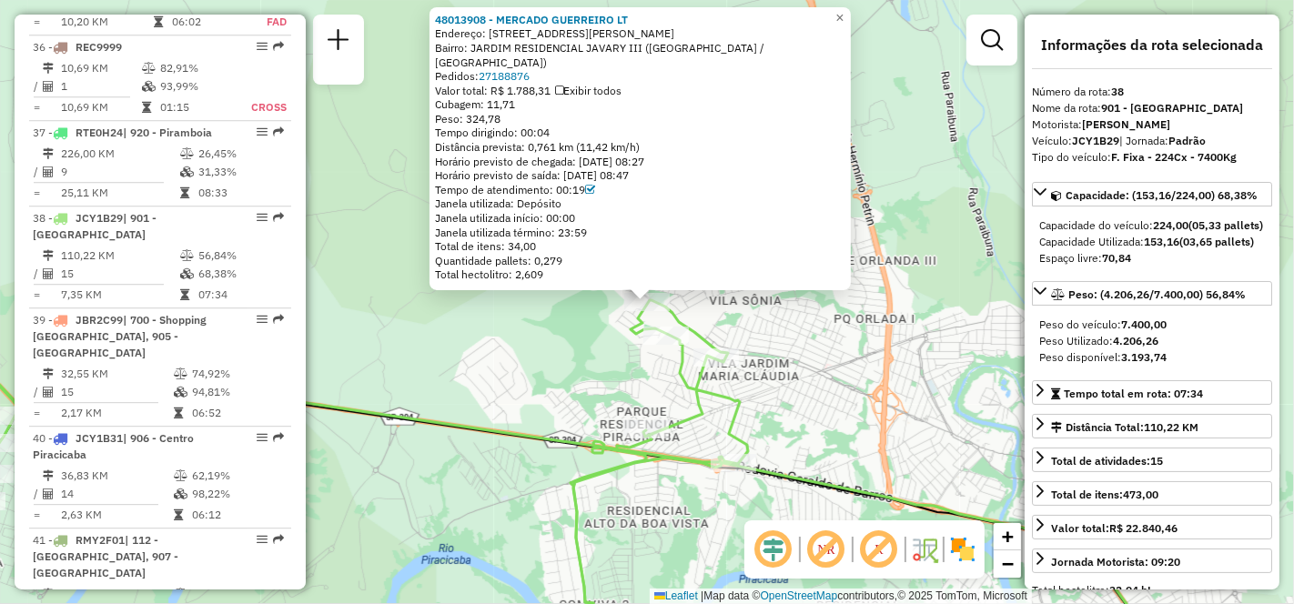
click at [547, 367] on div "48013908 - MERCADO GUERREIRO LT Endereço: R [PERSON_NAME] 212 Bairro: JARDIM RE…" at bounding box center [647, 302] width 1294 height 604
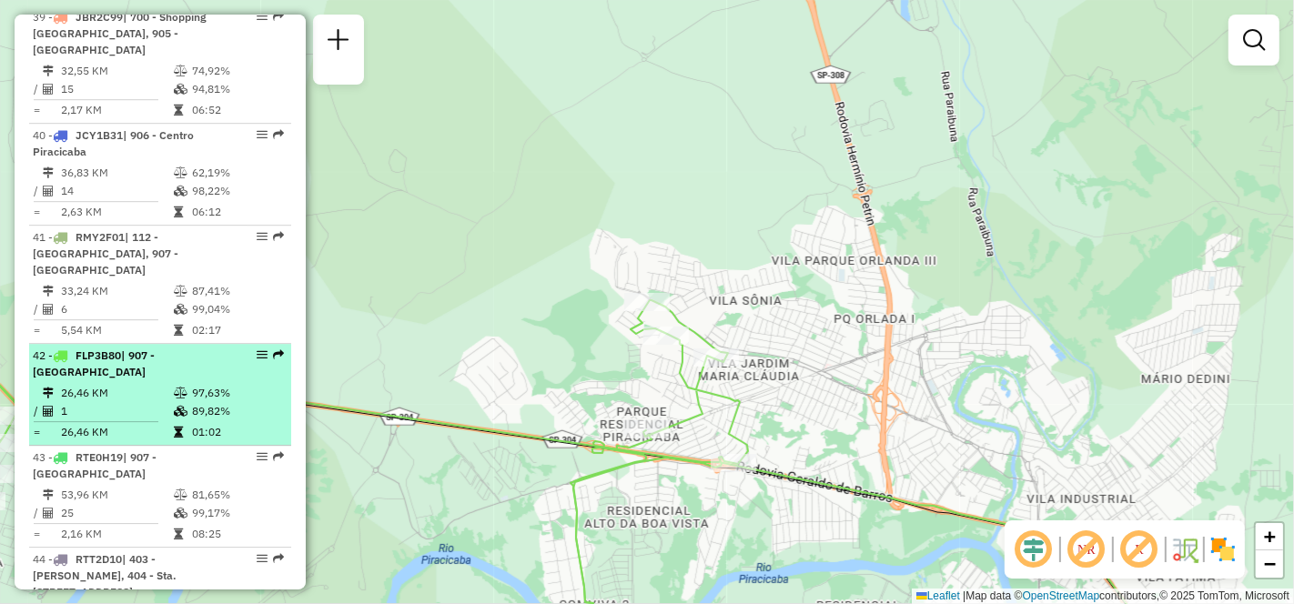
scroll to position [4793, 0]
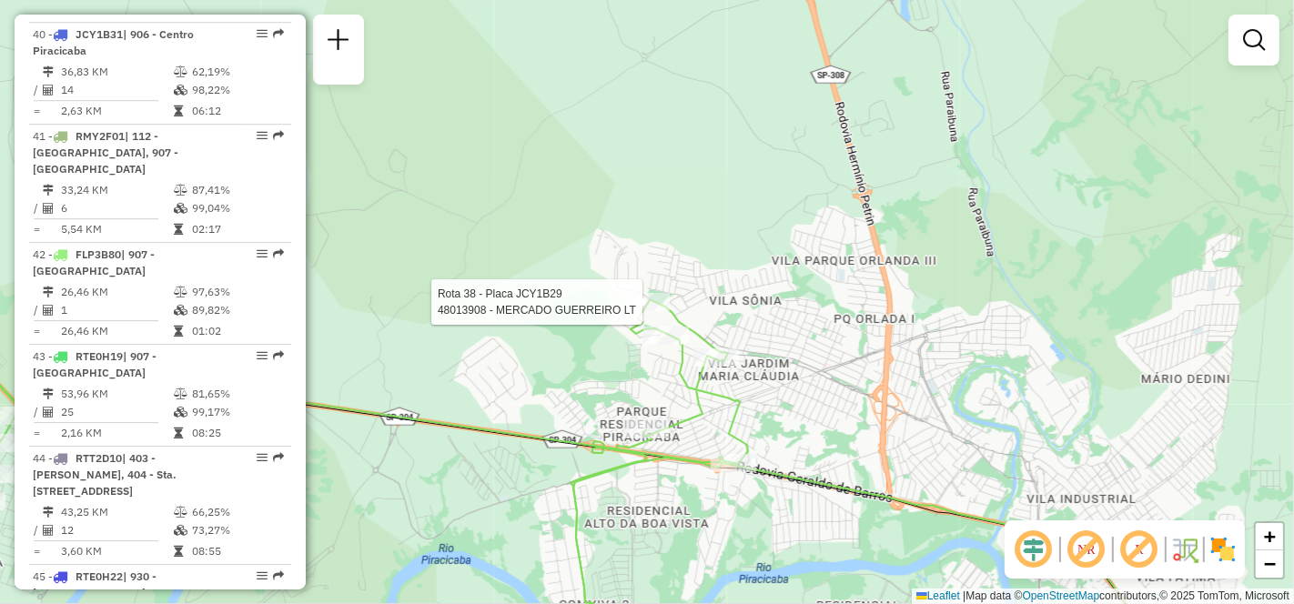
select select "**********"
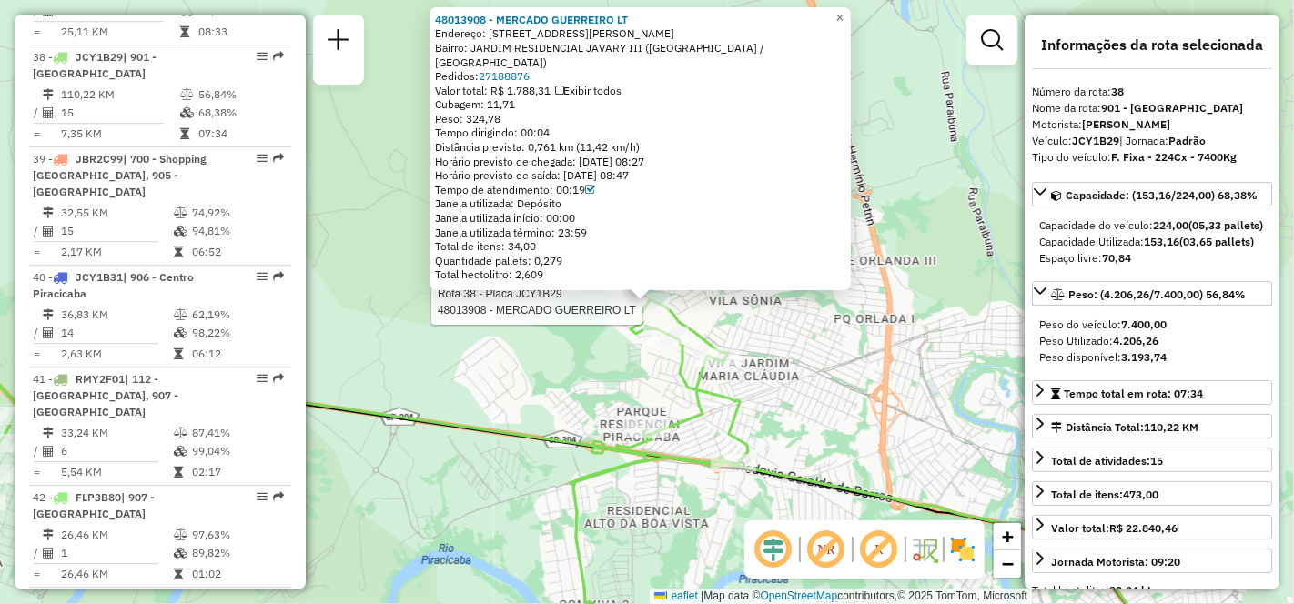
scroll to position [4389, 0]
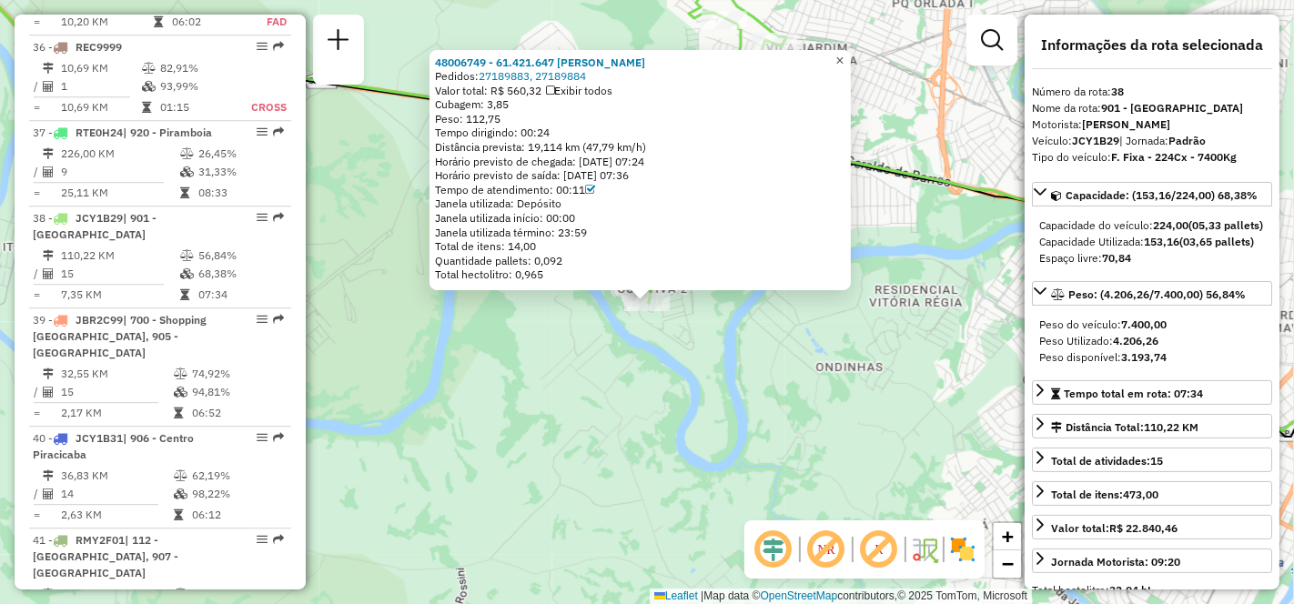
click at [843, 55] on span "×" at bounding box center [839, 60] width 8 height 15
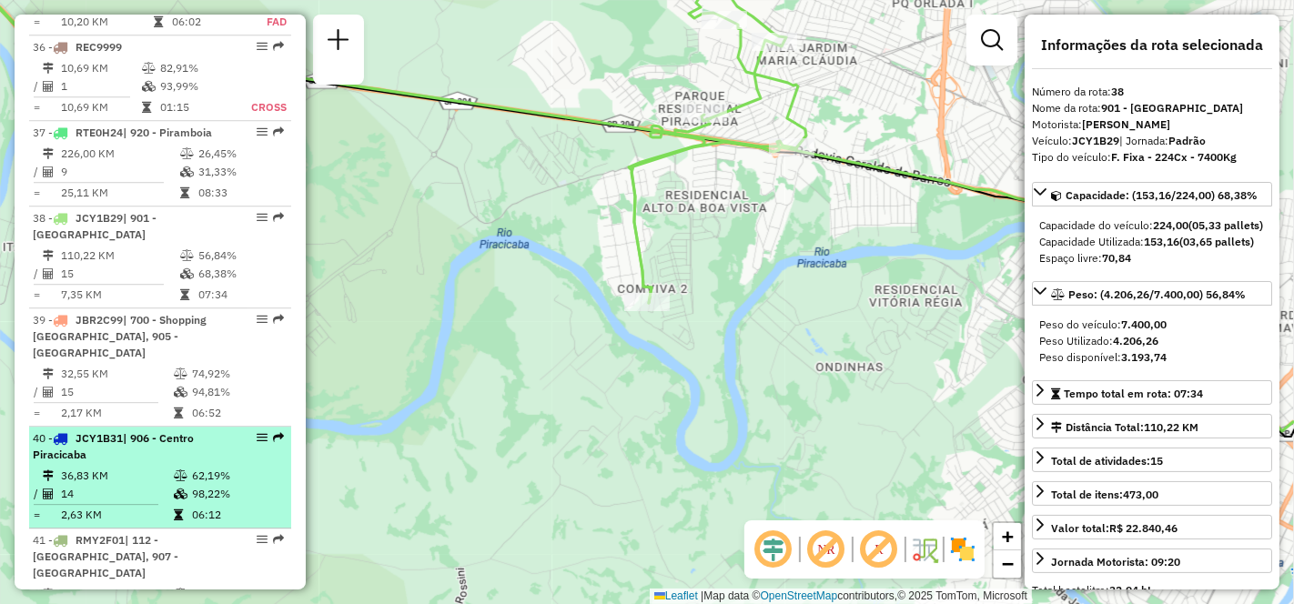
scroll to position [4186, 0]
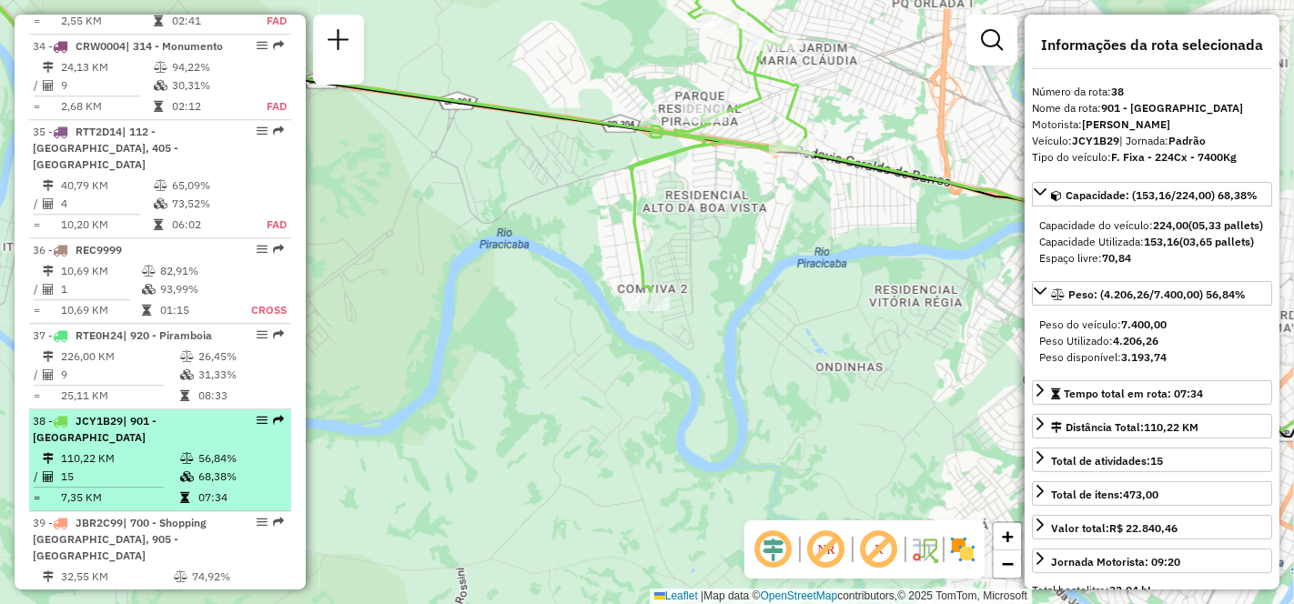
click at [88, 409] on li "38 - JCY1B29 | 901 - [GEOGRAPHIC_DATA] 110,22 KM 56,84% / 15 68,38% = 7,35 KM 0…" at bounding box center [160, 460] width 262 height 102
